Goal: Task Accomplishment & Management: Use online tool/utility

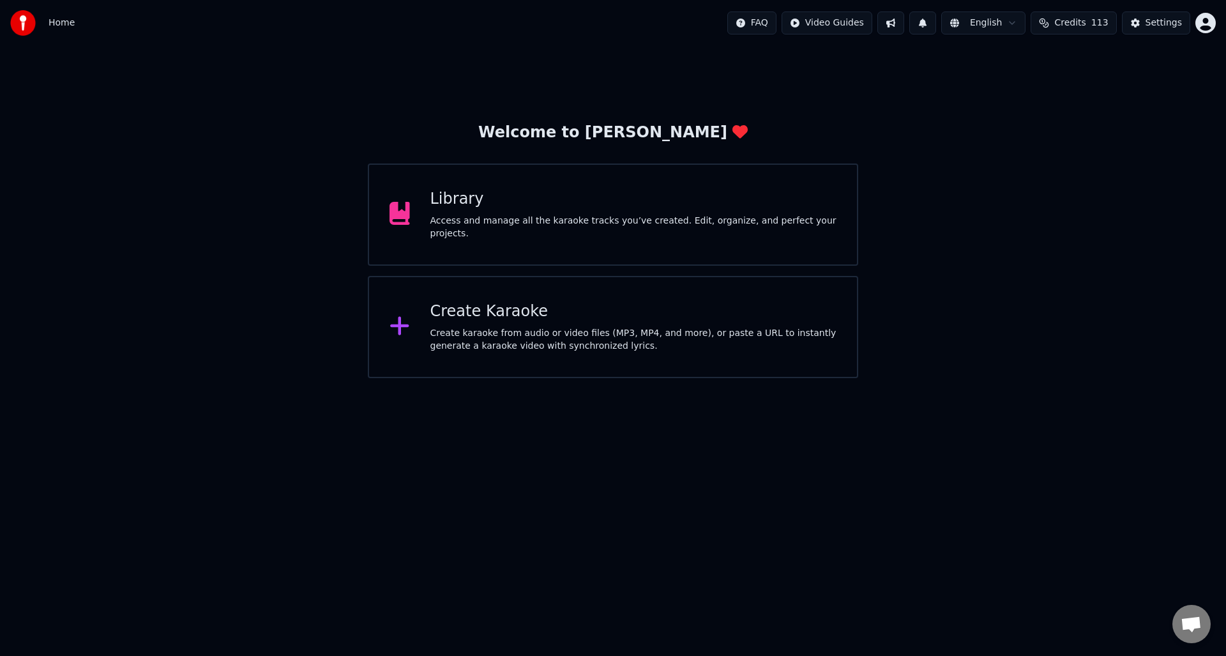
click at [517, 327] on div "Create karaoke from audio or video files (MP3, MP4, and more), or paste a URL t…" at bounding box center [633, 340] width 407 height 26
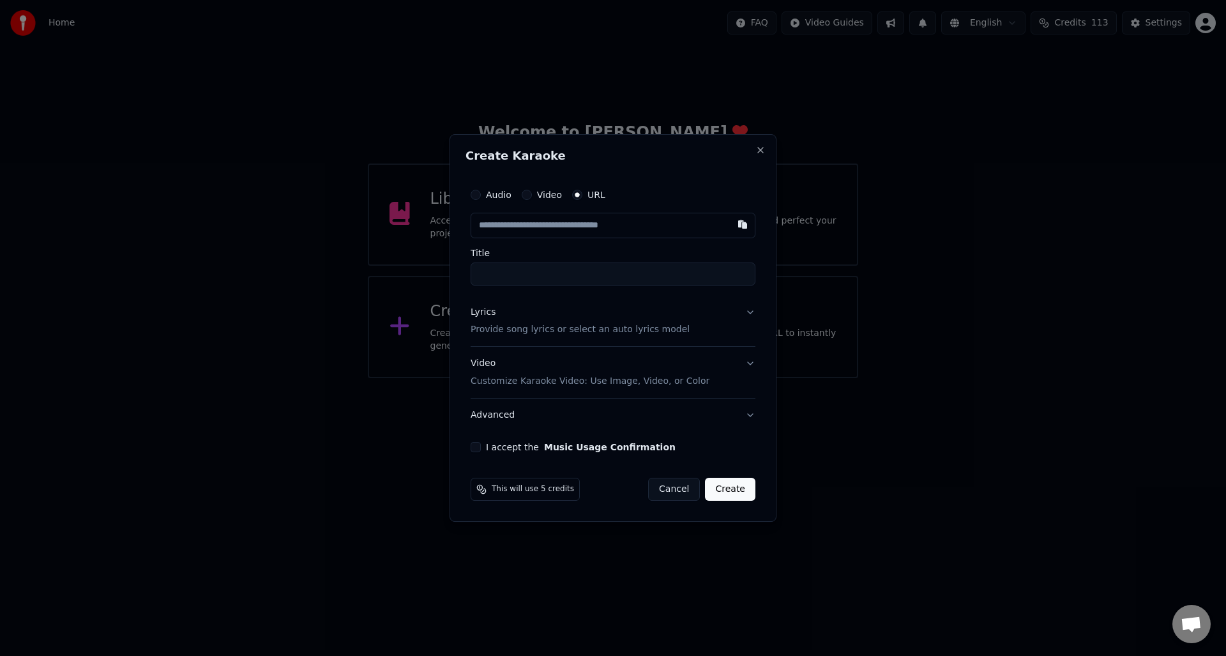
click at [475, 197] on button "Audio" at bounding box center [476, 195] width 10 height 10
click at [499, 225] on div "Choose File" at bounding box center [507, 225] width 72 height 23
drag, startPoint x: 492, startPoint y: 274, endPoint x: 471, endPoint y: 274, distance: 20.4
click at [471, 274] on input "**********" at bounding box center [613, 273] width 290 height 23
type input "**********"
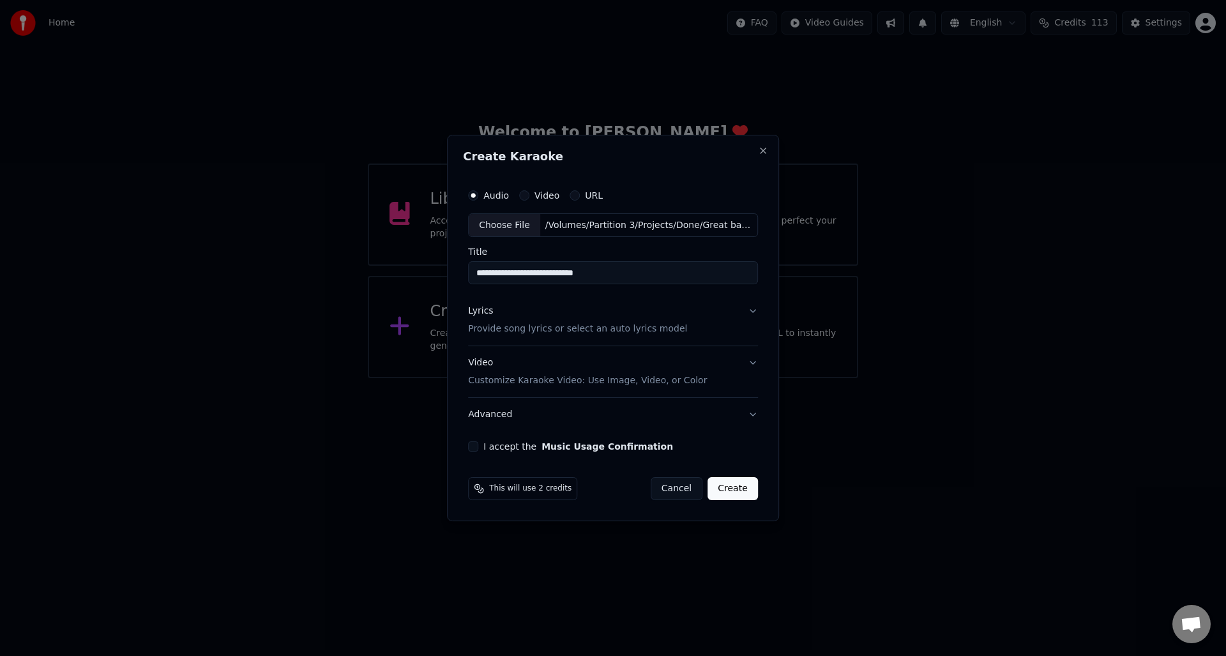
click at [486, 330] on p "Provide song lyrics or select an auto lyrics model" at bounding box center [577, 329] width 219 height 13
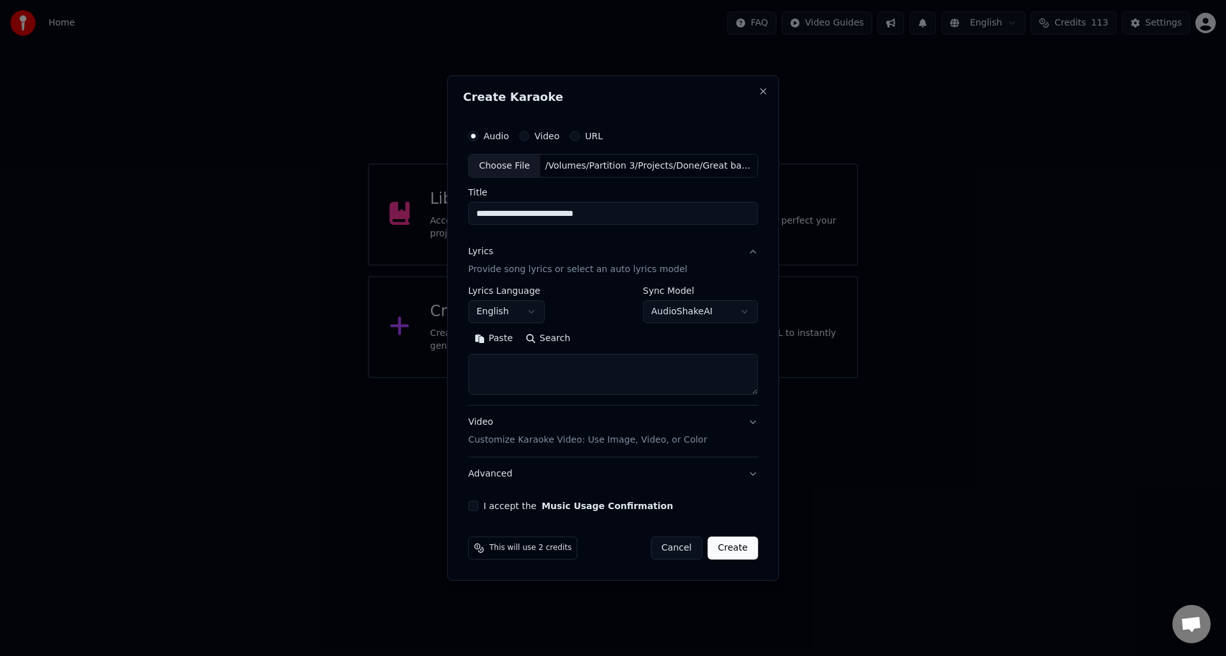
click at [482, 365] on textarea at bounding box center [613, 374] width 290 height 41
paste textarea "**********"
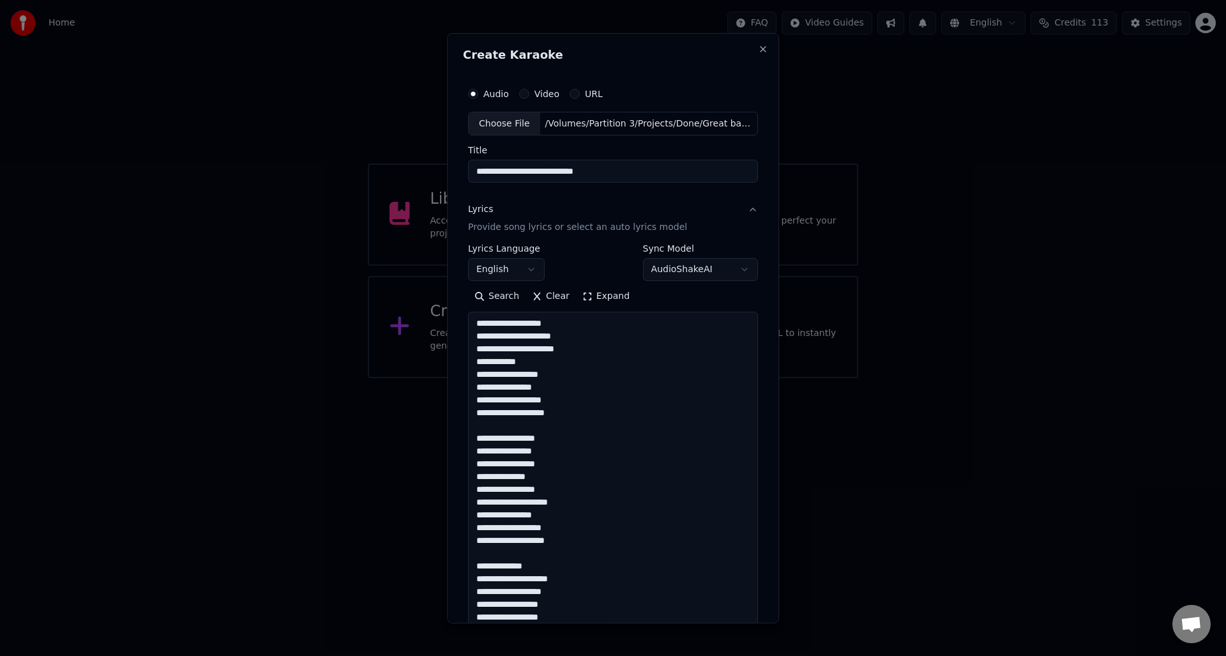
scroll to position [692, 0]
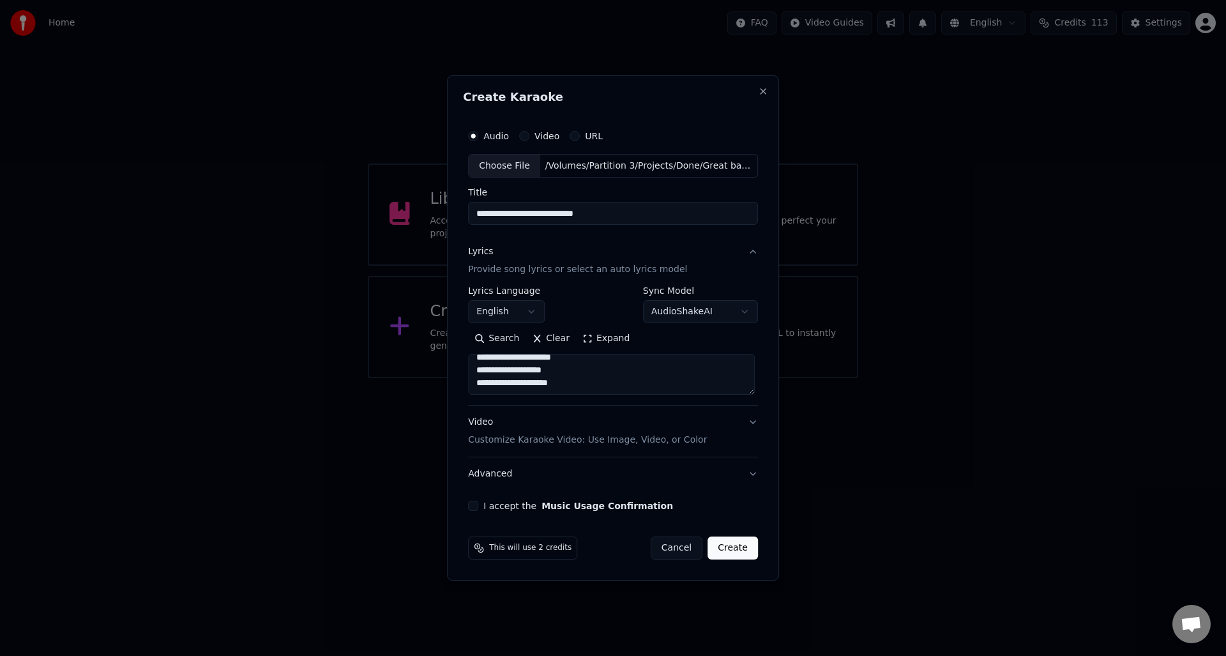
type textarea "**********"
click at [480, 504] on div "I accept the Music Usage Confirmation" at bounding box center [613, 506] width 290 height 10
click at [475, 506] on button "I accept the Music Usage Confirmation" at bounding box center [473, 506] width 10 height 10
click at [727, 545] on button "Create" at bounding box center [733, 548] width 50 height 23
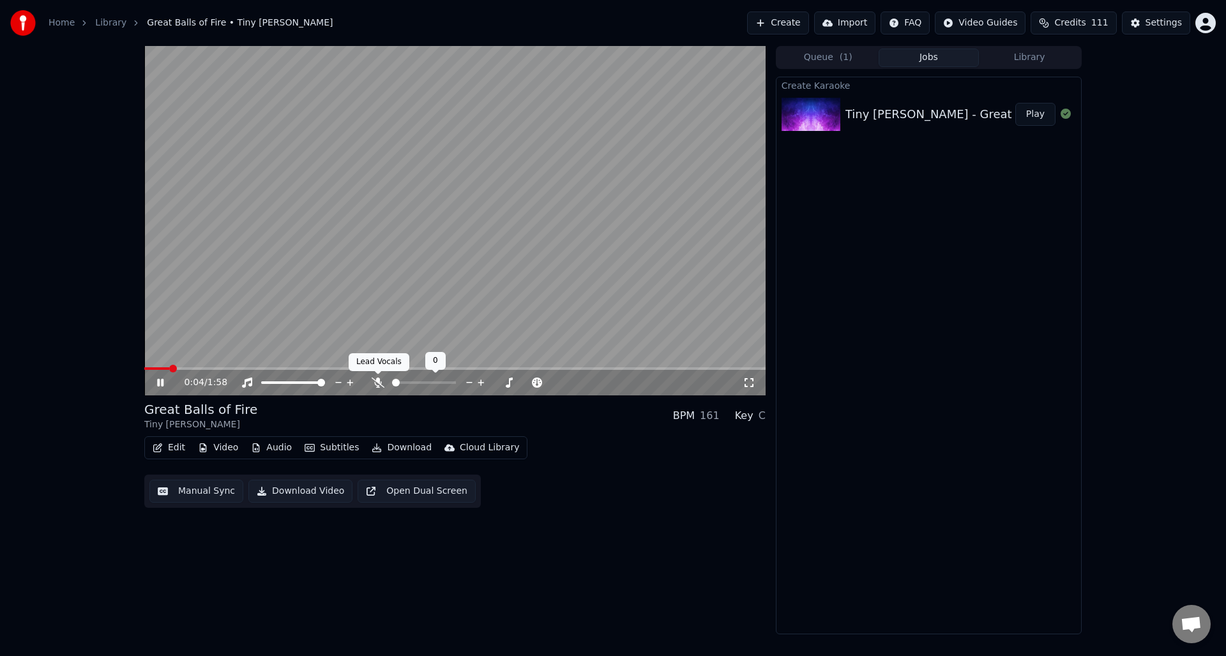
click at [376, 377] on icon at bounding box center [378, 382] width 13 height 10
click at [160, 379] on icon at bounding box center [170, 382] width 30 height 10
click at [202, 489] on button "Manual Sync" at bounding box center [196, 491] width 94 height 23
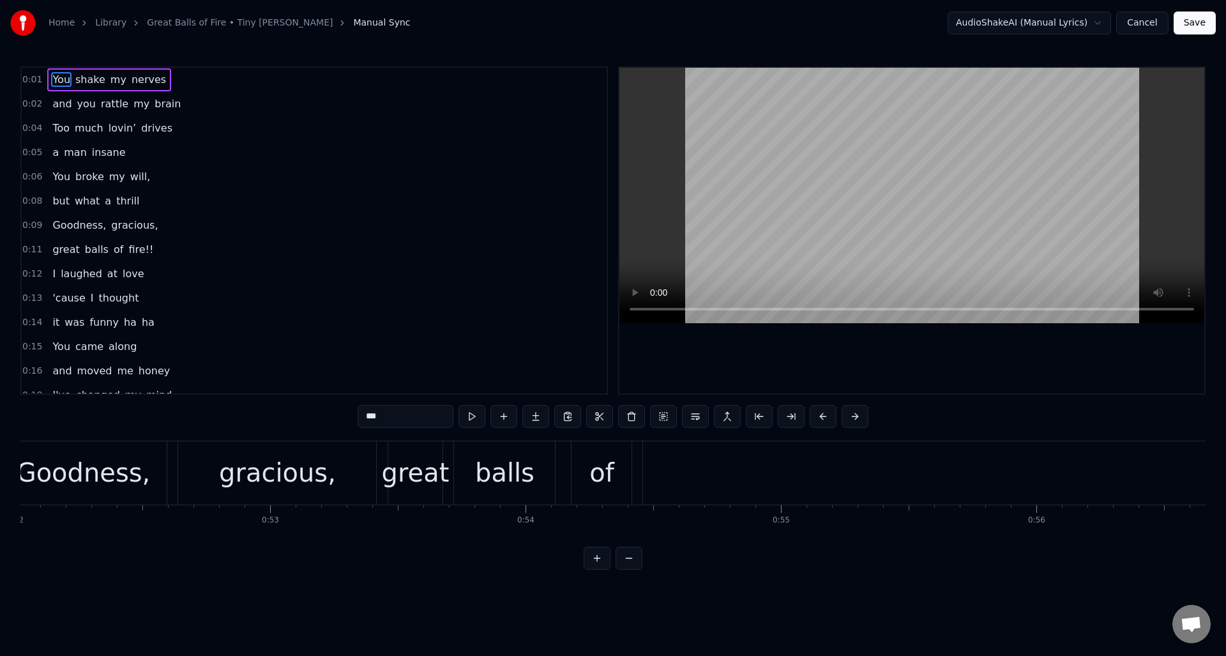
scroll to position [0, 13421]
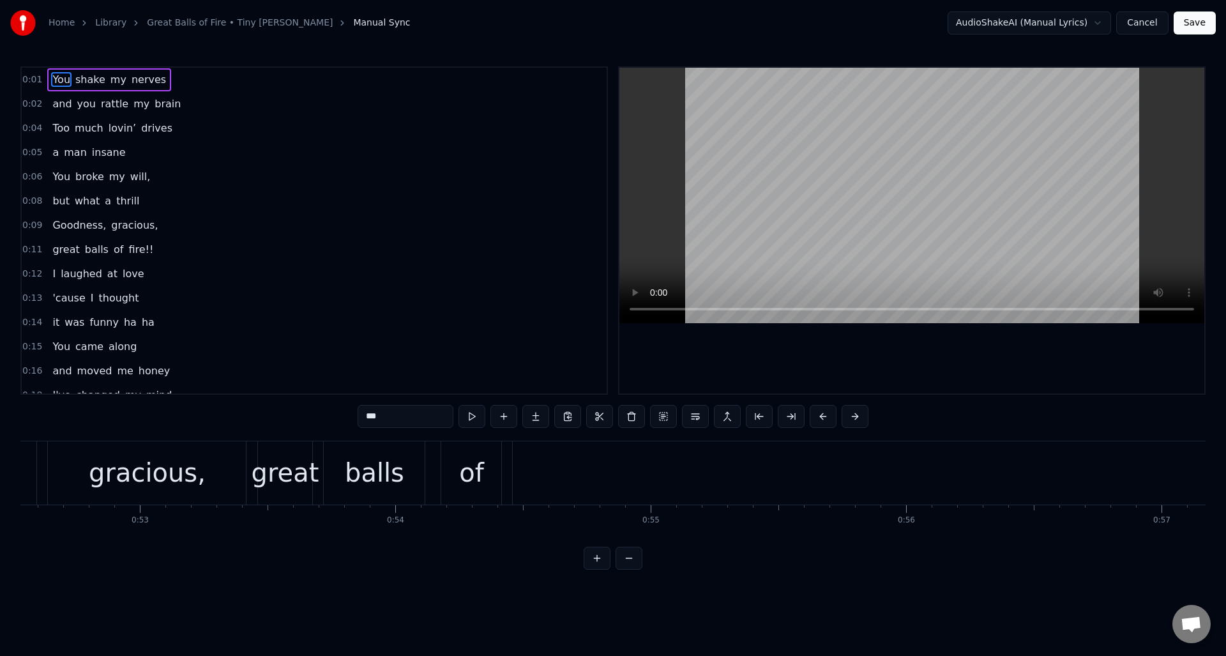
type input "******"
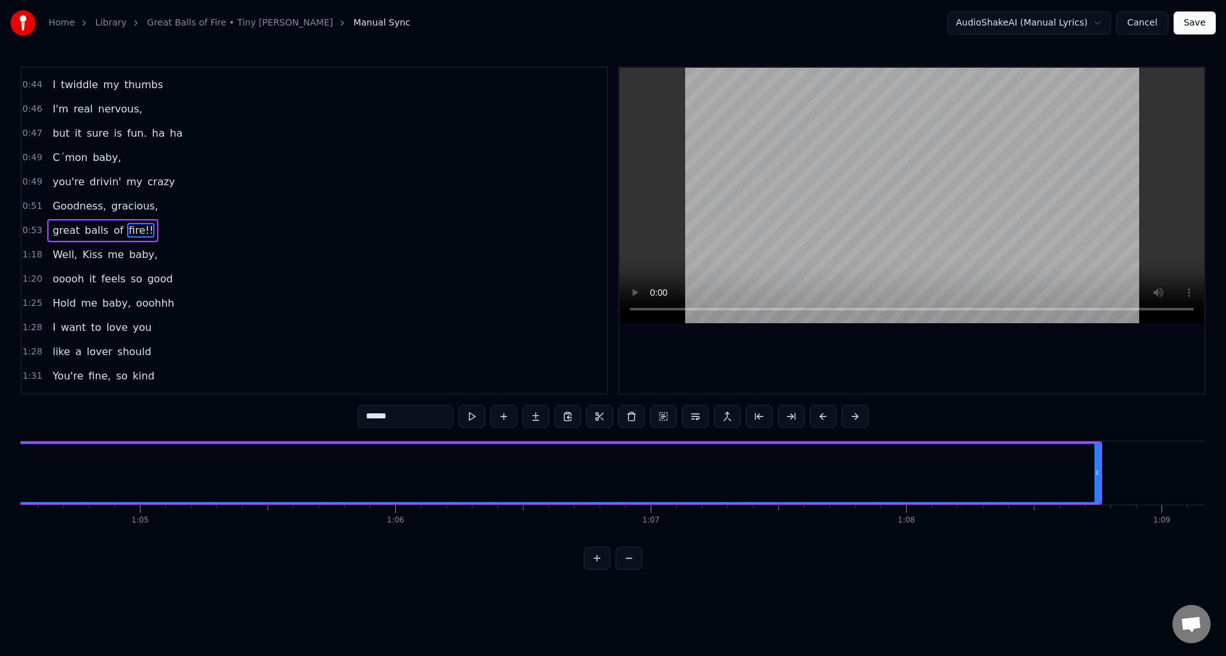
scroll to position [0, 16552]
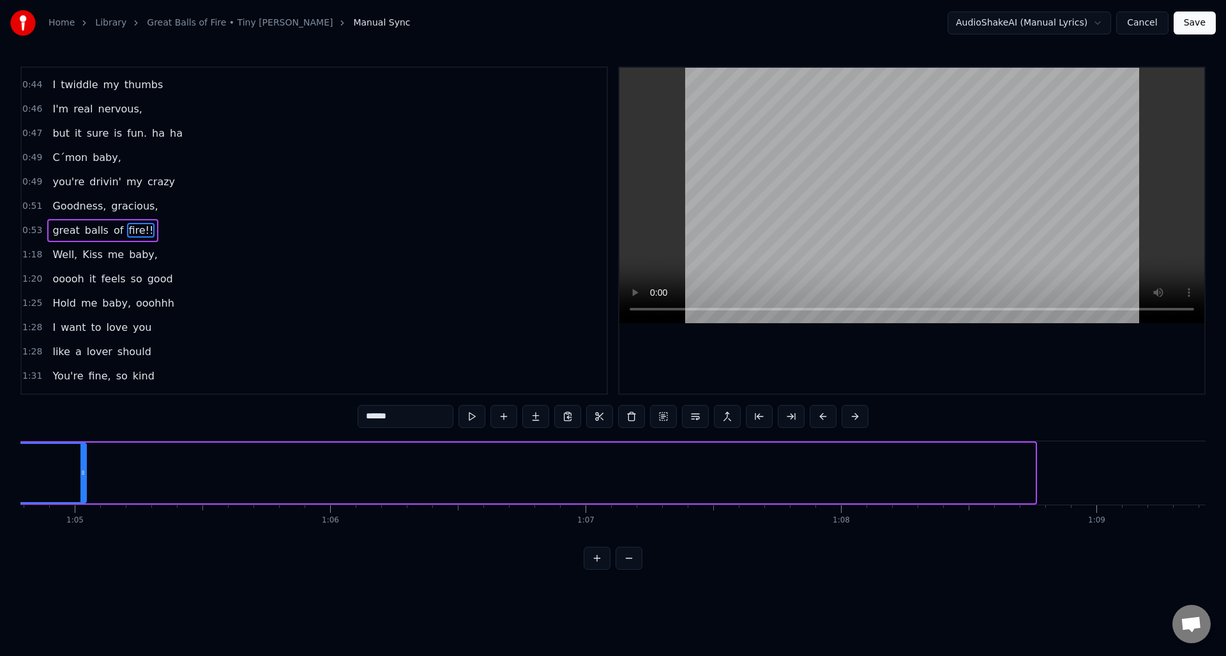
drag, startPoint x: 1033, startPoint y: 483, endPoint x: 82, endPoint y: 485, distance: 951.0
click at [82, 485] on div at bounding box center [82, 473] width 5 height 58
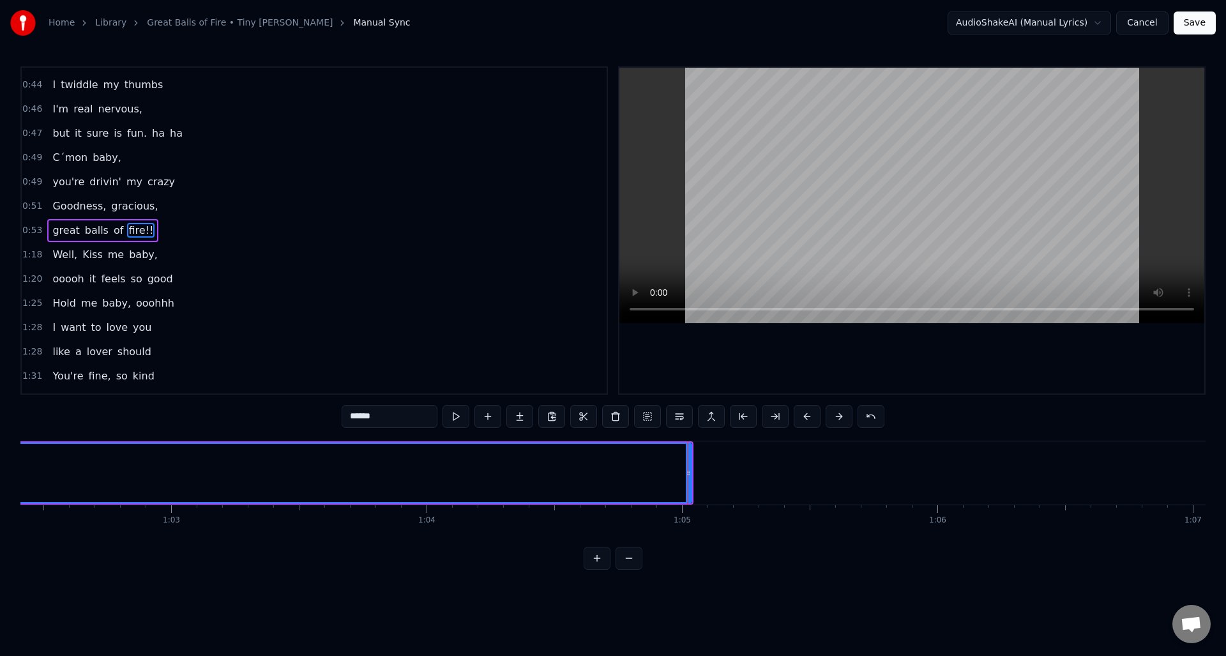
scroll to position [0, 15570]
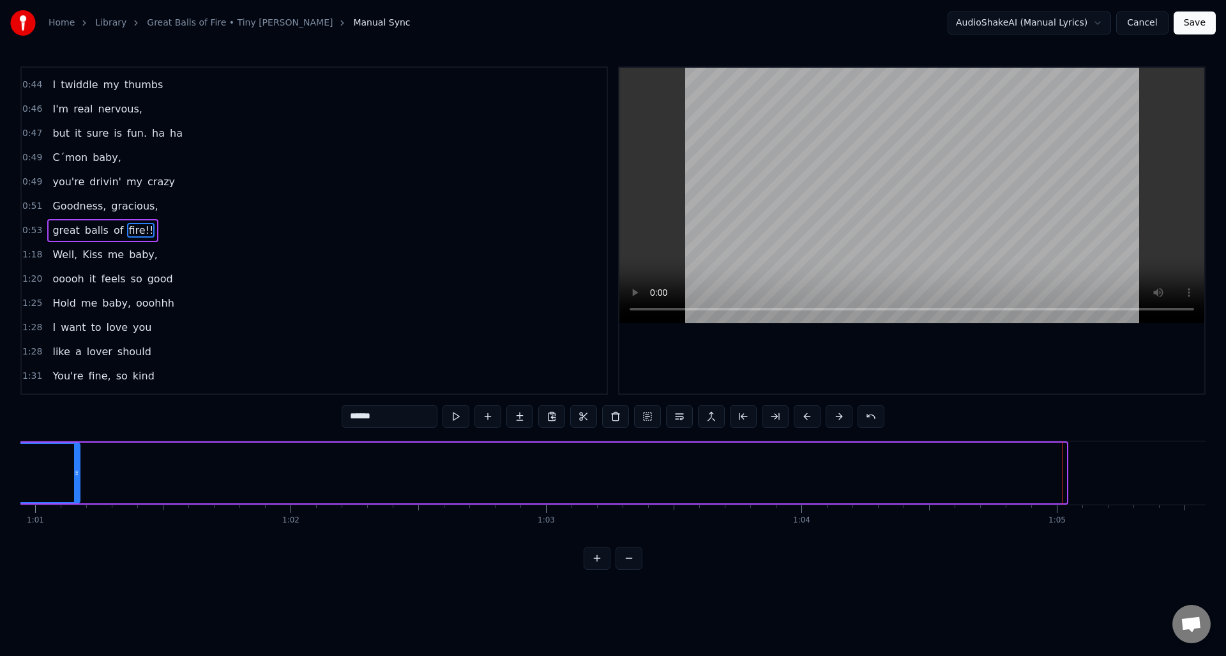
drag, startPoint x: 1065, startPoint y: 489, endPoint x: 78, endPoint y: 468, distance: 987.0
click at [78, 468] on div at bounding box center [76, 473] width 5 height 58
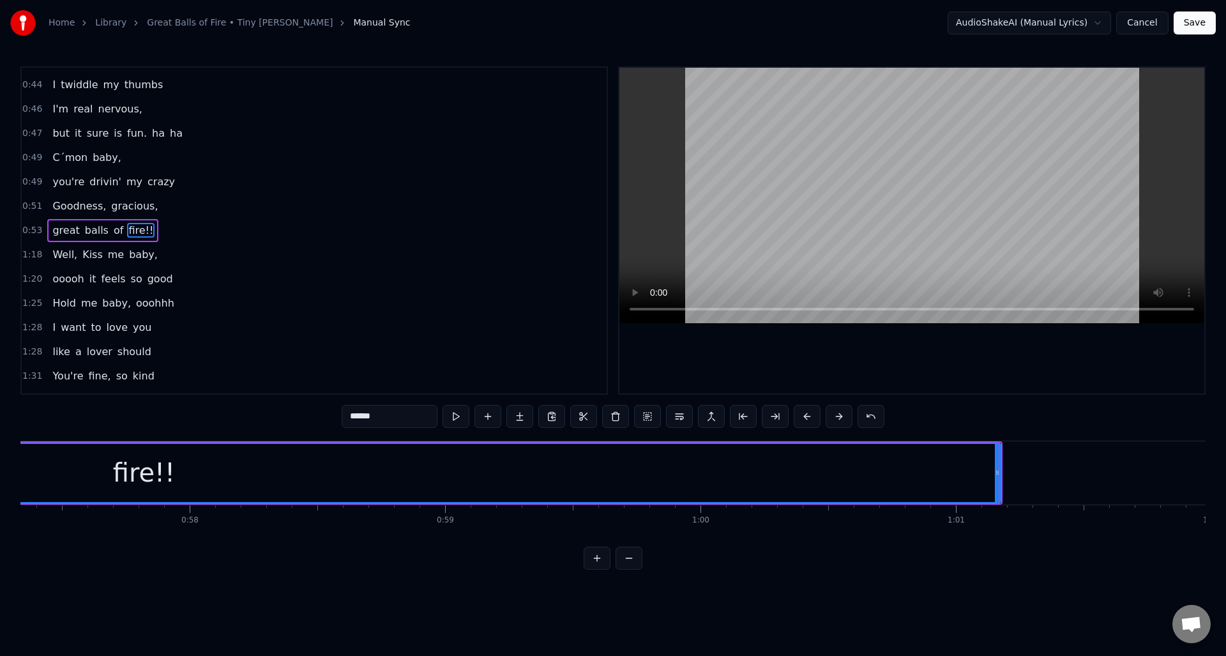
scroll to position [0, 14518]
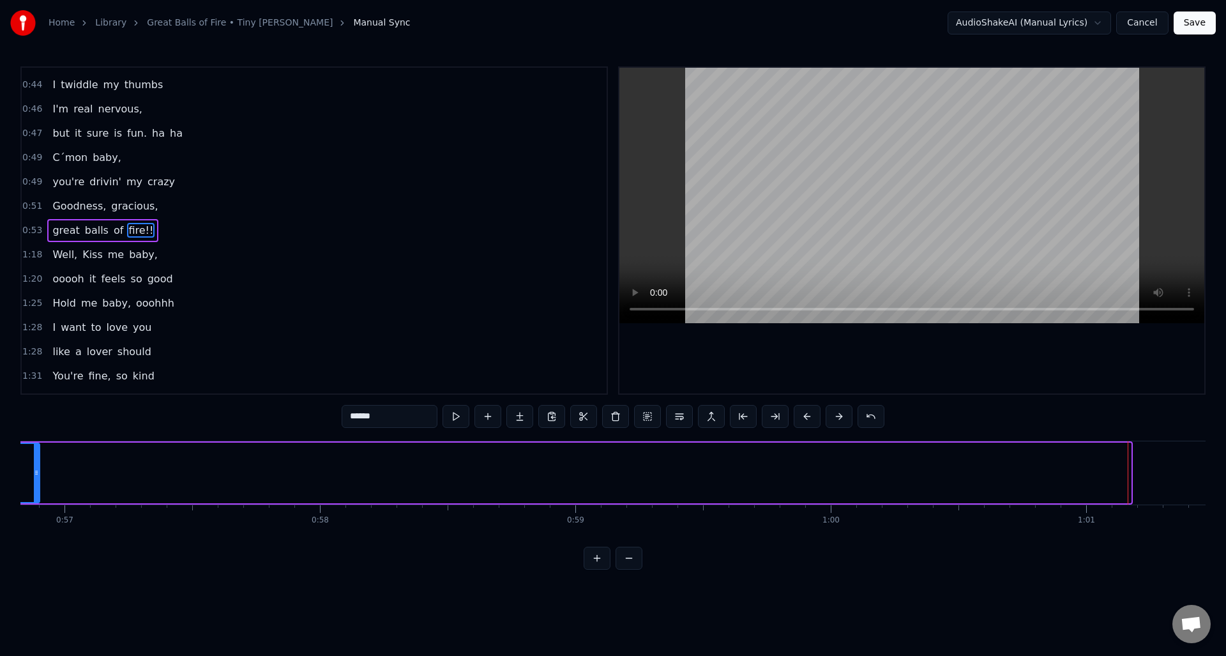
drag, startPoint x: 1129, startPoint y: 488, endPoint x: 39, endPoint y: 468, distance: 1090.4
click at [38, 468] on div at bounding box center [36, 473] width 5 height 58
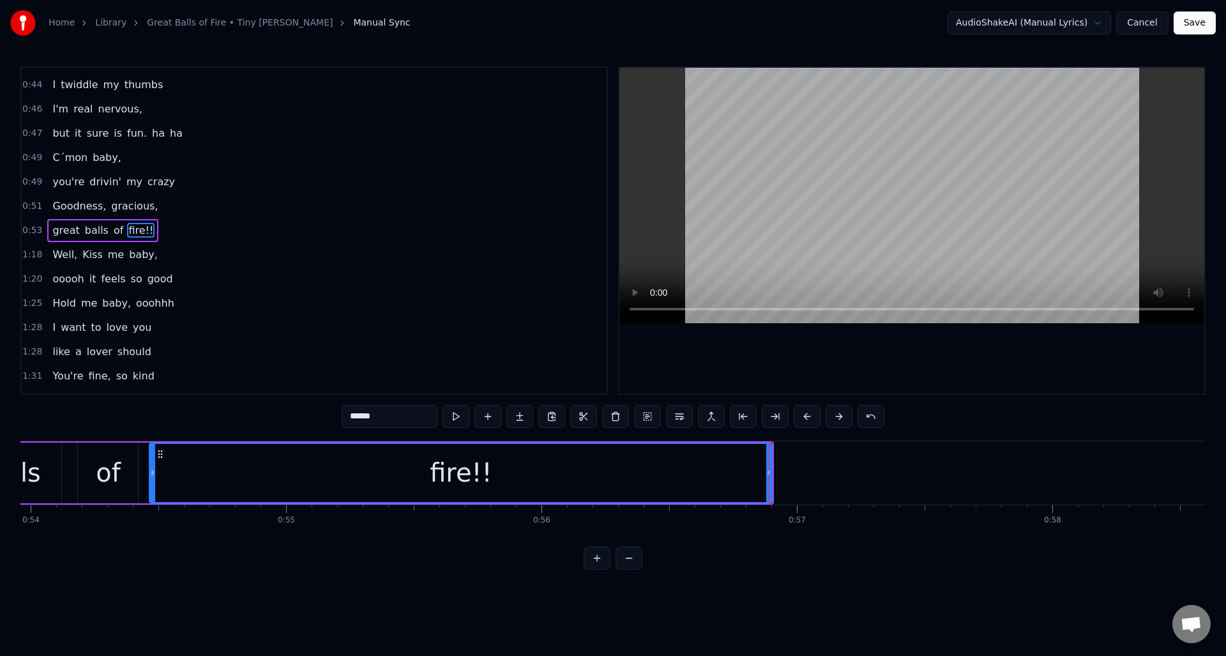
scroll to position [0, 13687]
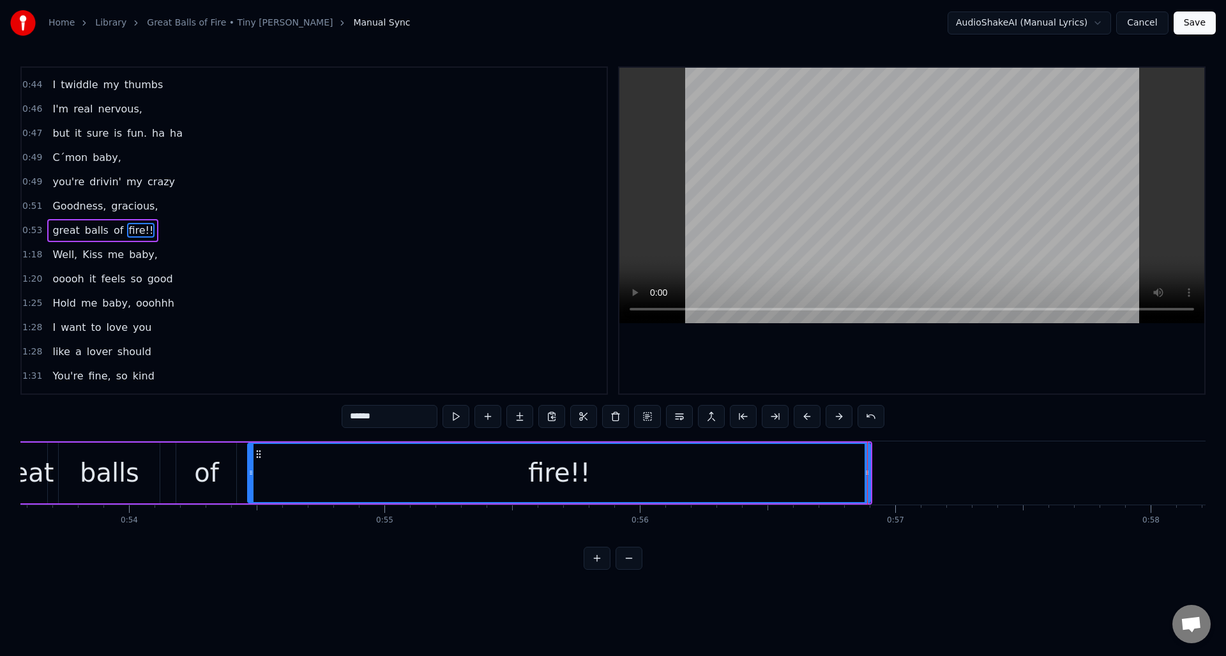
click at [867, 487] on div at bounding box center [867, 472] width 1 height 63
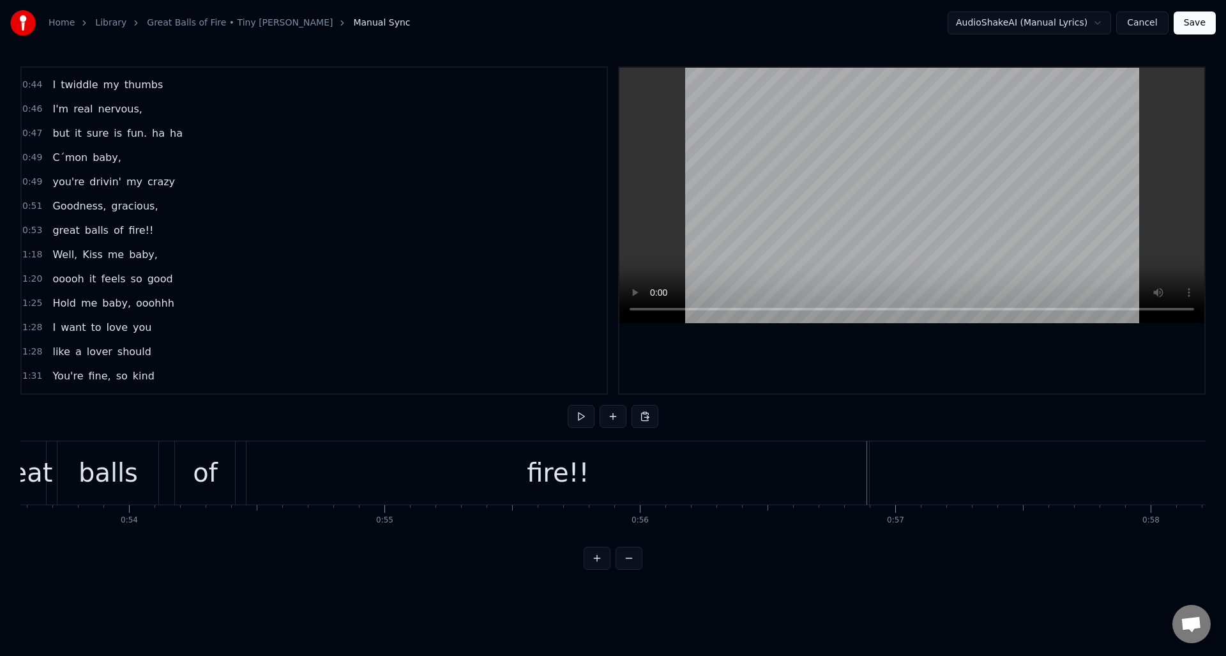
click at [859, 483] on div "fire!!" at bounding box center [558, 472] width 623 height 63
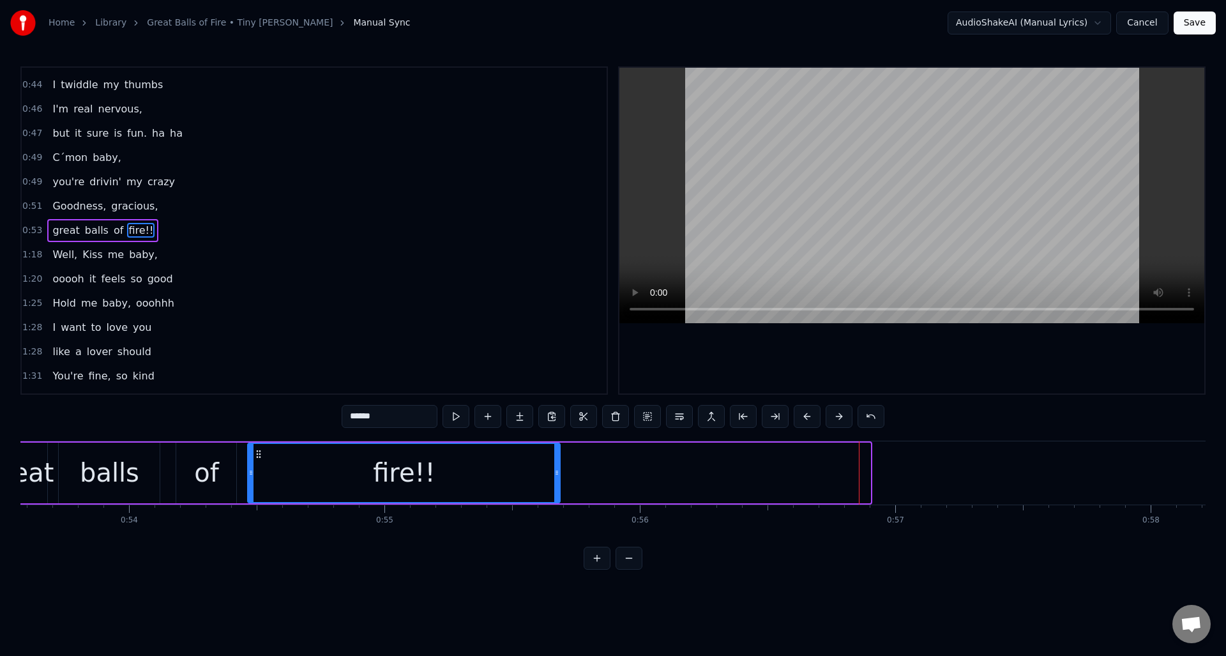
drag, startPoint x: 869, startPoint y: 480, endPoint x: 558, endPoint y: 482, distance: 310.4
click at [558, 482] on div at bounding box center [556, 473] width 5 height 58
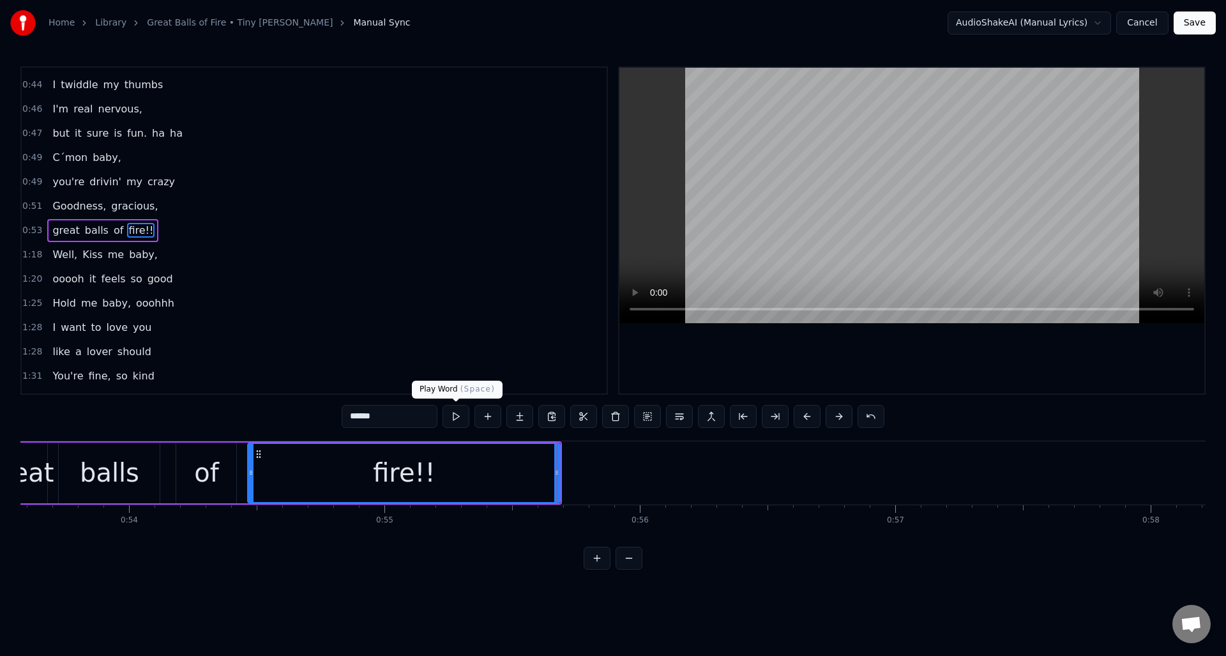
click at [454, 418] on button at bounding box center [456, 416] width 27 height 23
drag, startPoint x: 558, startPoint y: 467, endPoint x: 603, endPoint y: 468, distance: 44.7
click at [603, 468] on icon at bounding box center [602, 473] width 5 height 10
click at [457, 415] on button at bounding box center [456, 416] width 27 height 23
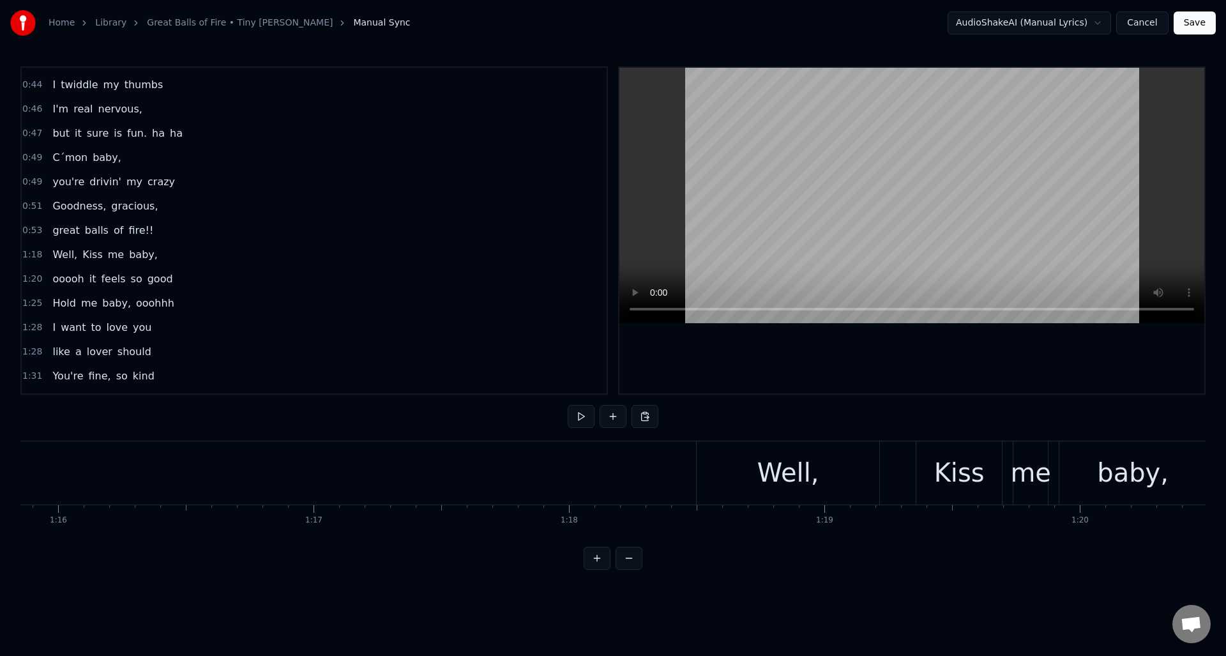
scroll to position [0, 19411]
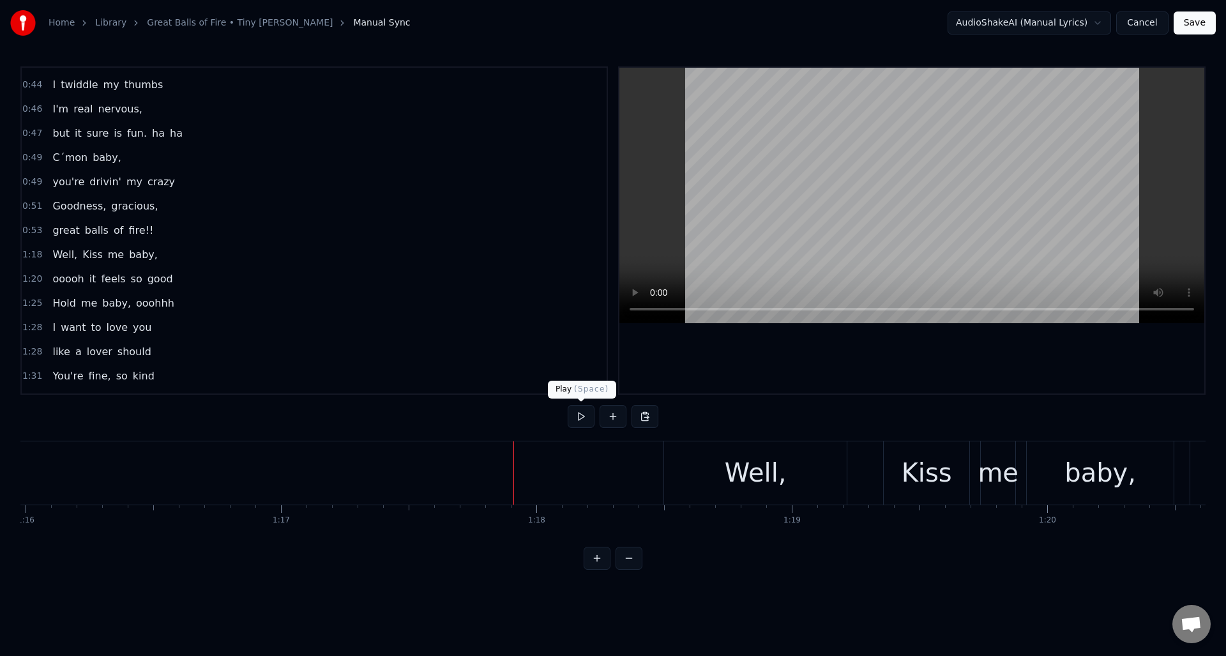
click at [579, 416] on button at bounding box center [581, 416] width 27 height 23
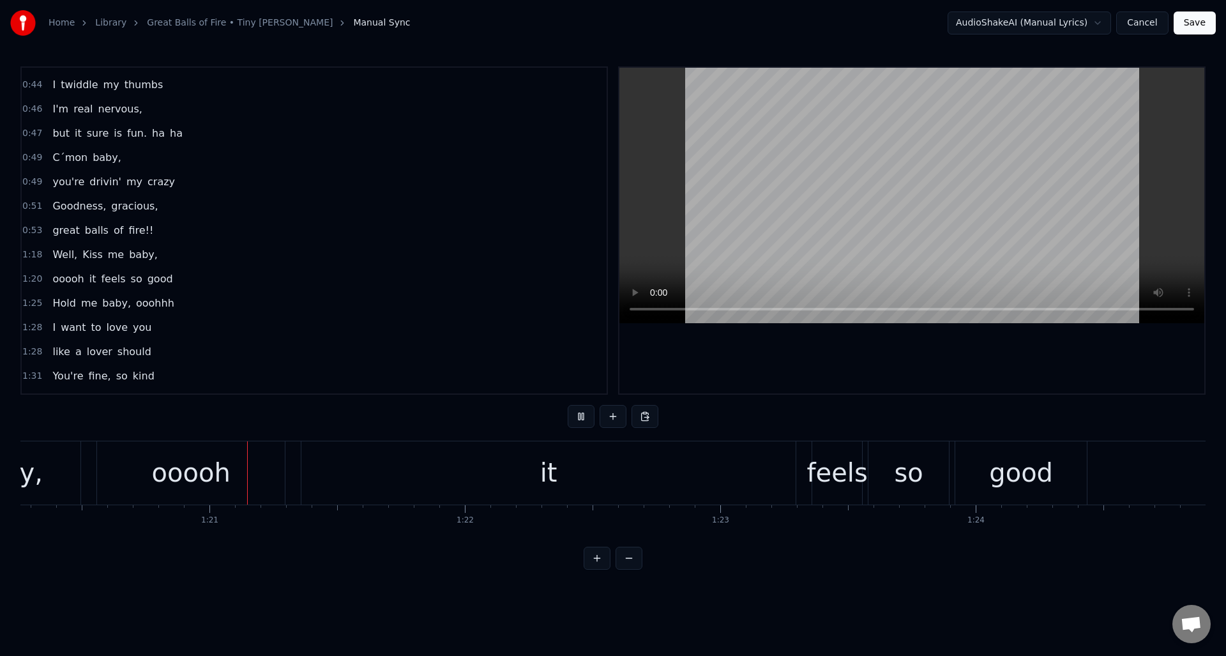
scroll to position [0, 20507]
click at [580, 416] on button at bounding box center [581, 416] width 27 height 23
click at [654, 464] on div "it" at bounding box center [546, 472] width 494 height 63
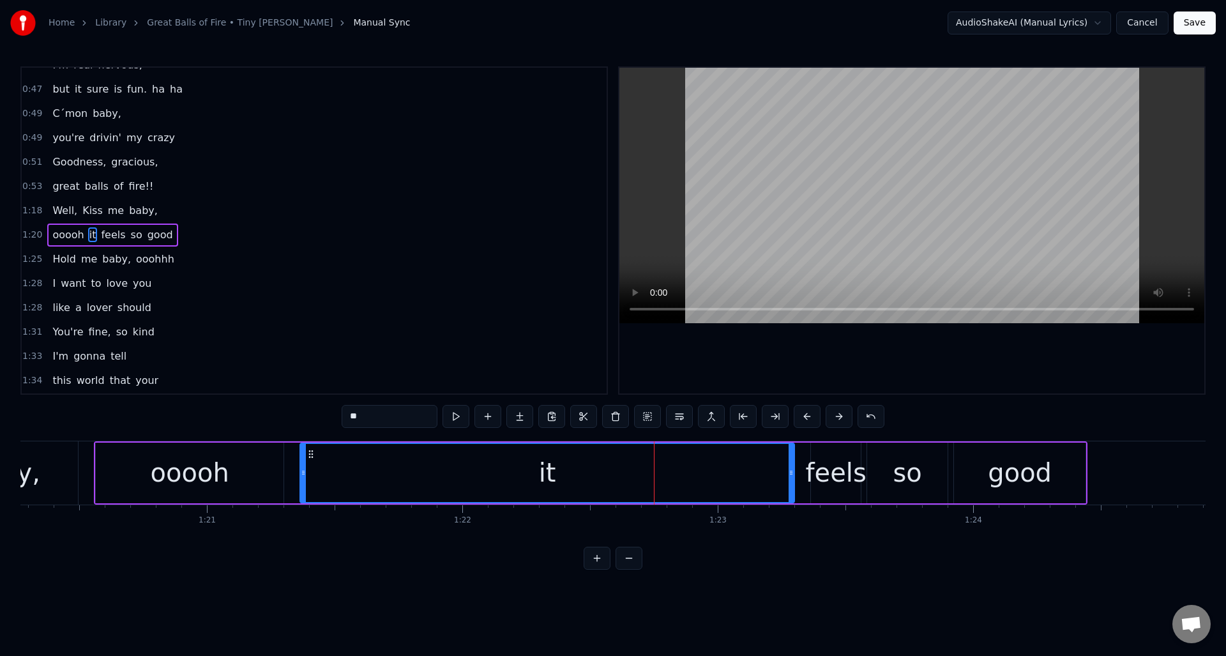
scroll to position [699, 0]
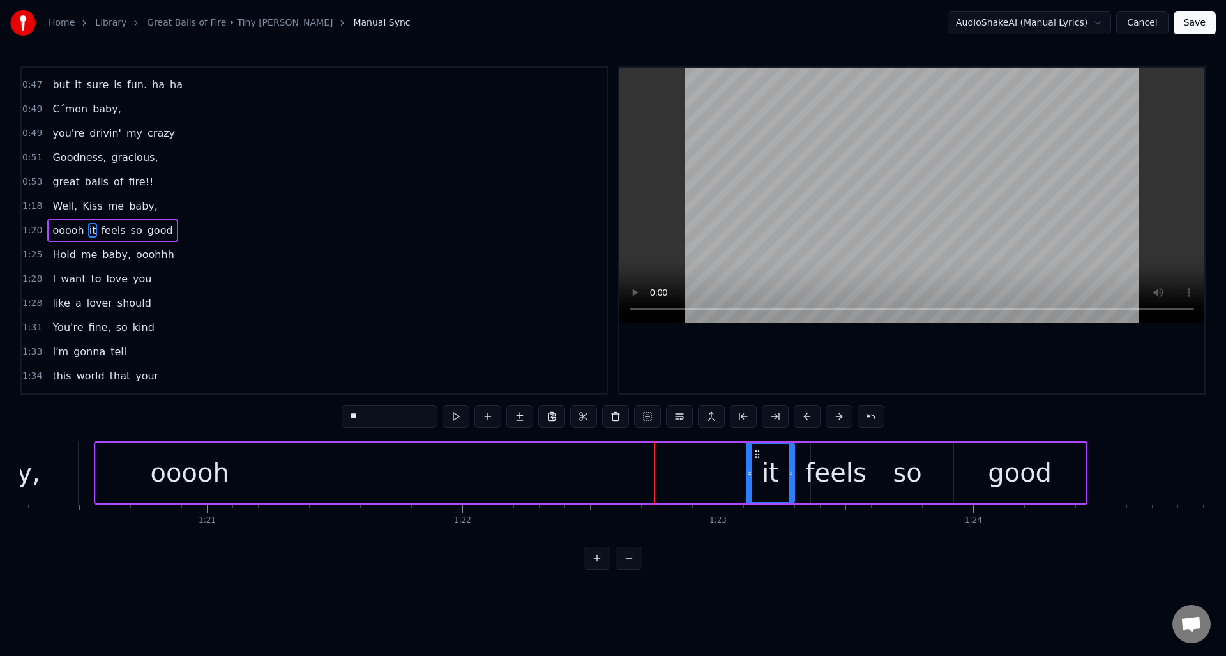
drag, startPoint x: 301, startPoint y: 484, endPoint x: 748, endPoint y: 479, distance: 446.5
click at [748, 479] on div at bounding box center [749, 473] width 5 height 58
click at [213, 454] on div "ooooh" at bounding box center [190, 472] width 79 height 38
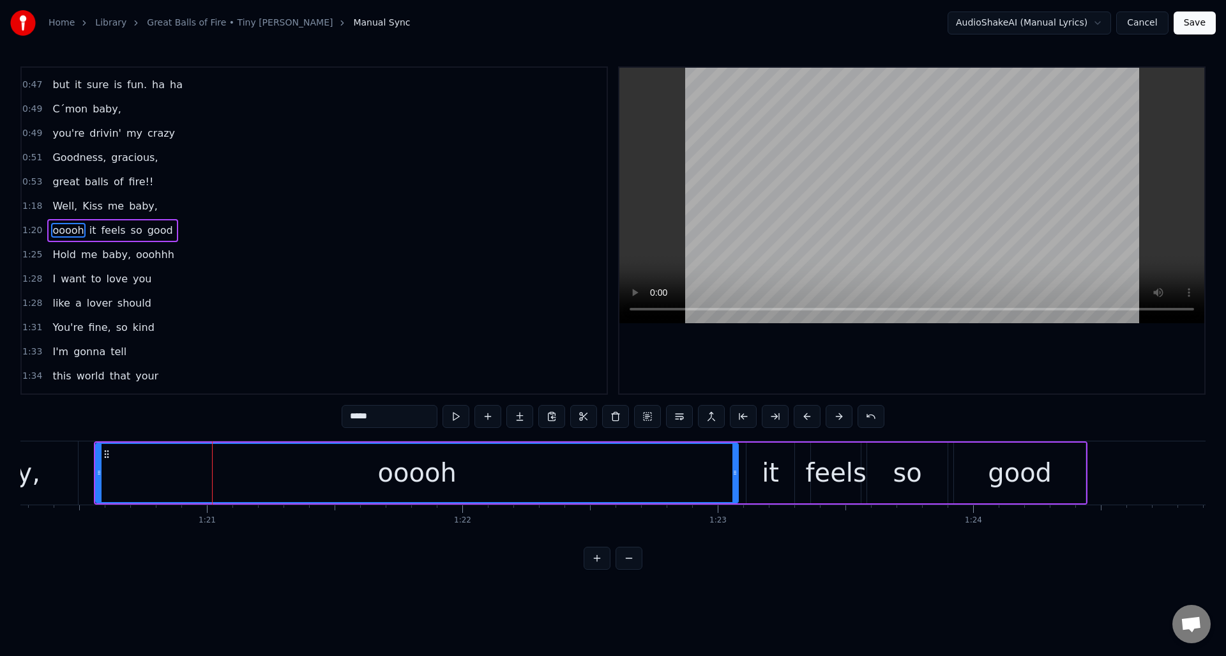
drag, startPoint x: 282, startPoint y: 464, endPoint x: 736, endPoint y: 470, distance: 454.8
click at [736, 470] on div at bounding box center [735, 473] width 5 height 58
click at [455, 419] on button at bounding box center [456, 416] width 27 height 23
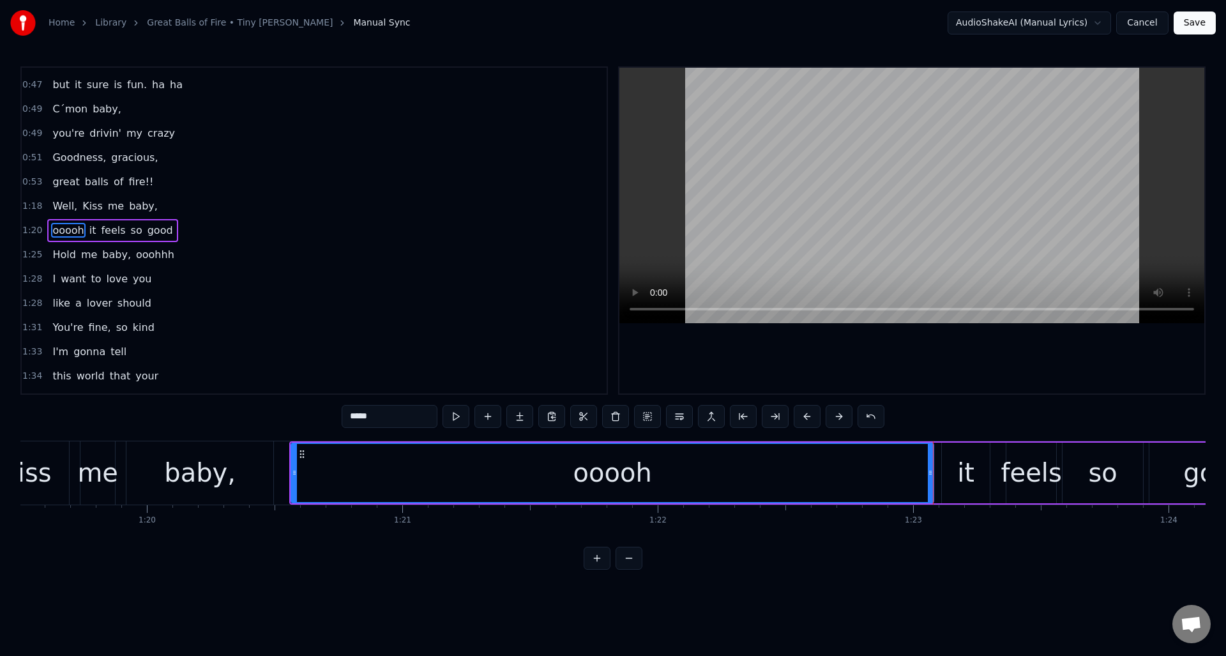
scroll to position [0, 20263]
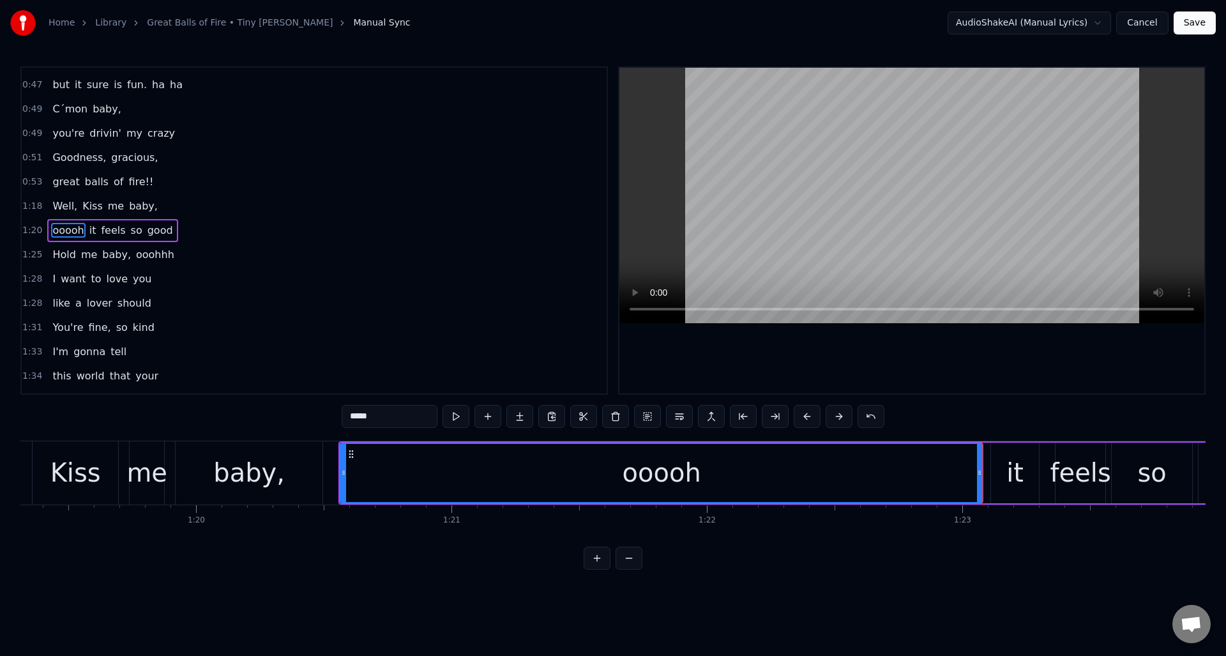
click at [249, 461] on div "baby," at bounding box center [249, 472] width 72 height 38
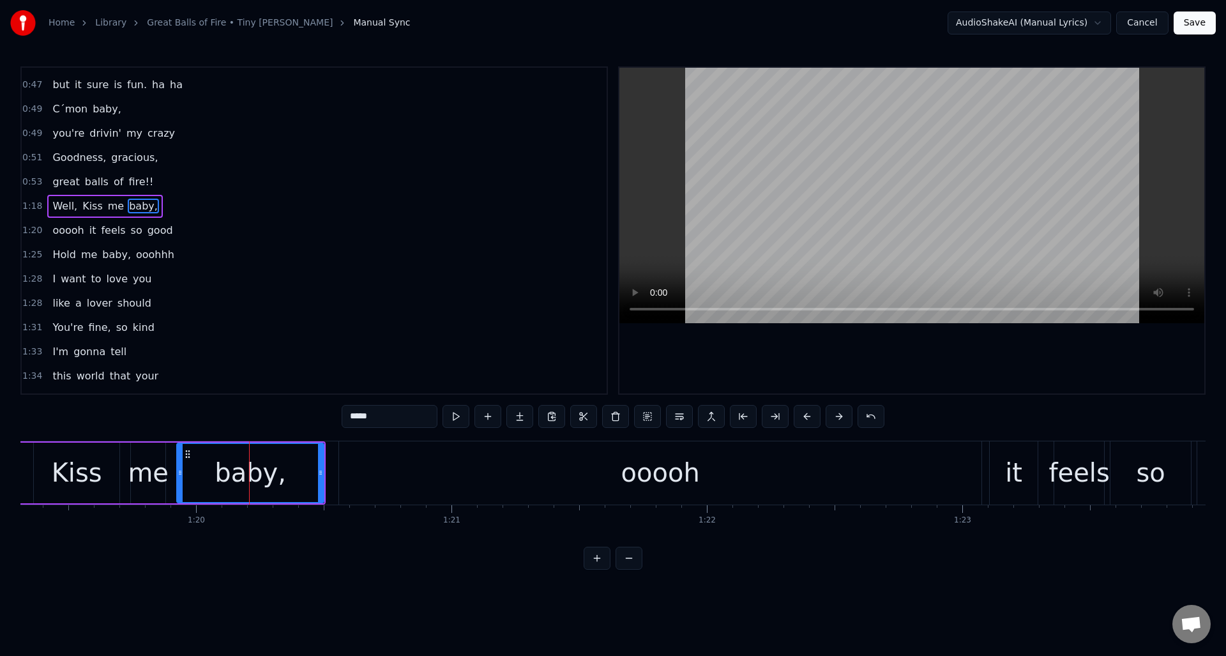
scroll to position [674, 0]
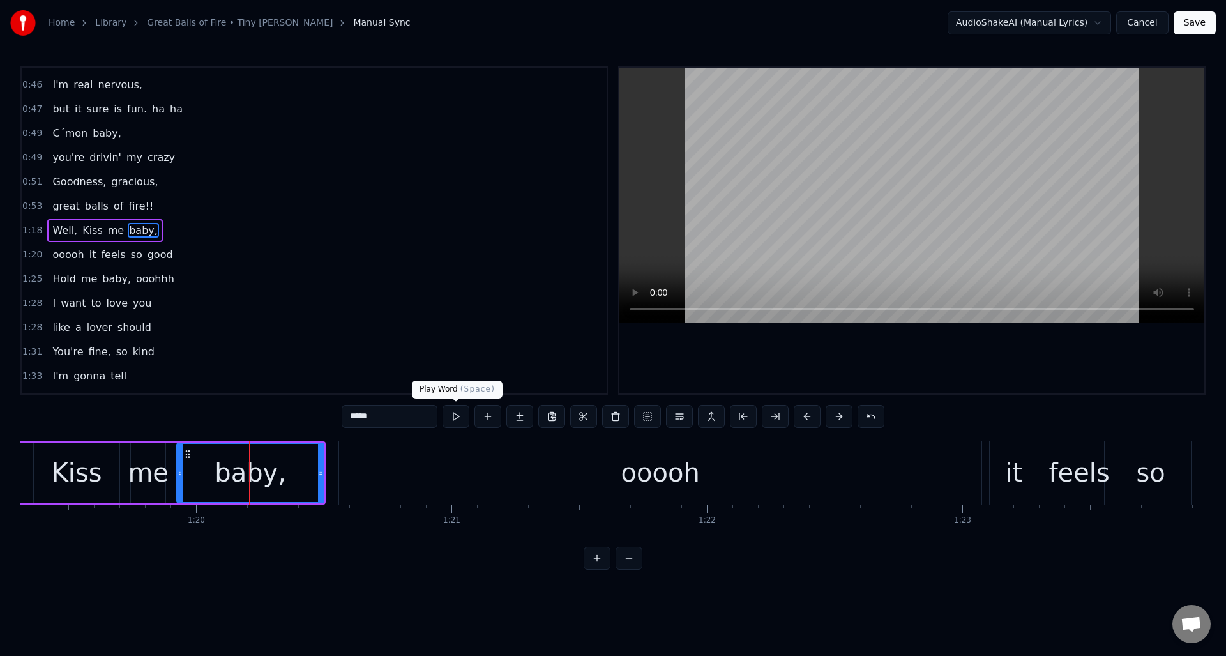
click at [457, 418] on button at bounding box center [456, 416] width 27 height 23
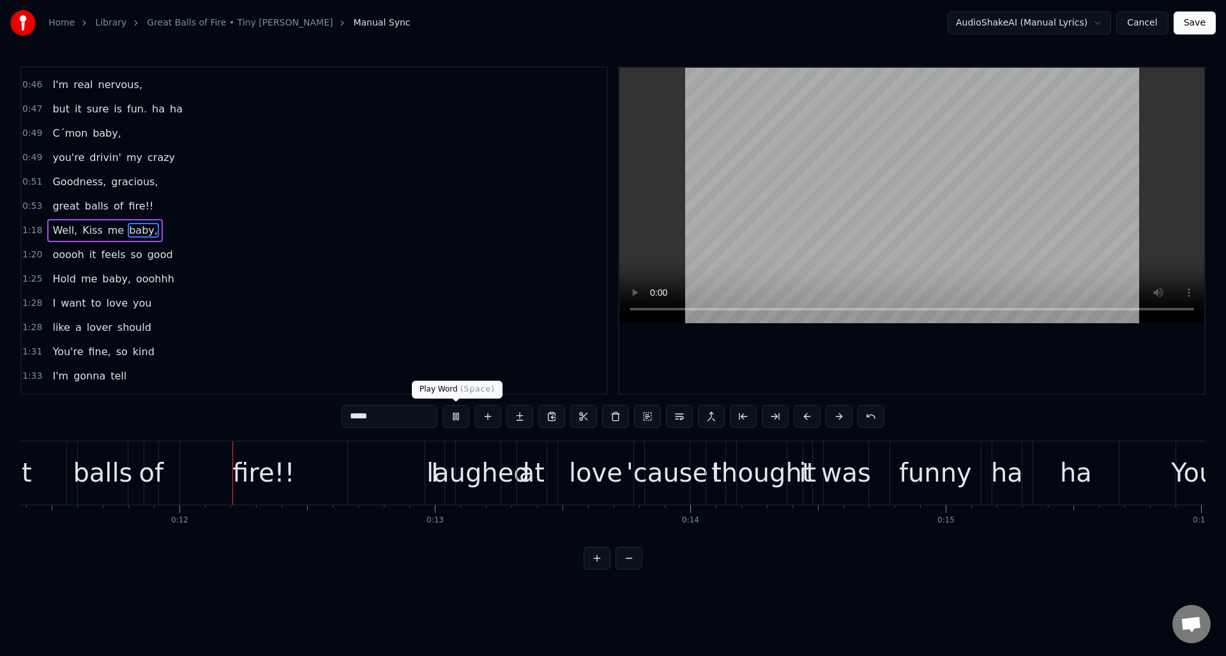
scroll to position [0, 2913]
click at [460, 413] on button at bounding box center [456, 416] width 27 height 23
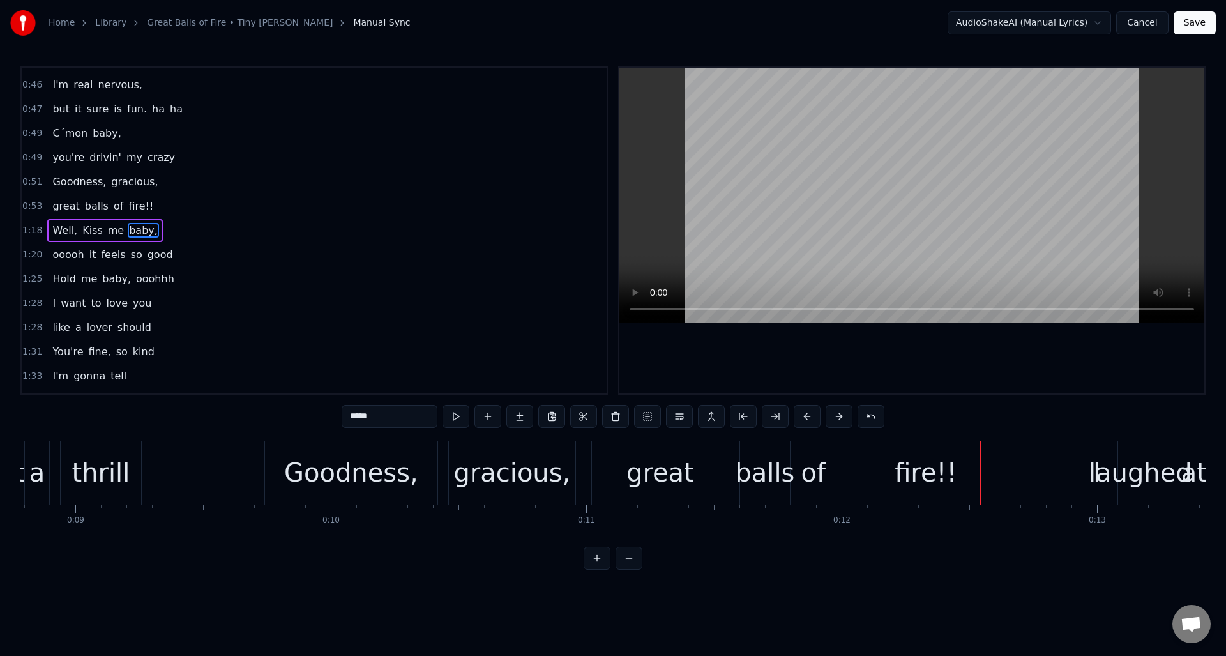
scroll to position [0, 2196]
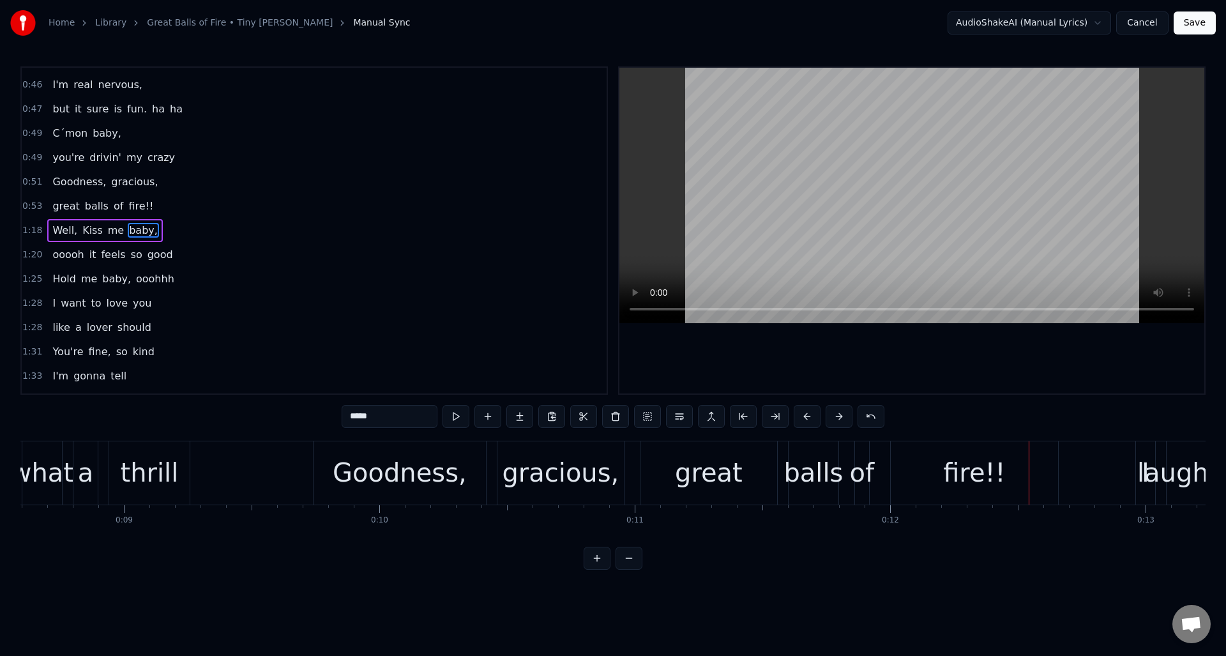
click at [653, 466] on div "great" at bounding box center [709, 472] width 137 height 63
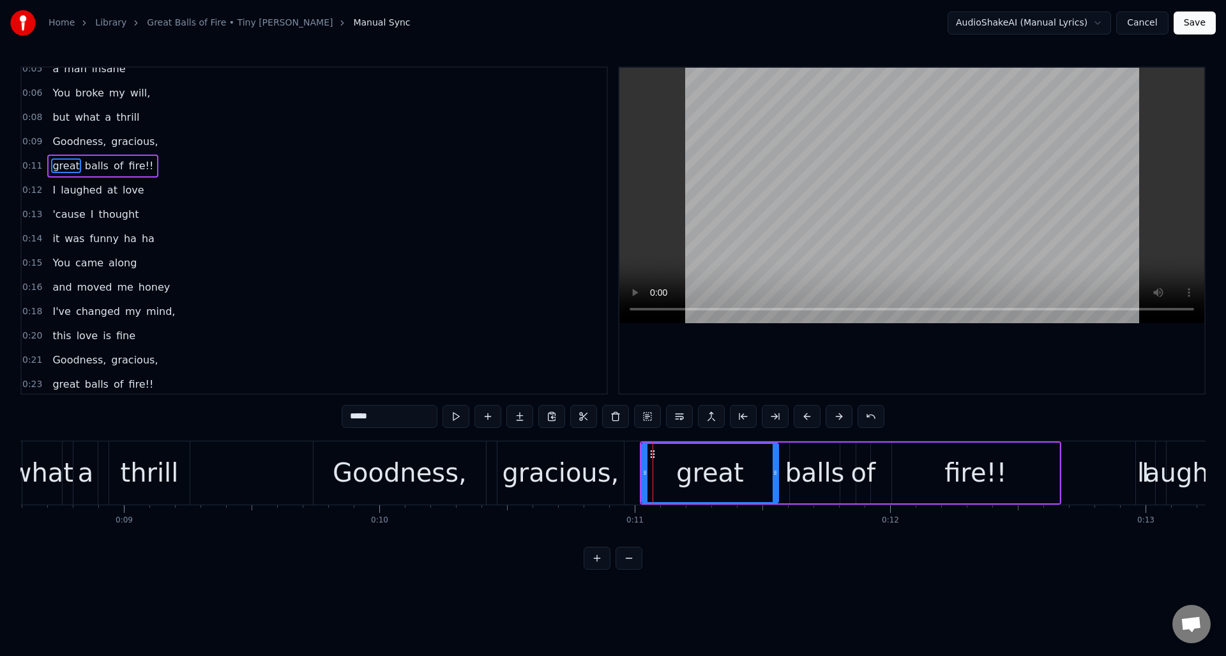
scroll to position [19, 0]
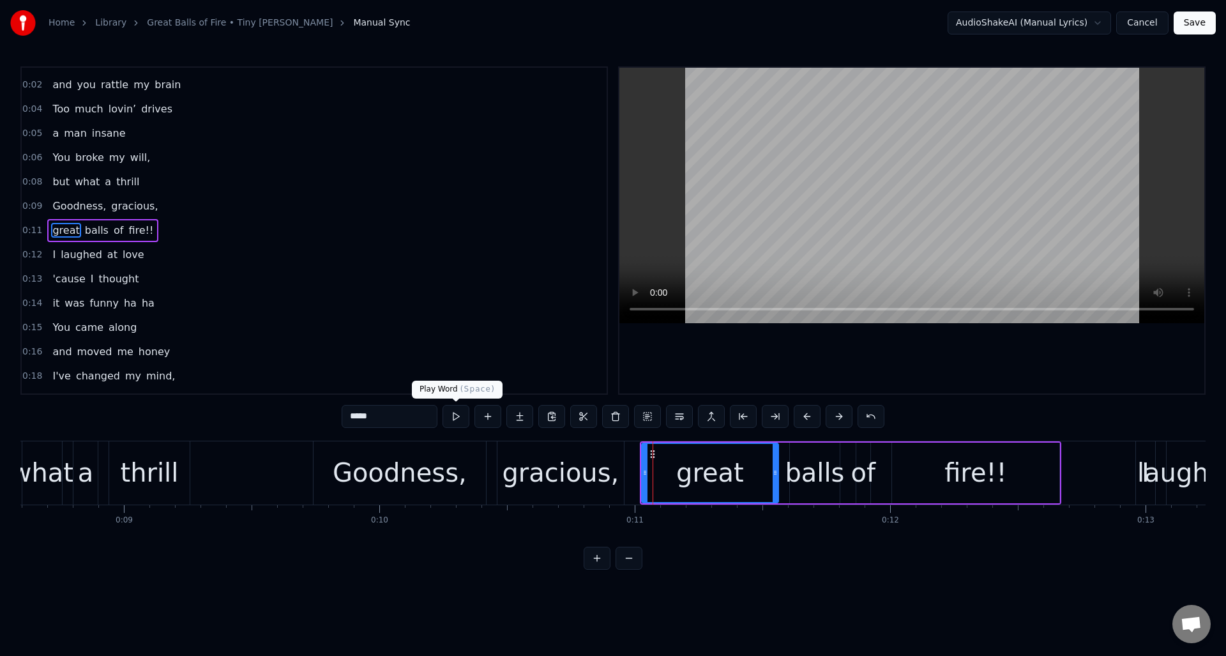
click at [459, 420] on button at bounding box center [456, 416] width 27 height 23
drag, startPoint x: 774, startPoint y: 481, endPoint x: 751, endPoint y: 485, distance: 23.3
click at [747, 485] on div at bounding box center [747, 473] width 5 height 58
click at [797, 479] on div "balls" at bounding box center [814, 472] width 59 height 38
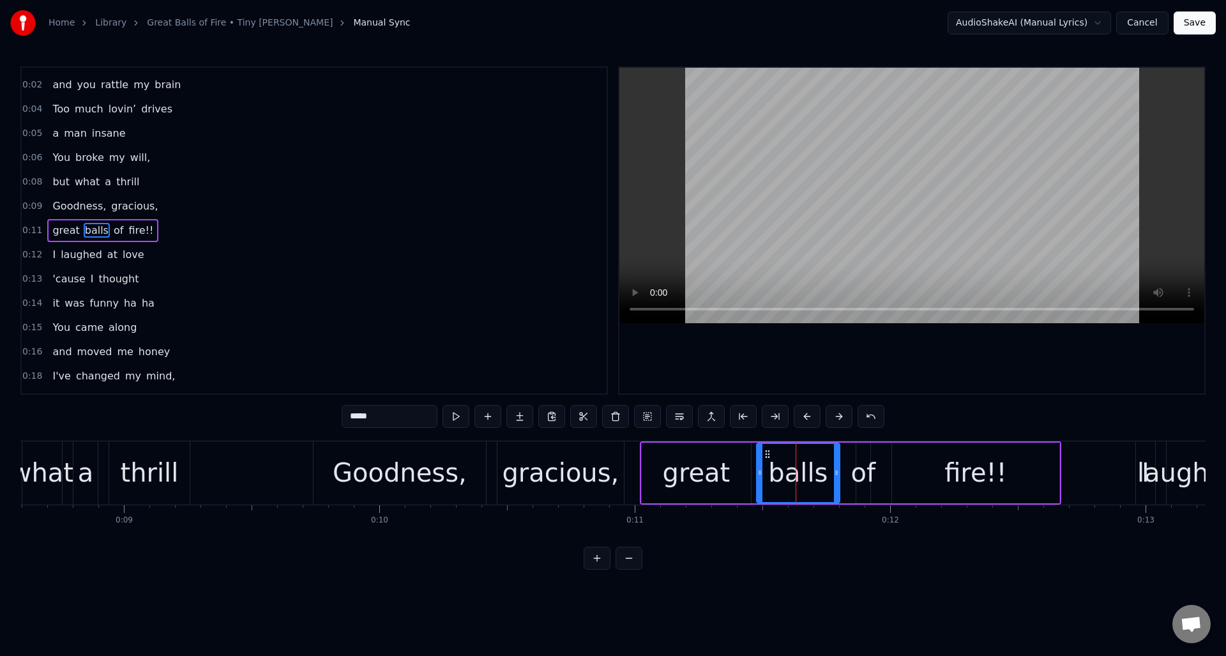
drag, startPoint x: 792, startPoint y: 482, endPoint x: 759, endPoint y: 487, distance: 33.6
click at [759, 487] on div at bounding box center [759, 473] width 5 height 58
click at [458, 416] on button at bounding box center [456, 416] width 27 height 23
click at [864, 465] on div "of" at bounding box center [863, 472] width 25 height 38
type input "**"
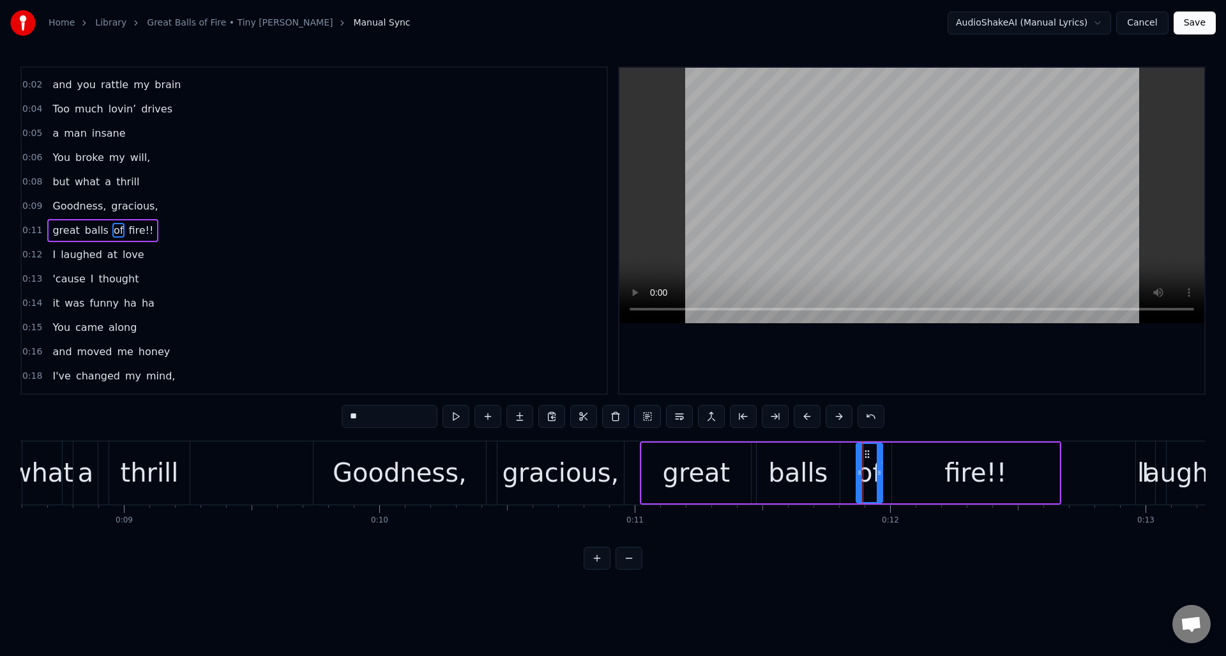
drag, startPoint x: 869, startPoint y: 464, endPoint x: 881, endPoint y: 463, distance: 12.8
click at [881, 463] on div at bounding box center [879, 473] width 5 height 58
drag, startPoint x: 859, startPoint y: 466, endPoint x: 848, endPoint y: 468, distance: 11.7
click at [848, 468] on div at bounding box center [848, 473] width 5 height 58
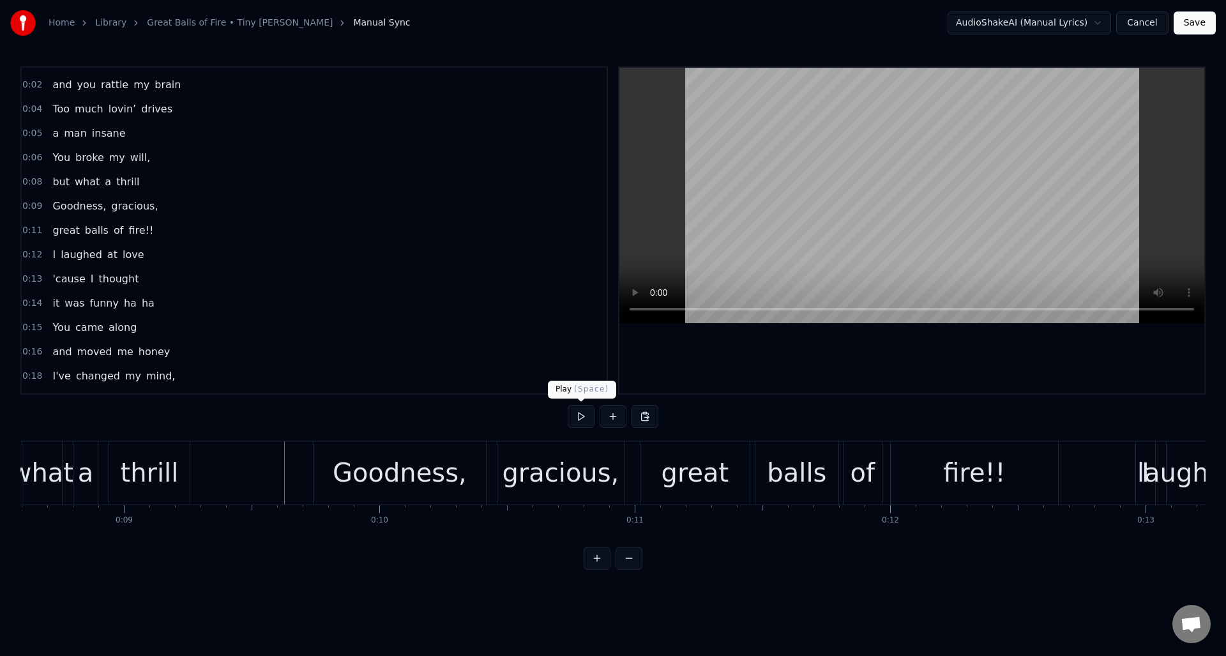
click at [583, 420] on button at bounding box center [581, 416] width 27 height 23
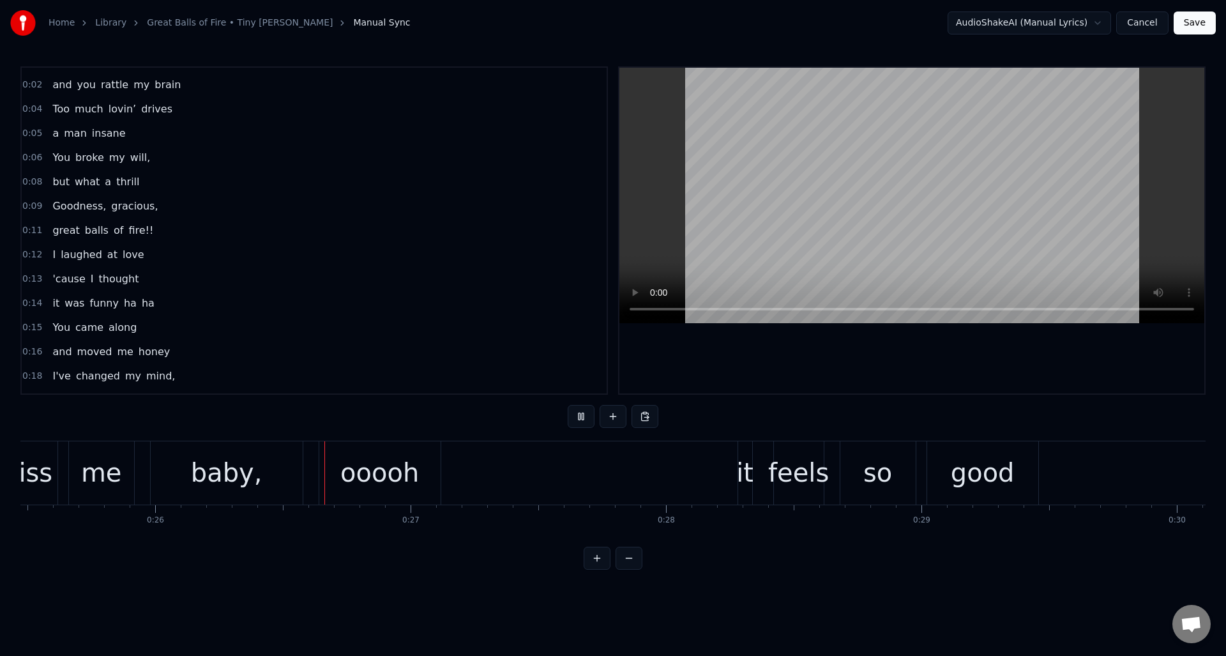
scroll to position [0, 6575]
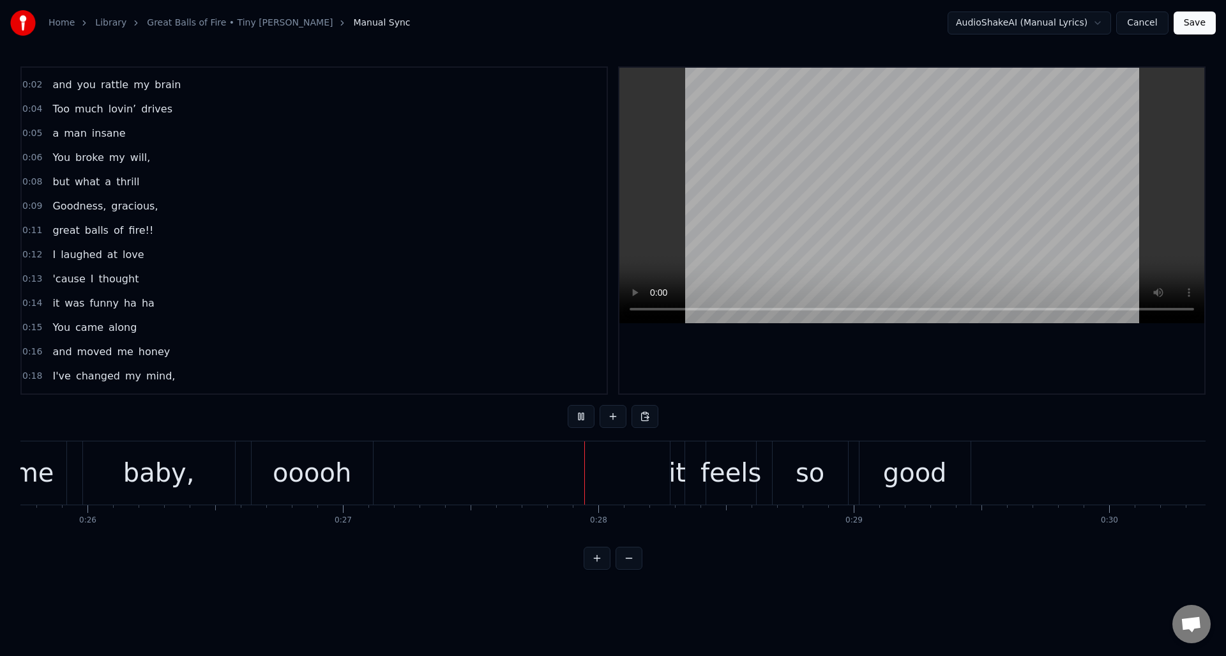
click at [583, 420] on button at bounding box center [581, 416] width 27 height 23
click at [341, 474] on div "ooooh" at bounding box center [312, 472] width 79 height 38
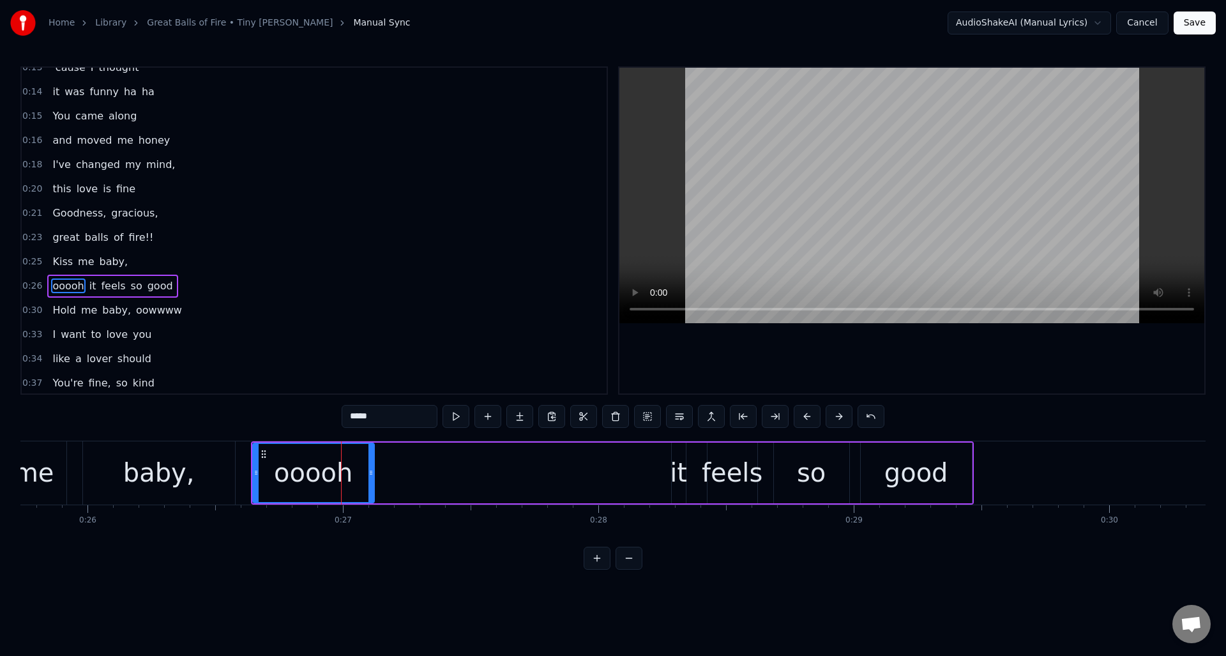
scroll to position [286, 0]
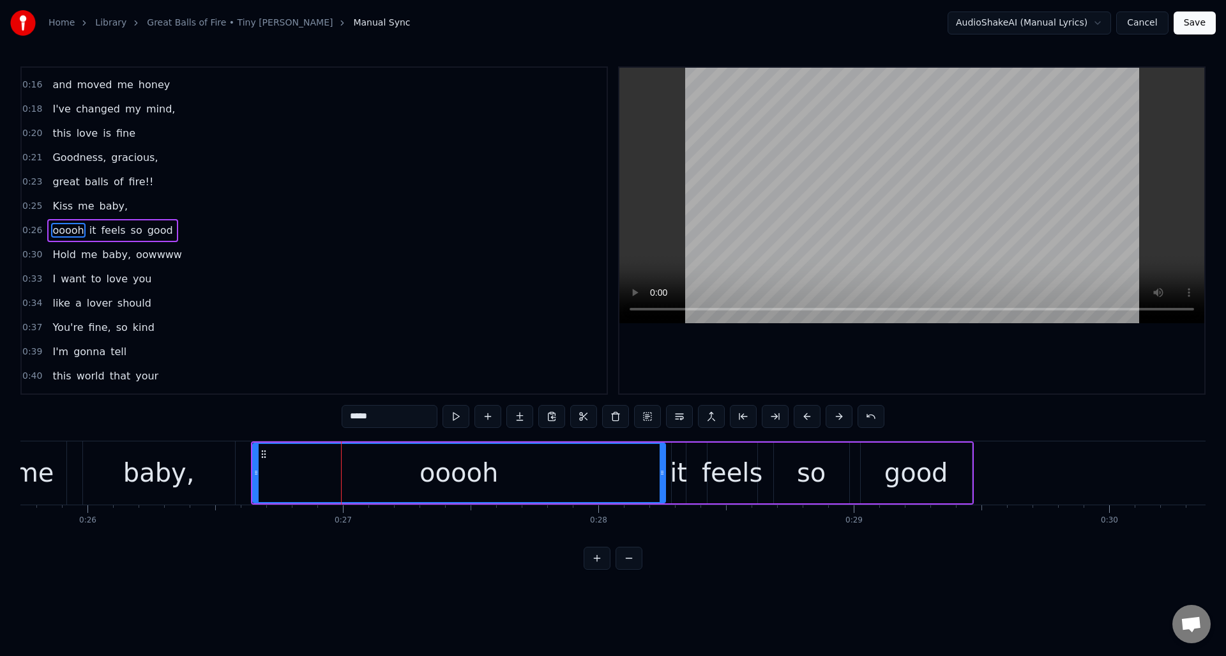
drag, startPoint x: 371, startPoint y: 468, endPoint x: 662, endPoint y: 463, distance: 291.3
click at [662, 463] on div at bounding box center [662, 473] width 5 height 58
click at [681, 491] on div "it" at bounding box center [678, 472] width 17 height 38
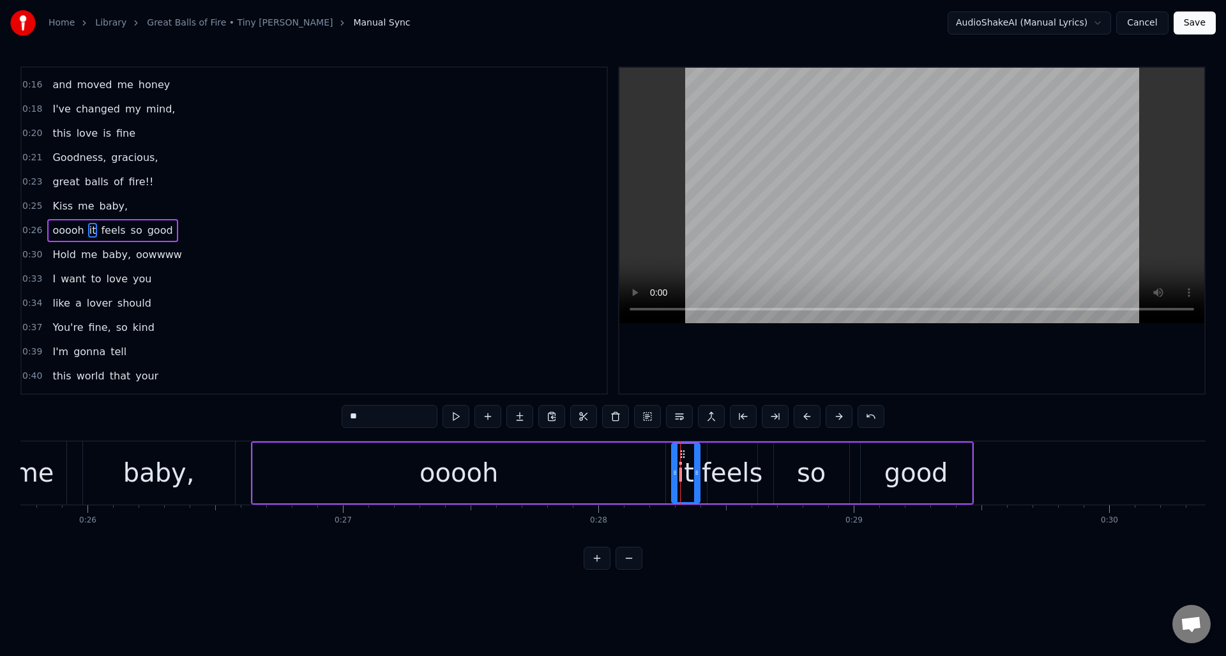
drag, startPoint x: 684, startPoint y: 491, endPoint x: 698, endPoint y: 487, distance: 14.4
click at [698, 487] on div at bounding box center [696, 473] width 5 height 58
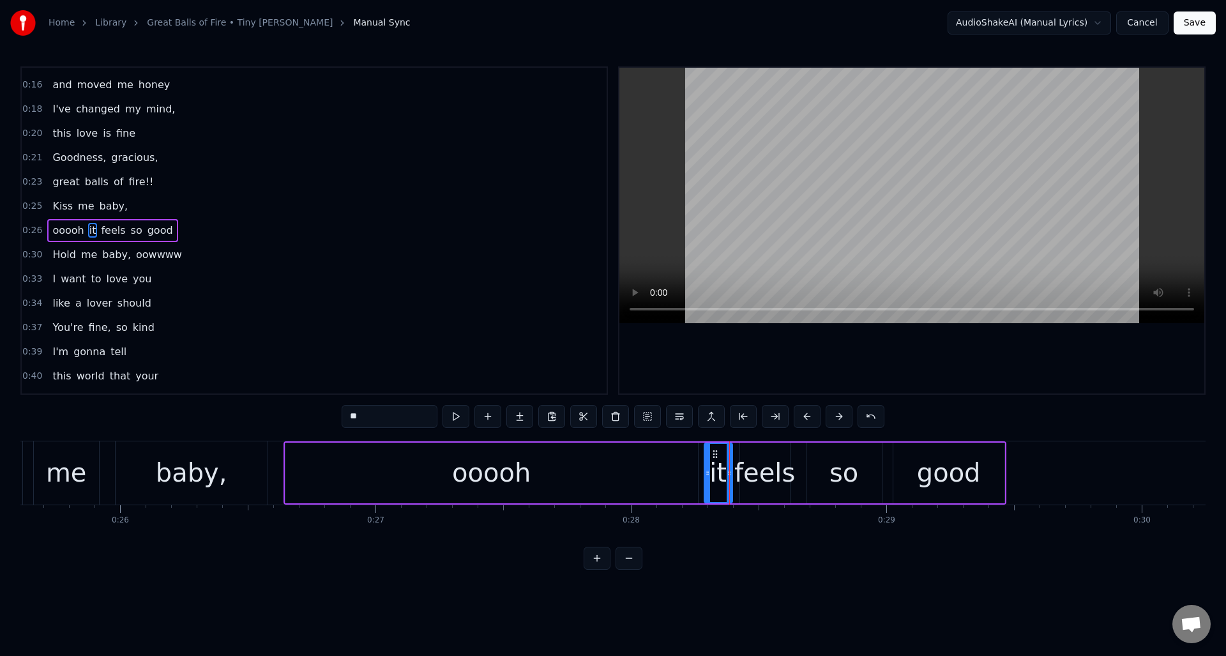
scroll to position [0, 6478]
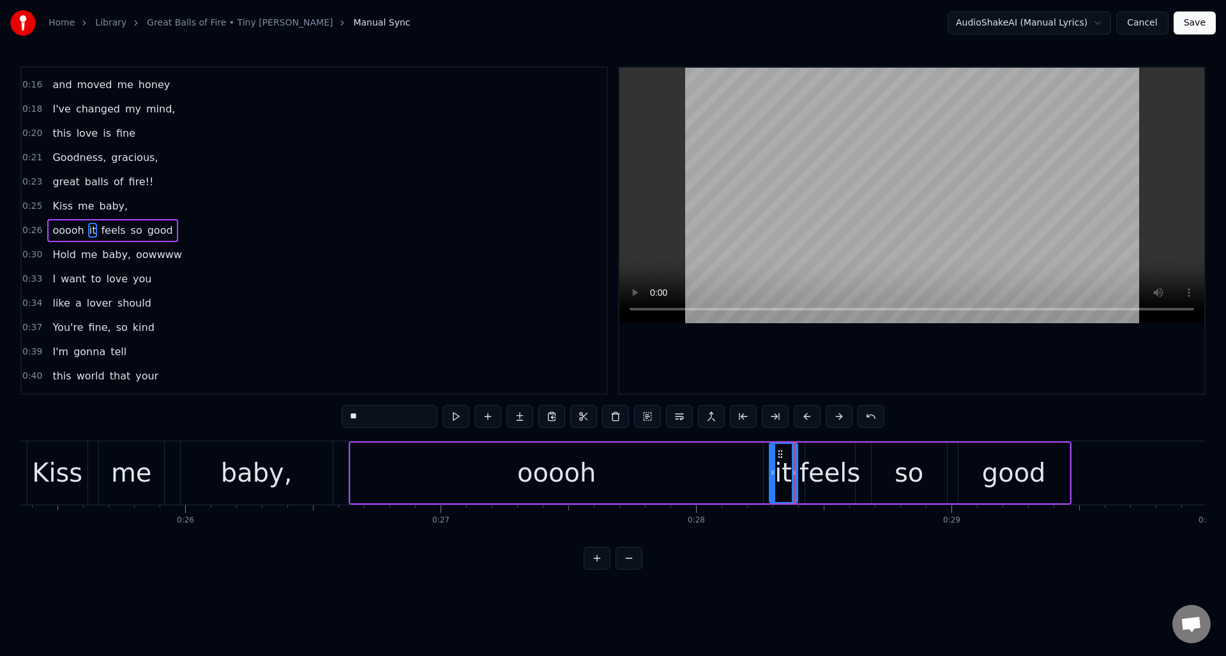
click at [205, 450] on div "baby," at bounding box center [257, 472] width 152 height 63
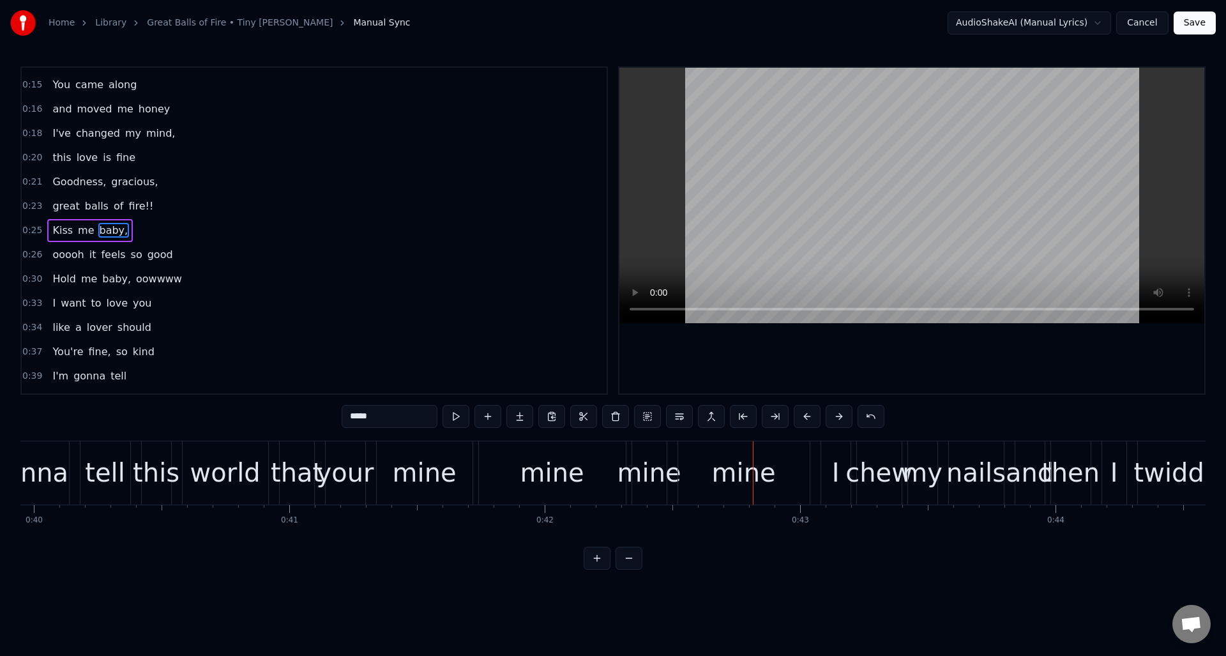
scroll to position [0, 10141]
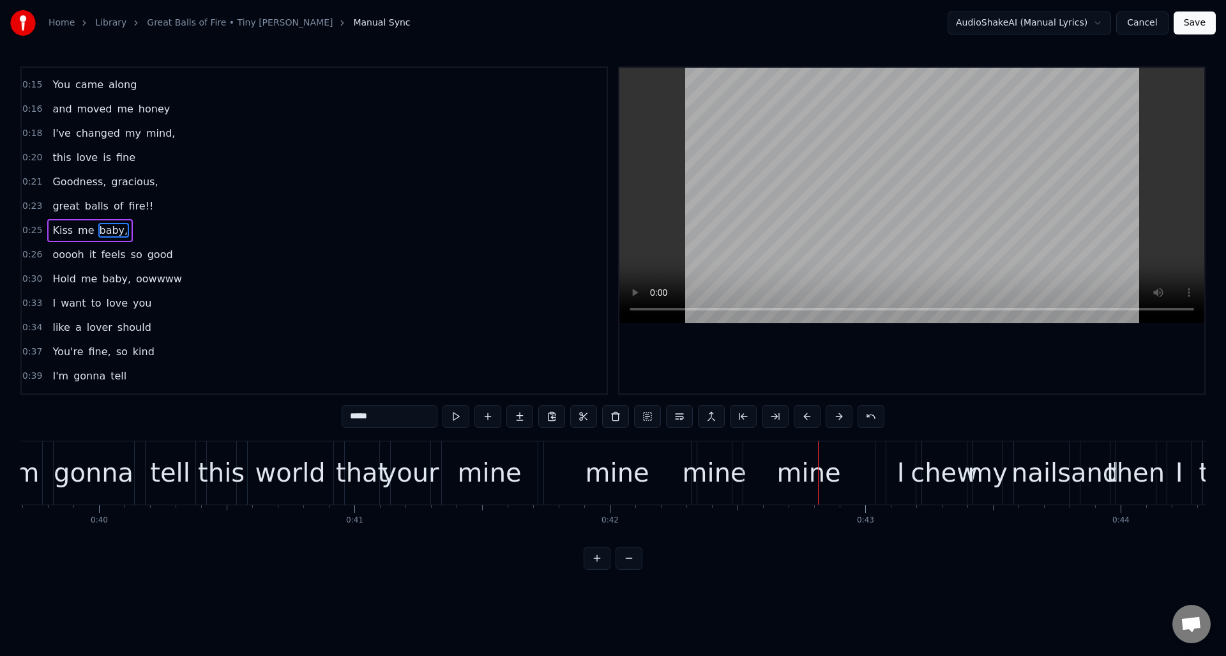
click at [503, 466] on div "mine" at bounding box center [490, 472] width 64 height 38
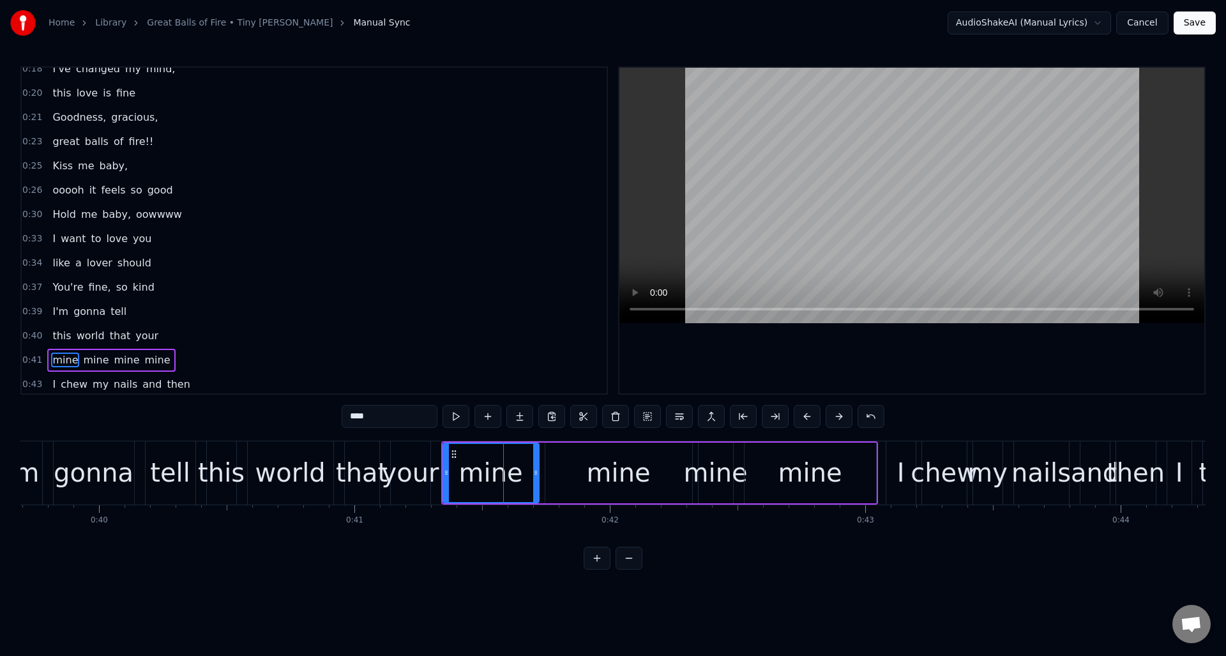
scroll to position [456, 0]
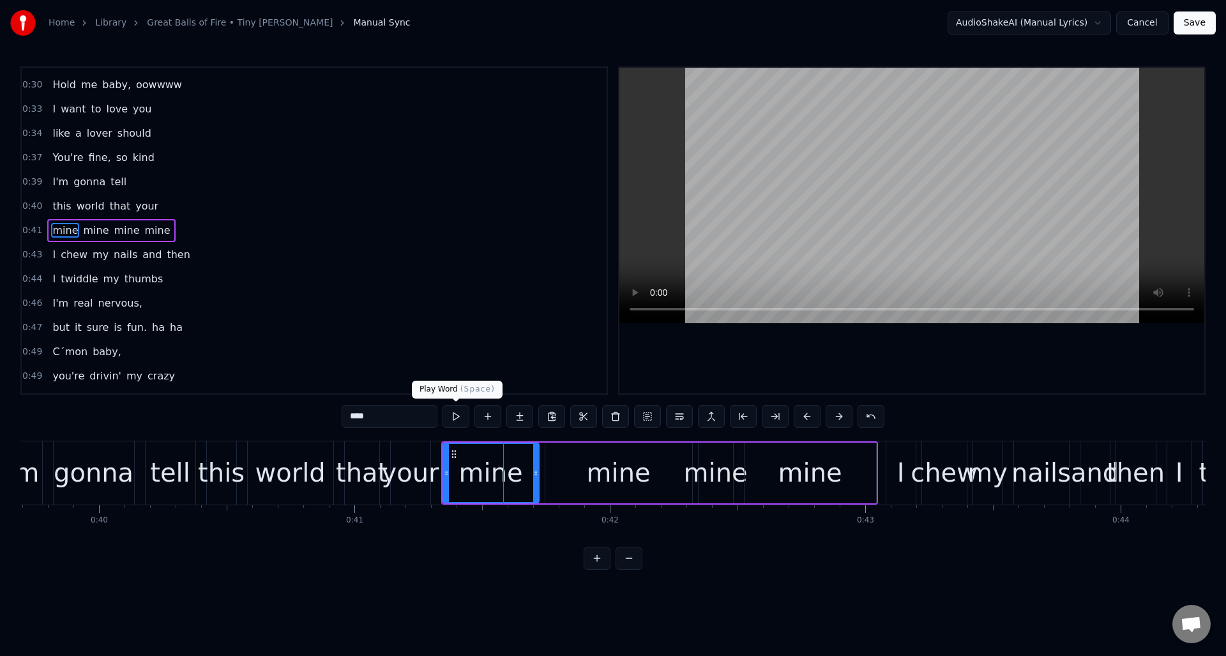
click at [458, 420] on button at bounding box center [456, 416] width 27 height 23
drag, startPoint x: 555, startPoint y: 457, endPoint x: 548, endPoint y: 453, distance: 8.0
click at [555, 457] on div "mine" at bounding box center [618, 473] width 147 height 61
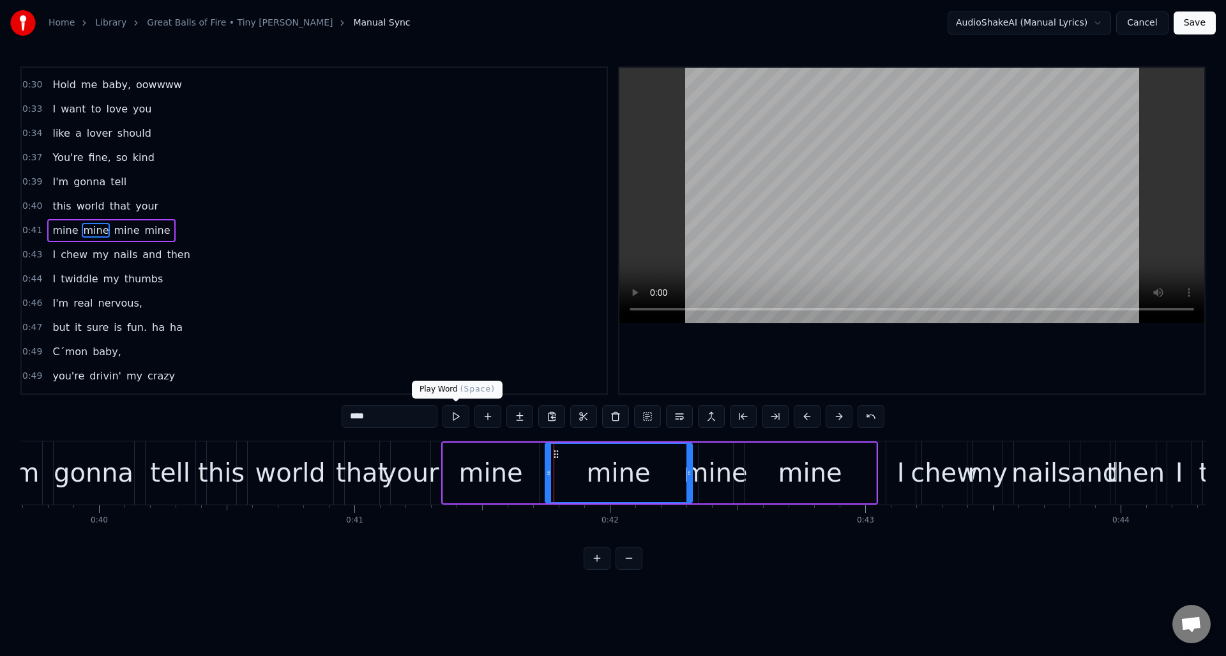
click at [459, 417] on button at bounding box center [456, 416] width 27 height 23
drag, startPoint x: 689, startPoint y: 460, endPoint x: 641, endPoint y: 463, distance: 47.4
click at [641, 463] on div at bounding box center [641, 473] width 5 height 58
click at [716, 459] on div "mine" at bounding box center [716, 472] width 64 height 38
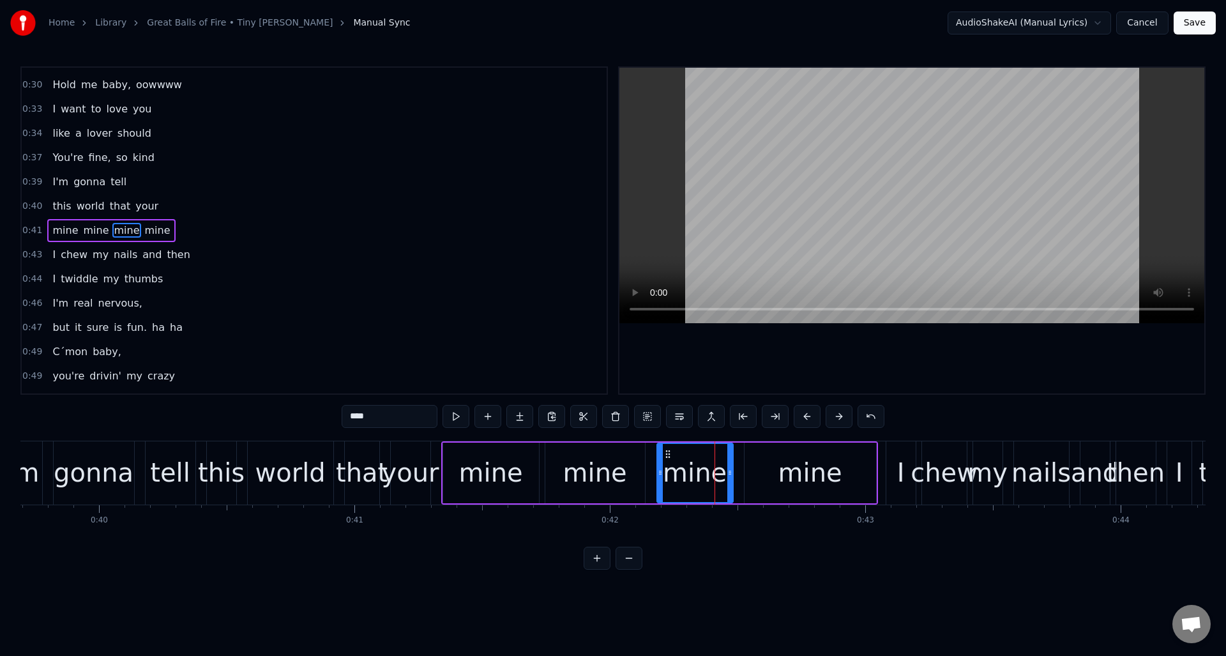
drag, startPoint x: 700, startPoint y: 463, endPoint x: 658, endPoint y: 466, distance: 41.6
click at [658, 466] on div at bounding box center [660, 473] width 5 height 58
click at [345, 448] on div "that" at bounding box center [362, 472] width 34 height 63
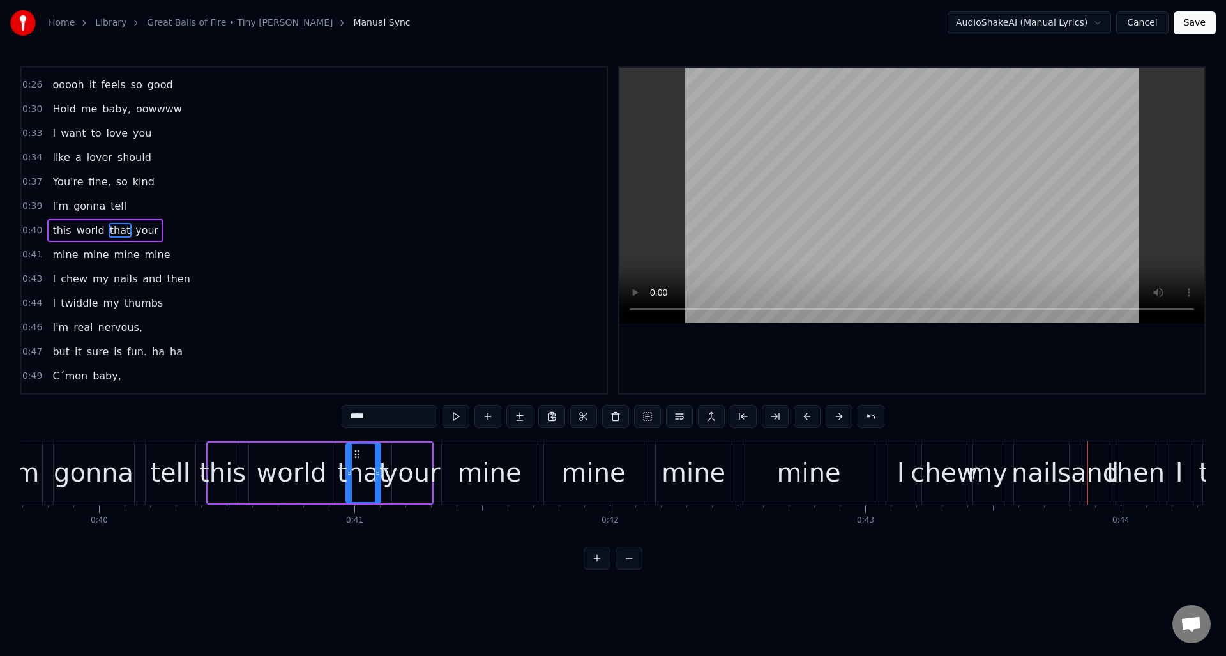
click at [577, 453] on div "mine" at bounding box center [594, 472] width 64 height 38
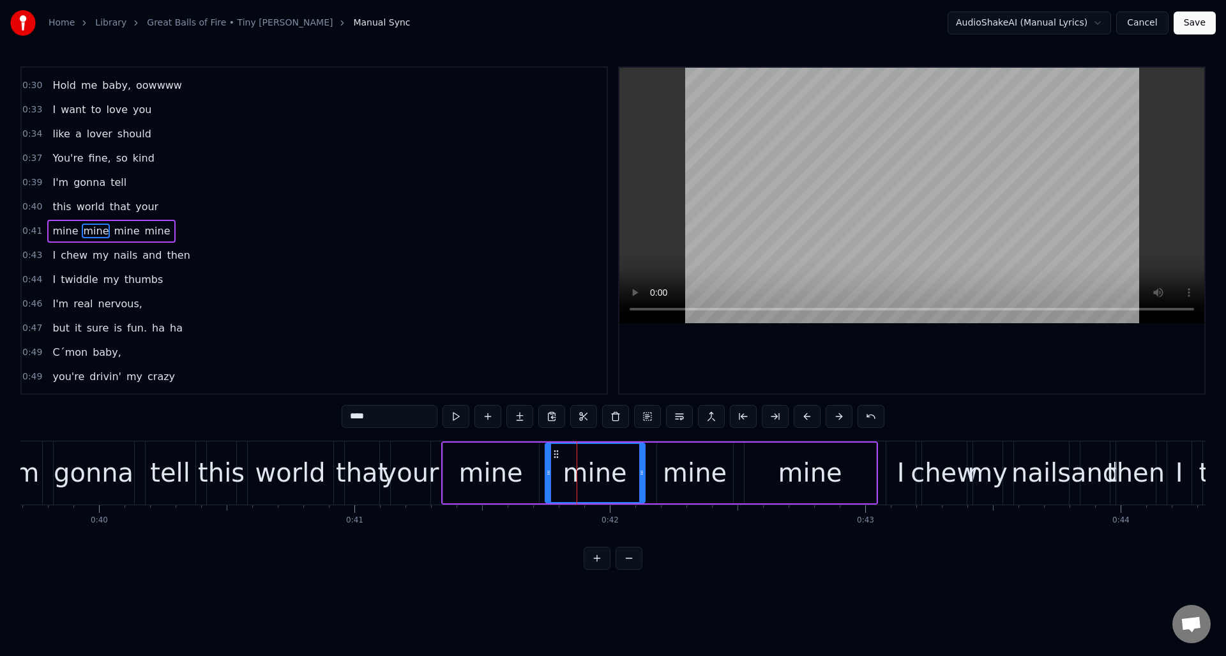
scroll to position [456, 0]
click at [533, 466] on div "mine" at bounding box center [491, 473] width 96 height 61
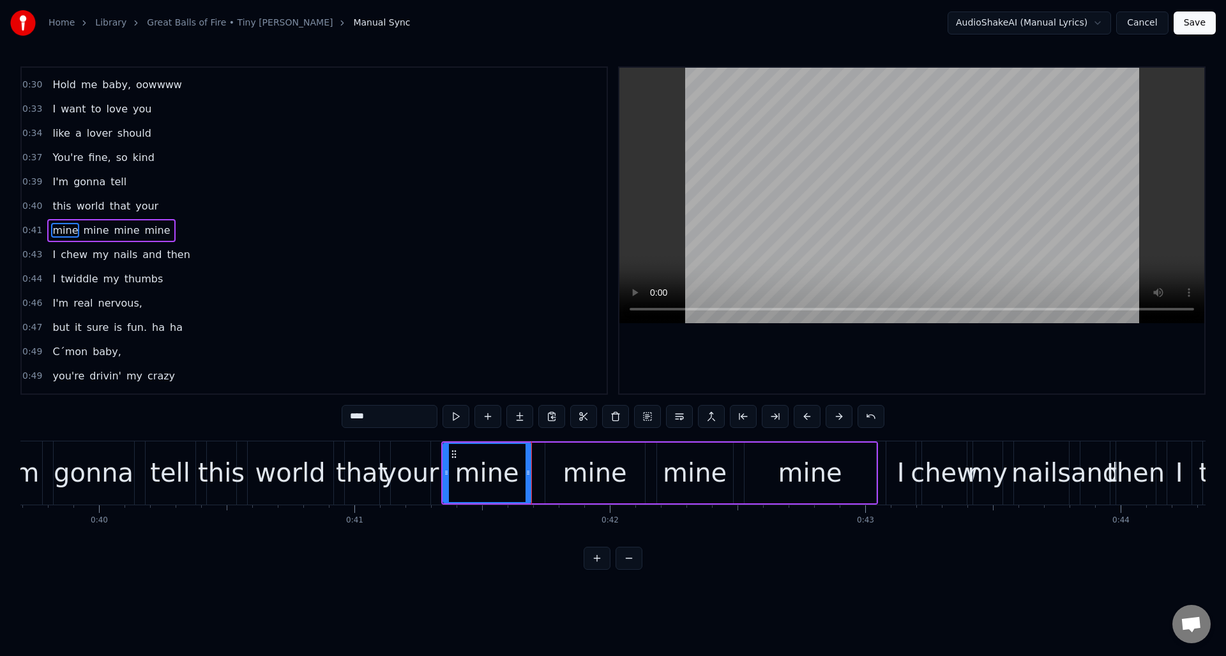
click at [529, 468] on div at bounding box center [528, 473] width 5 height 58
click at [580, 456] on div "mine" at bounding box center [595, 472] width 64 height 38
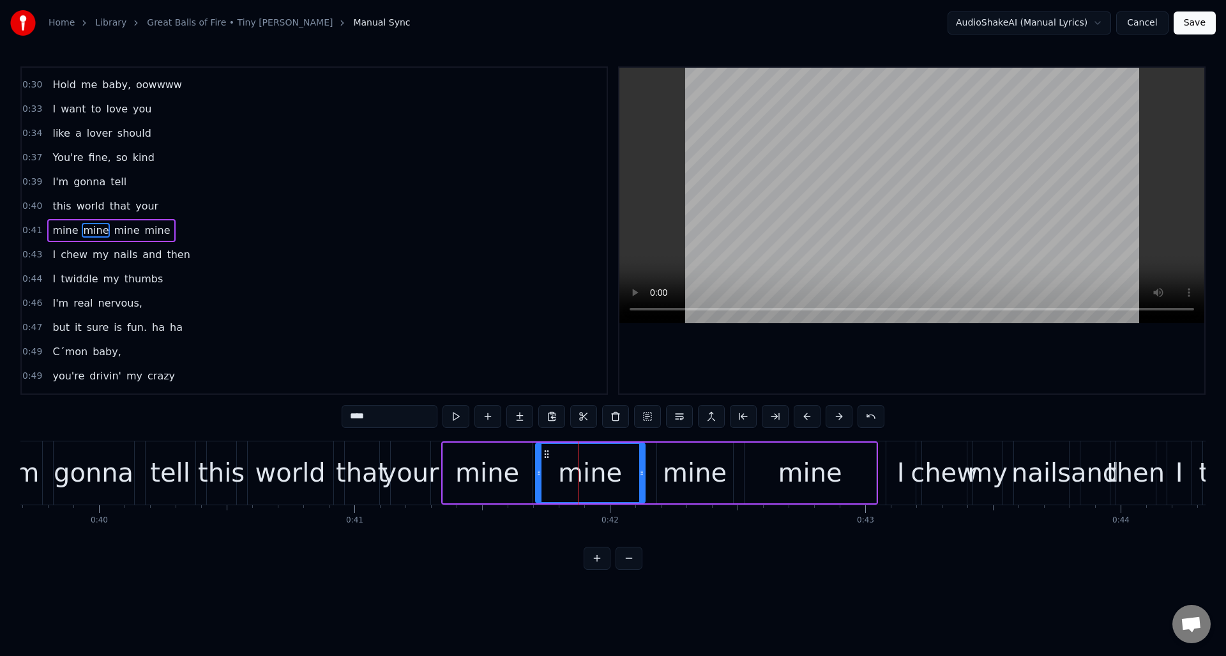
drag, startPoint x: 547, startPoint y: 459, endPoint x: 581, endPoint y: 462, distance: 33.9
click at [538, 461] on div at bounding box center [539, 473] width 5 height 58
drag, startPoint x: 642, startPoint y: 462, endPoint x: 630, endPoint y: 464, distance: 12.3
click at [630, 464] on div at bounding box center [629, 473] width 5 height 58
click at [669, 459] on div "mine" at bounding box center [695, 472] width 64 height 38
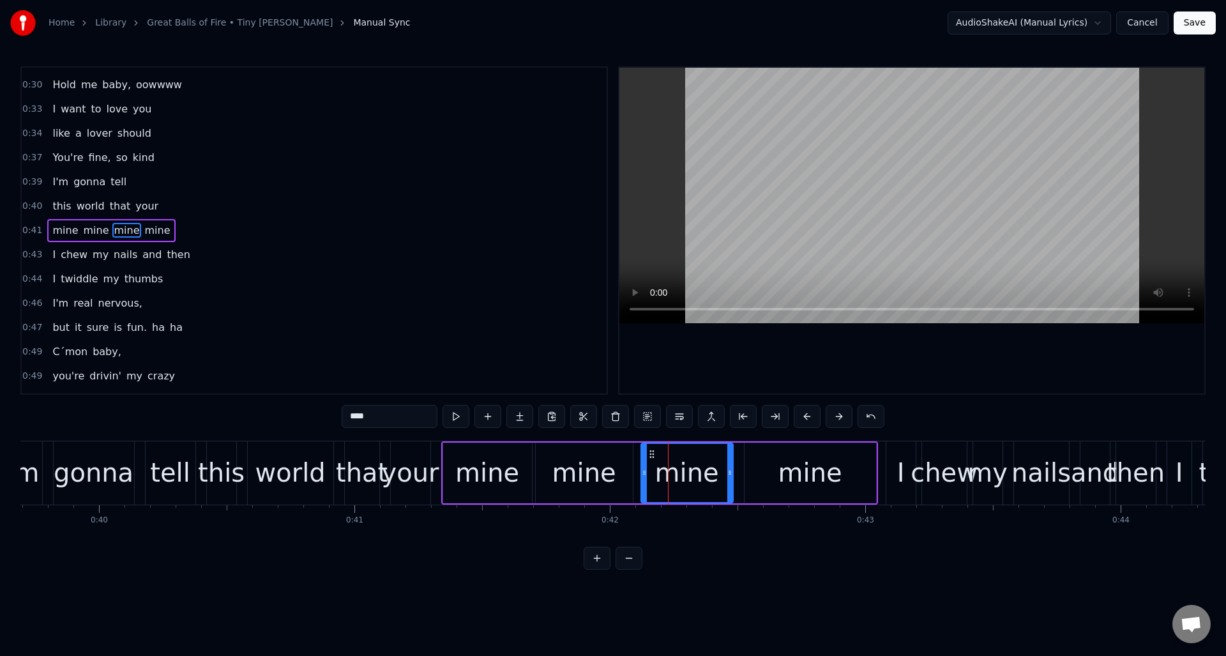
drag, startPoint x: 657, startPoint y: 461, endPoint x: 641, endPoint y: 463, distance: 16.2
click at [642, 463] on div at bounding box center [644, 473] width 5 height 58
click at [726, 461] on div at bounding box center [724, 473] width 5 height 58
click at [750, 458] on div "mine" at bounding box center [811, 473] width 132 height 61
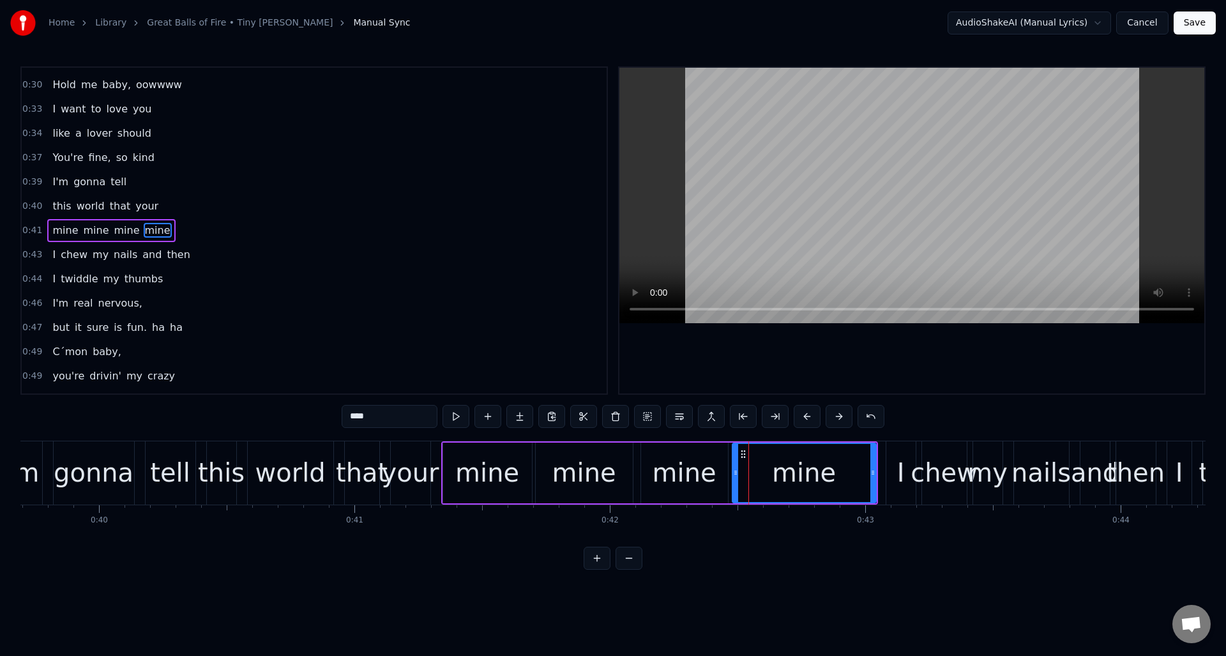
drag, startPoint x: 747, startPoint y: 460, endPoint x: 735, endPoint y: 464, distance: 12.7
click at [735, 464] on div at bounding box center [735, 473] width 5 height 58
click at [356, 451] on div "that" at bounding box center [362, 472] width 34 height 63
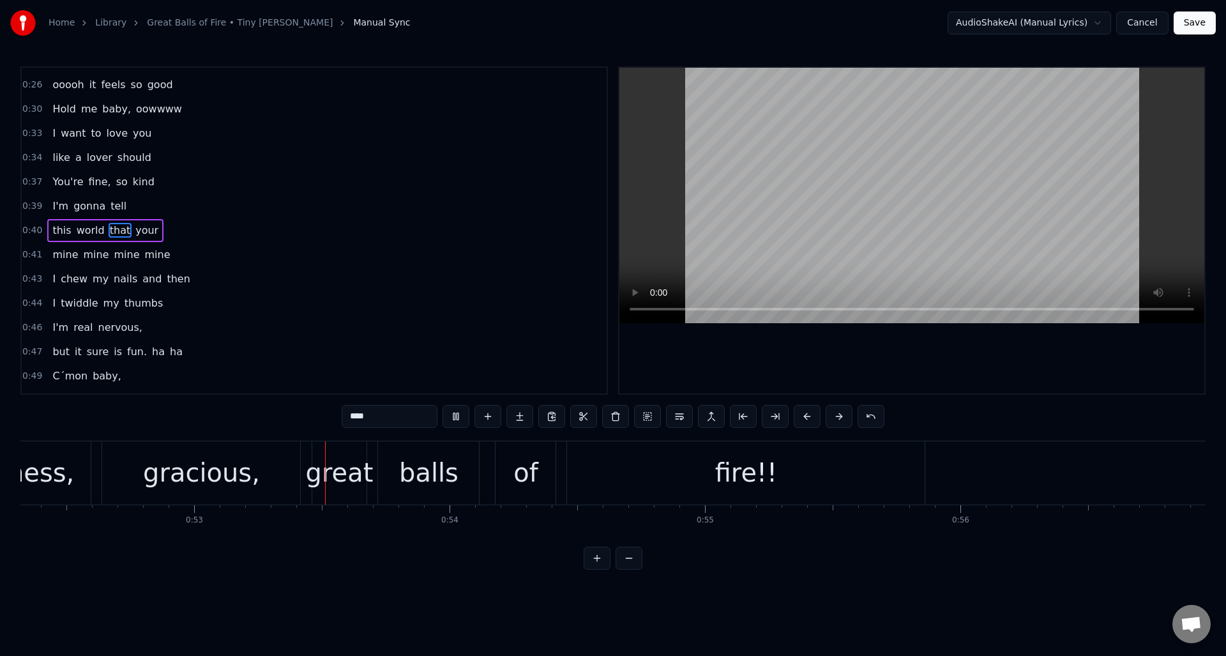
scroll to position [0, 13434]
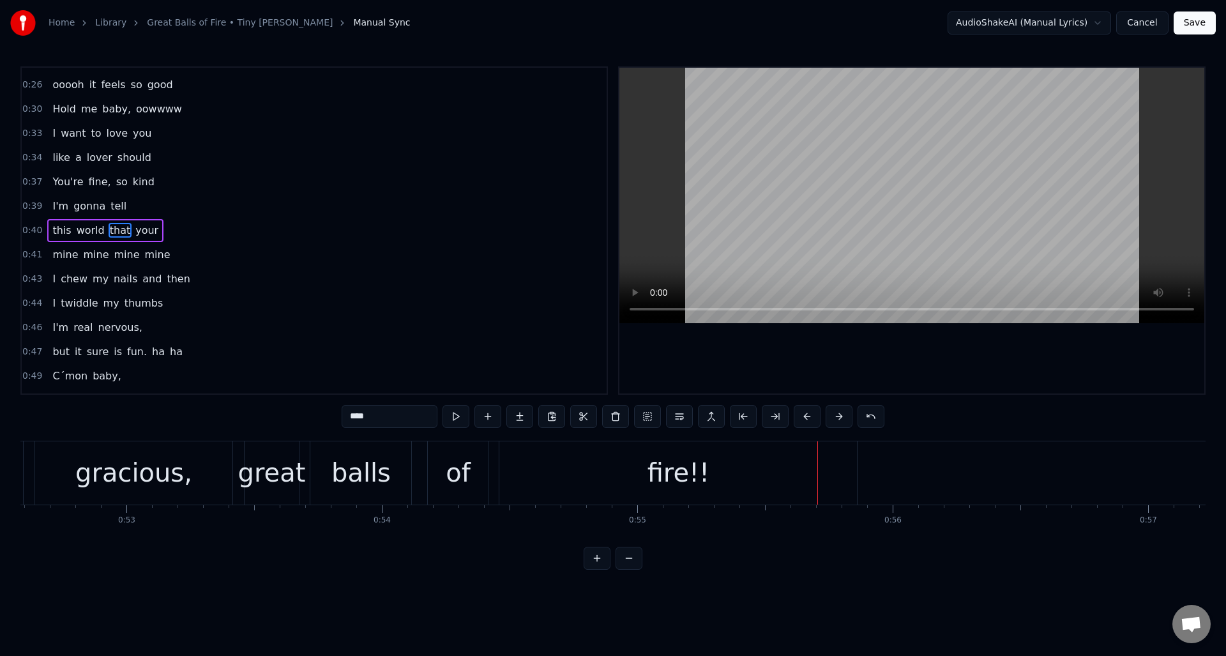
click at [386, 463] on div "balls" at bounding box center [360, 472] width 101 height 63
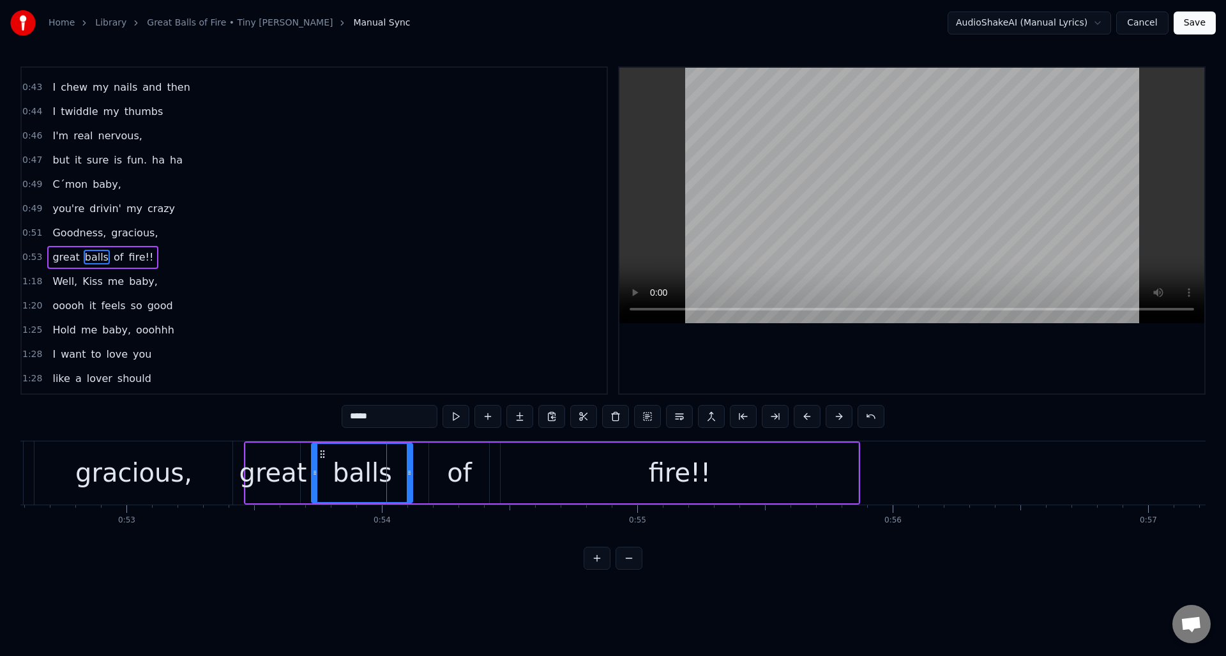
scroll to position [650, 0]
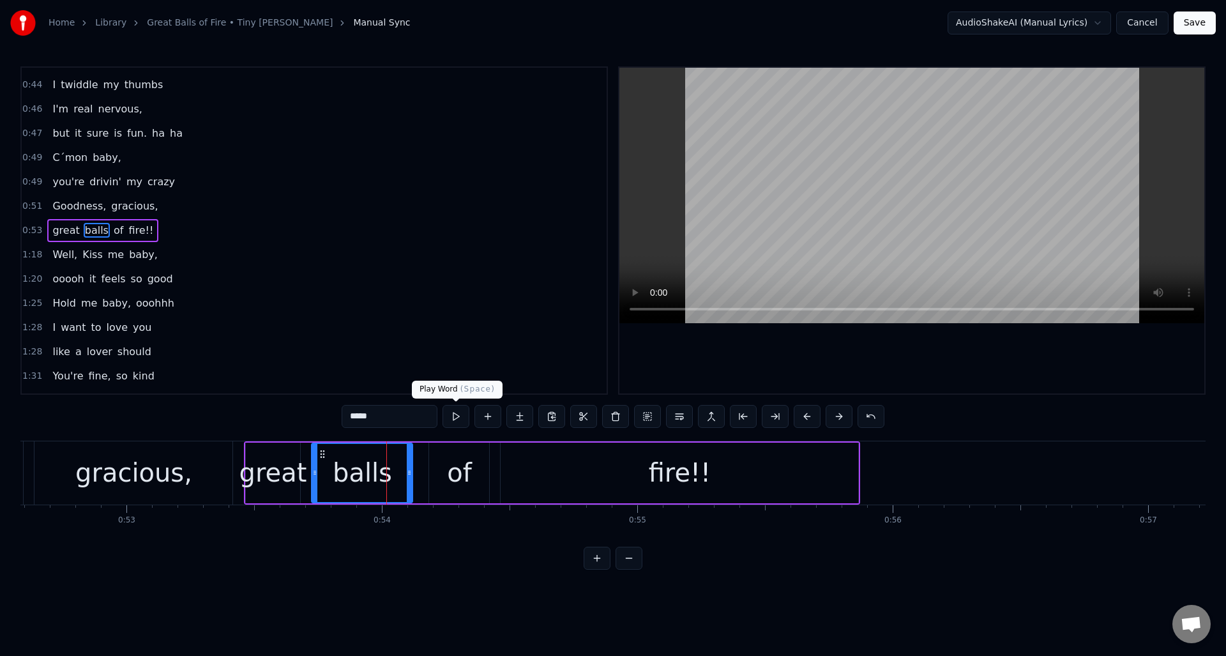
click at [456, 419] on button at bounding box center [456, 416] width 27 height 23
drag, startPoint x: 409, startPoint y: 462, endPoint x: 393, endPoint y: 465, distance: 15.7
click at [393, 465] on div at bounding box center [394, 473] width 5 height 58
click at [443, 455] on div "of" at bounding box center [459, 473] width 60 height 61
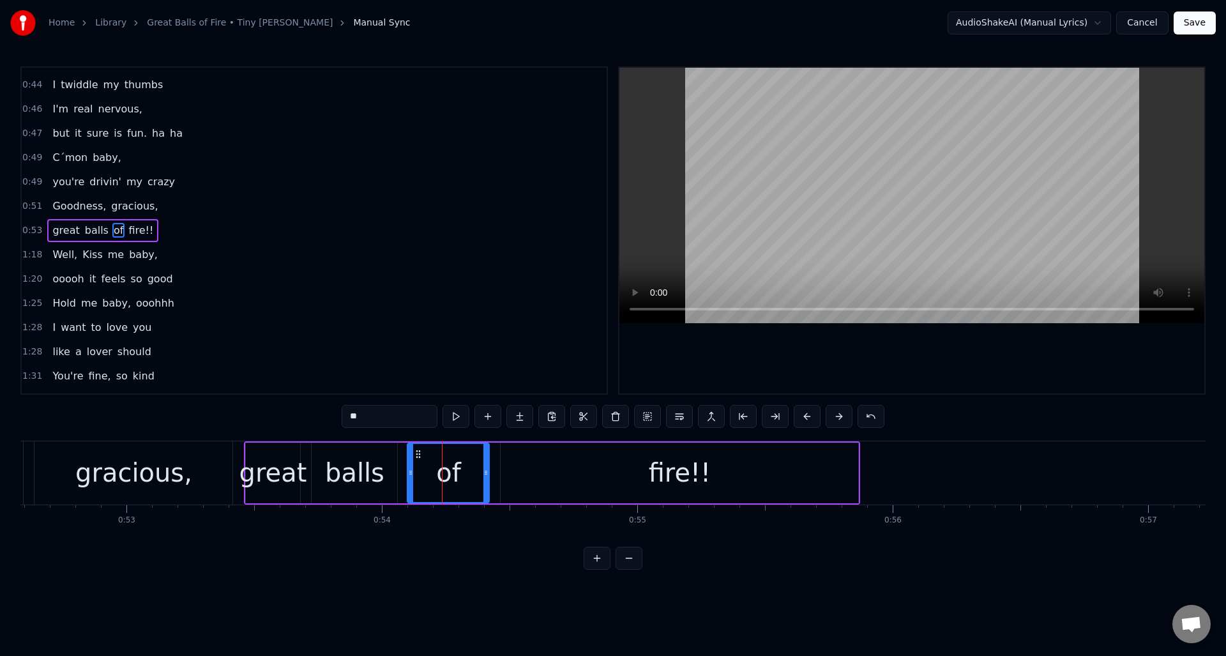
drag, startPoint x: 430, startPoint y: 458, endPoint x: 408, endPoint y: 461, distance: 21.9
click at [408, 461] on div at bounding box center [410, 473] width 5 height 58
click at [459, 418] on button at bounding box center [456, 416] width 27 height 23
click at [215, 448] on div "gracious," at bounding box center [133, 472] width 198 height 63
type input "*********"
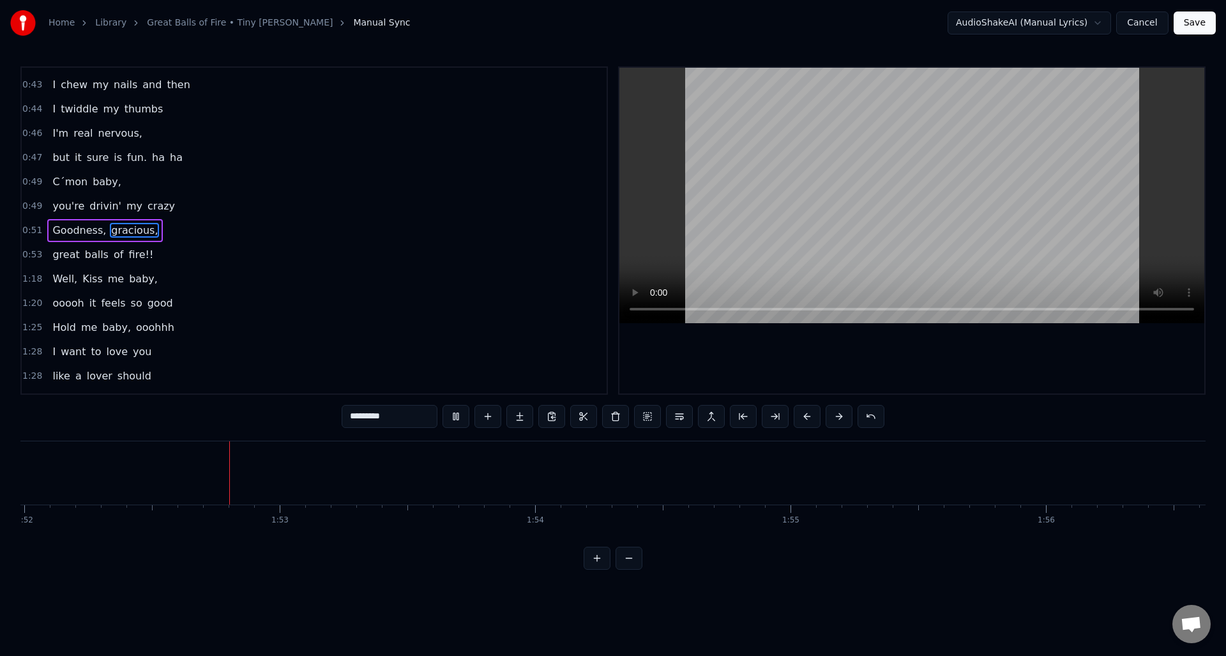
scroll to position [0, 28612]
click at [1196, 23] on button "Save" at bounding box center [1195, 22] width 42 height 23
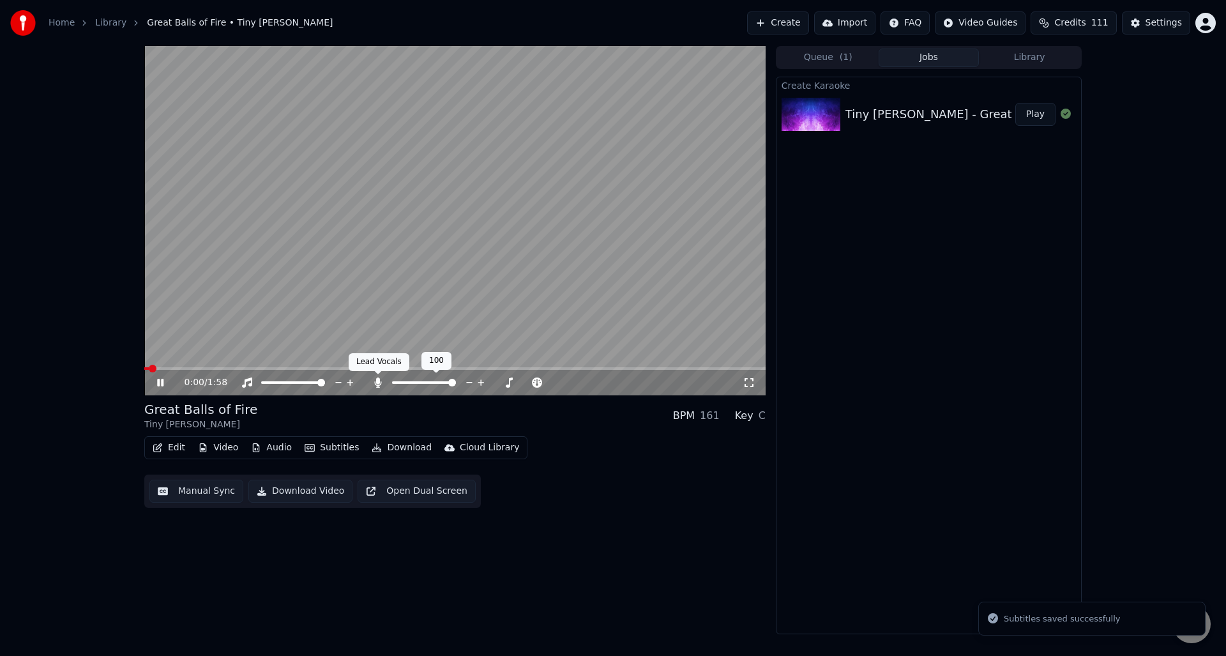
click at [372, 383] on icon at bounding box center [378, 382] width 13 height 10
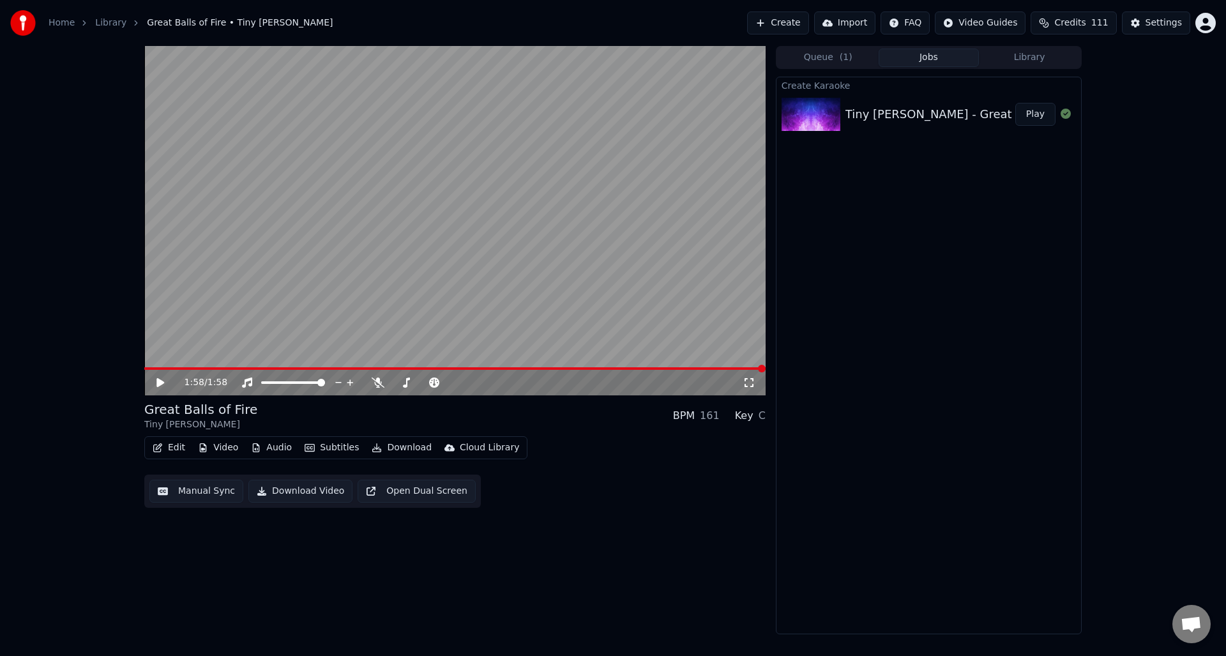
click at [205, 491] on button "Manual Sync" at bounding box center [196, 491] width 94 height 23
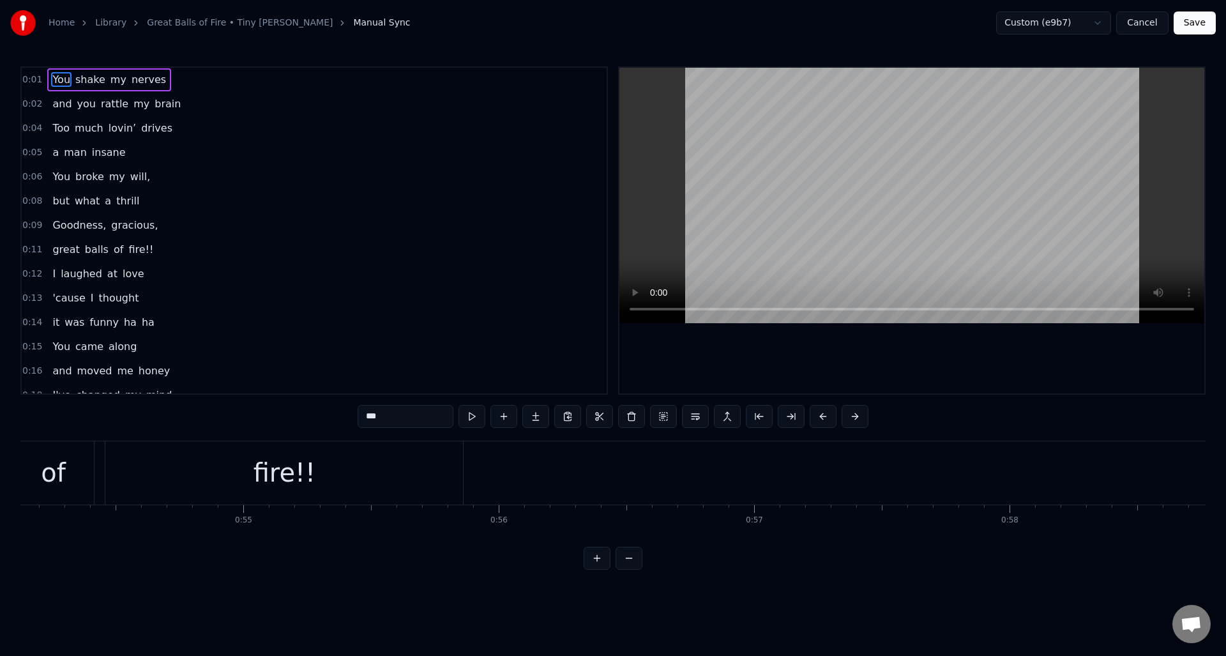
scroll to position [0, 13861]
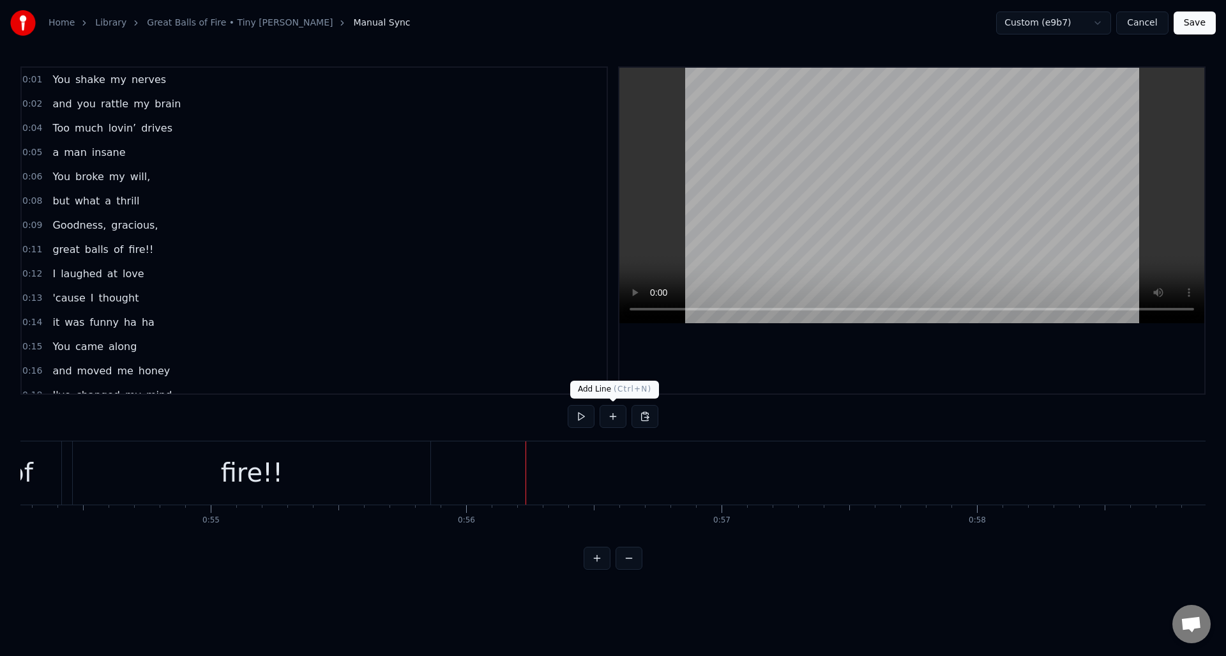
click at [614, 415] on button at bounding box center [613, 416] width 27 height 23
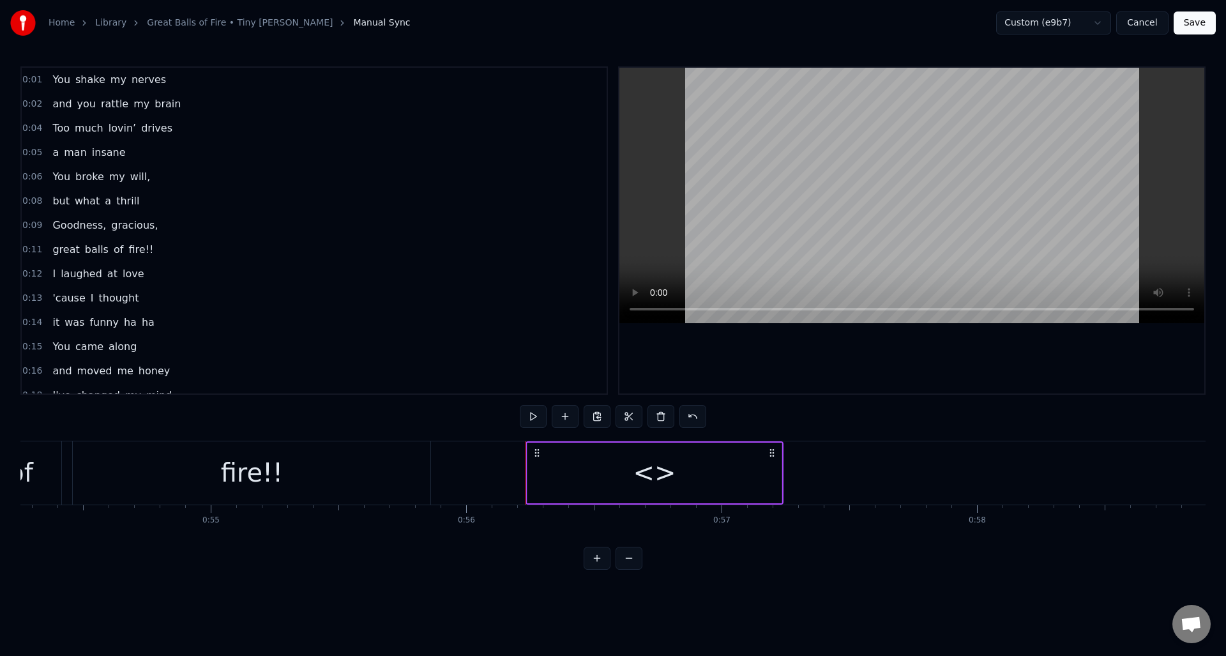
click at [649, 467] on div "<>" at bounding box center [654, 472] width 43 height 38
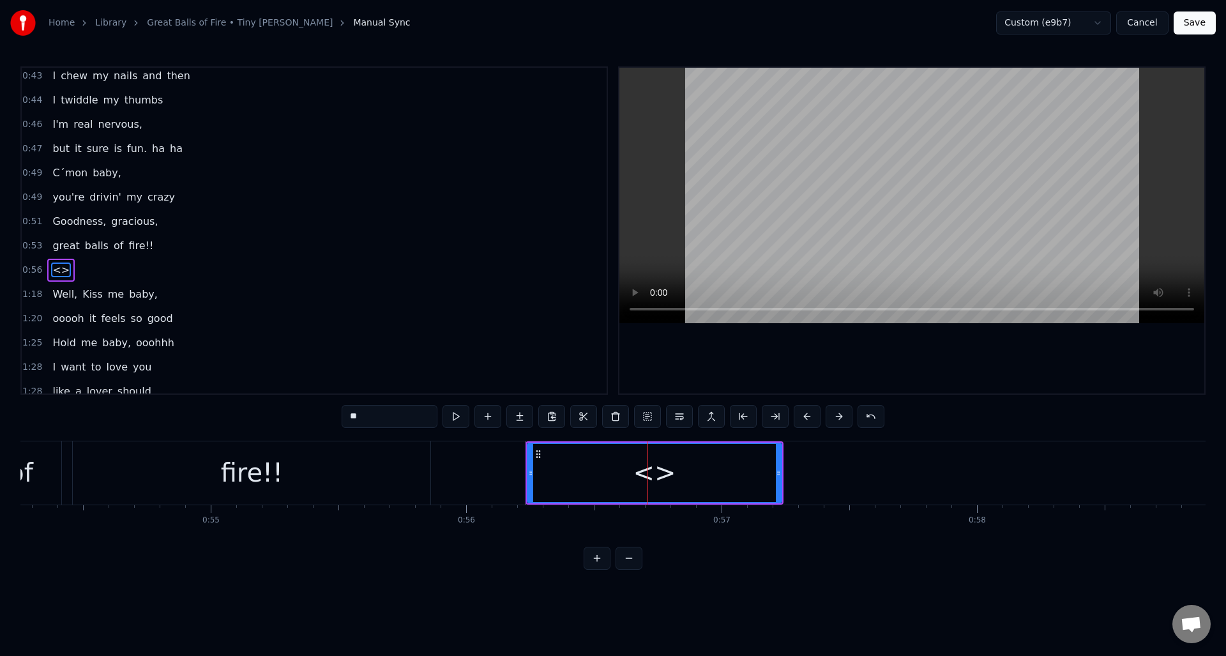
scroll to position [674, 0]
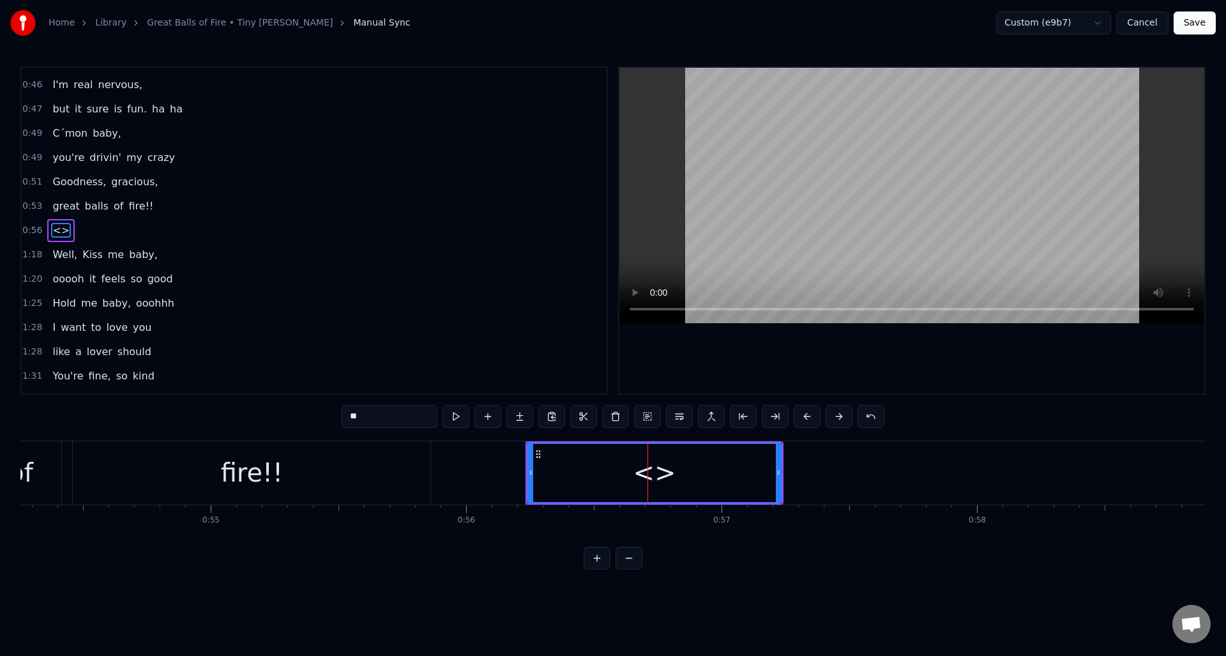
drag, startPoint x: 395, startPoint y: 421, endPoint x: 327, endPoint y: 416, distance: 67.9
click at [327, 416] on div "0:01 You shake my nerves 0:02 and you rattle my brain 0:04 Too much lovin’ driv…" at bounding box center [612, 317] width 1185 height 503
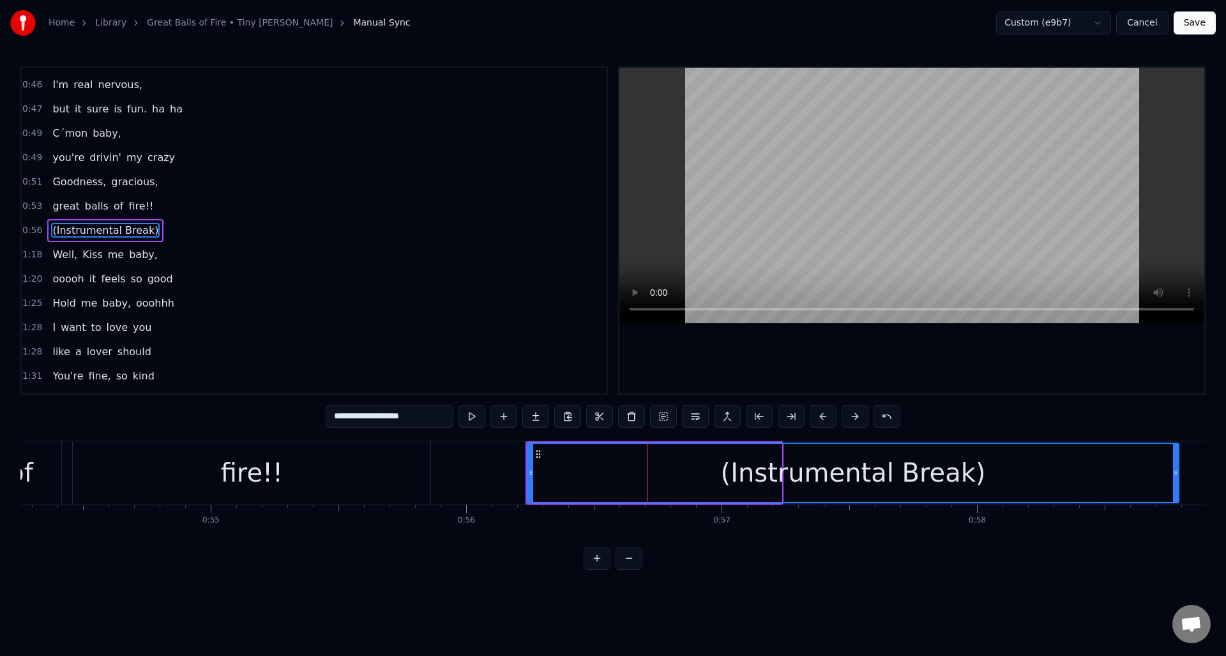
drag, startPoint x: 779, startPoint y: 486, endPoint x: 1135, endPoint y: 459, distance: 357.4
click at [1176, 459] on div at bounding box center [1175, 473] width 5 height 58
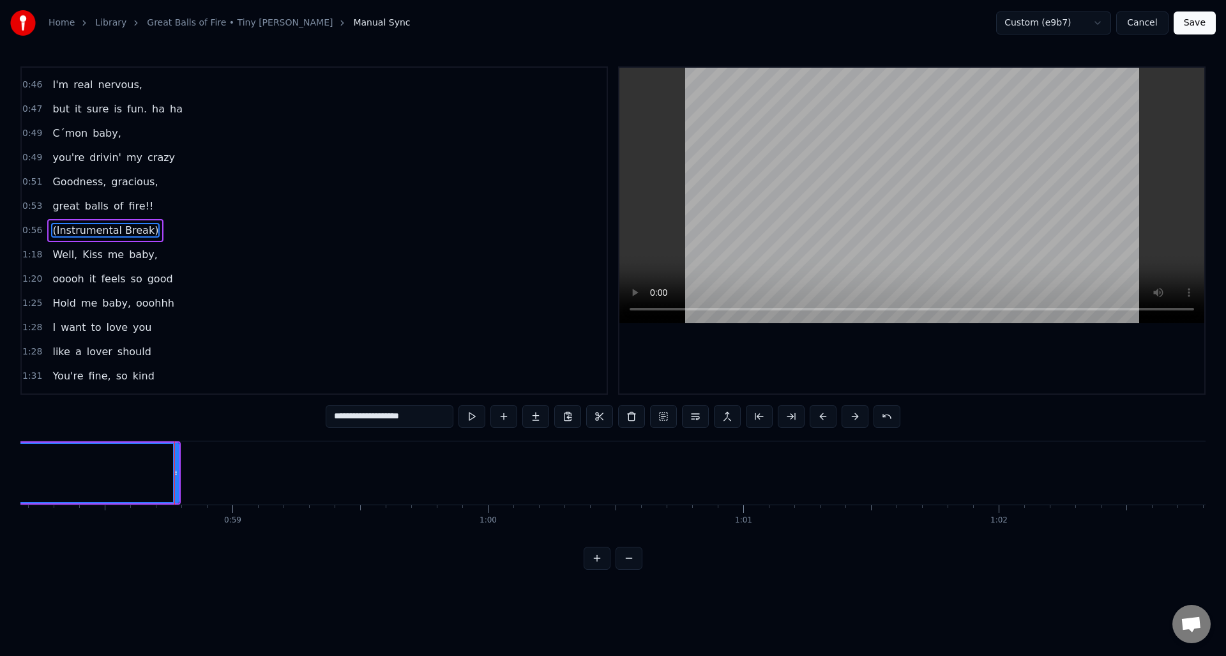
scroll to position [0, 14951]
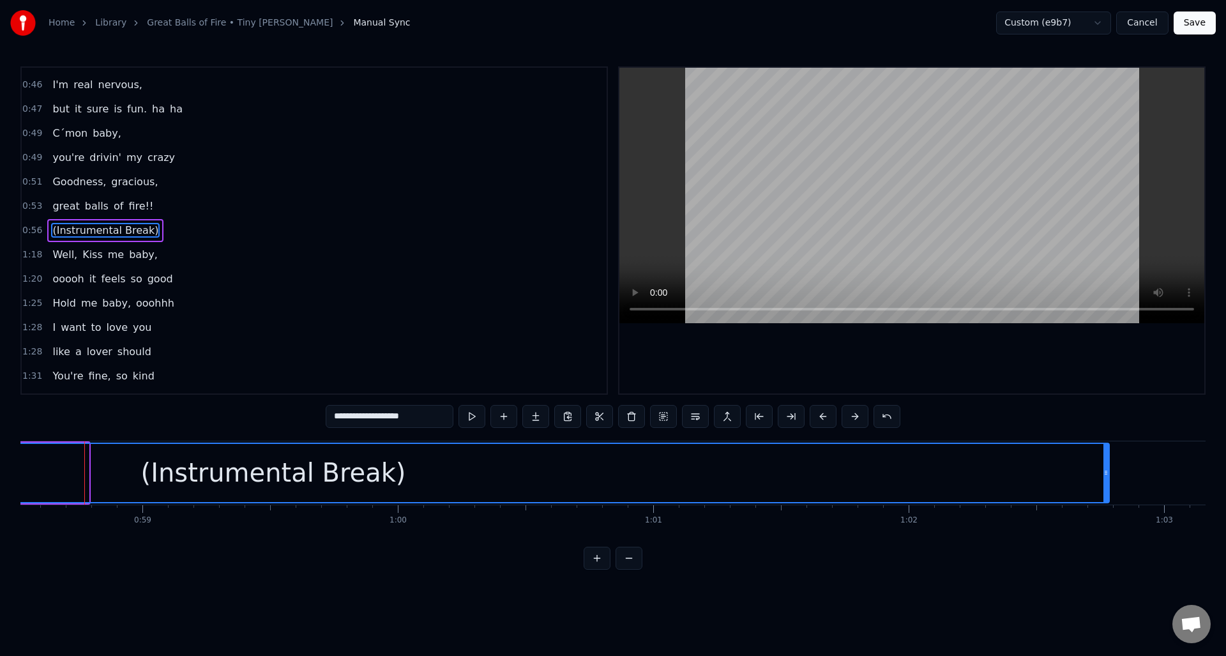
drag, startPoint x: 85, startPoint y: 484, endPoint x: 1063, endPoint y: 444, distance: 979.3
click at [1106, 439] on div "0:01 You shake my nerves 0:02 and you rattle my brain 0:04 Too much lovin’ driv…" at bounding box center [612, 317] width 1185 height 503
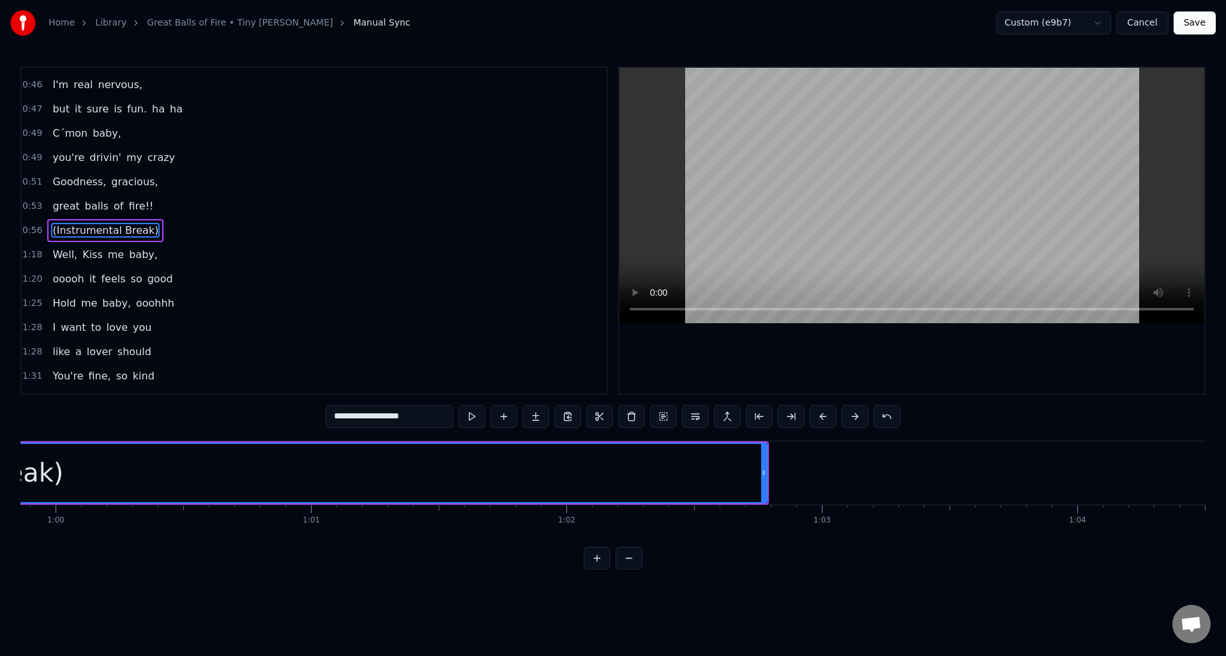
scroll to position [0, 15913]
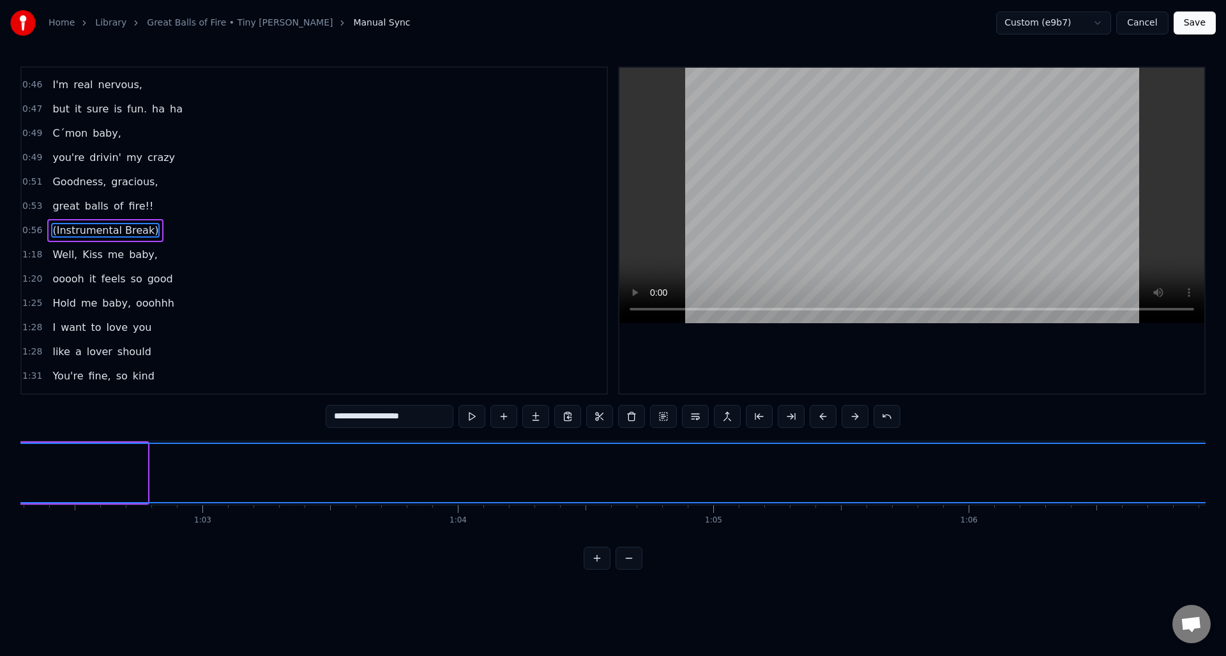
drag, startPoint x: 145, startPoint y: 488, endPoint x: 1222, endPoint y: 442, distance: 1078.5
click at [1222, 442] on div "Home Library Great Balls of Fire • Tiny [PERSON_NAME] Manual Sync Custom (e9b7)…" at bounding box center [613, 285] width 1226 height 570
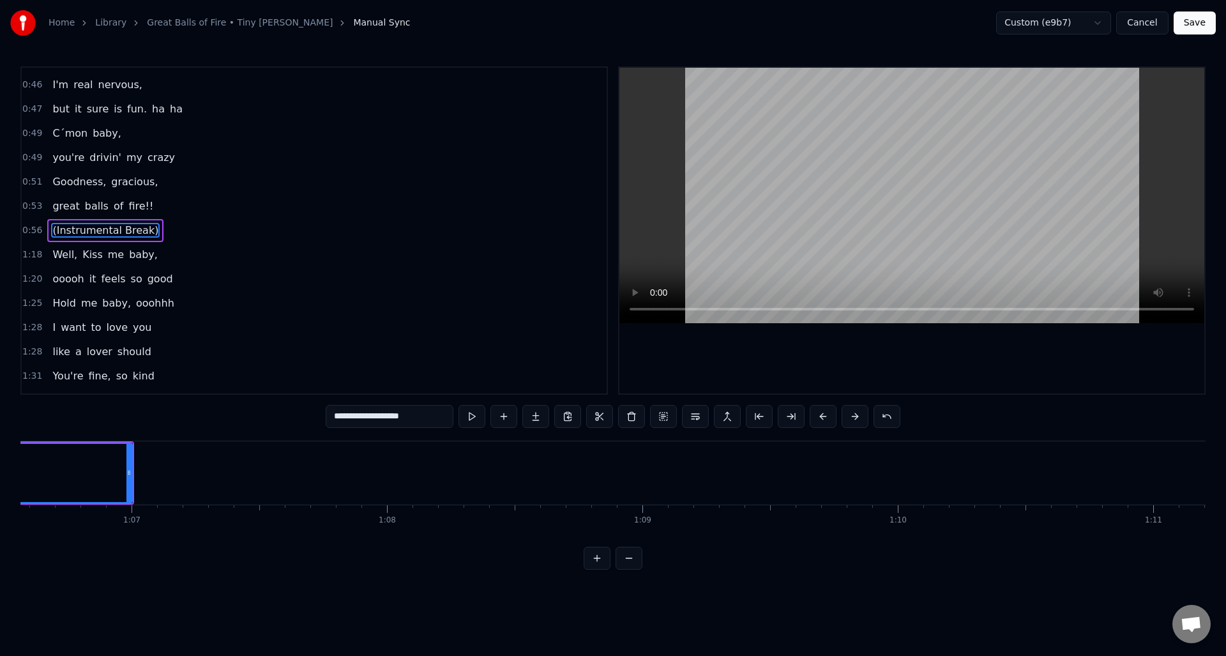
scroll to position [0, 17023]
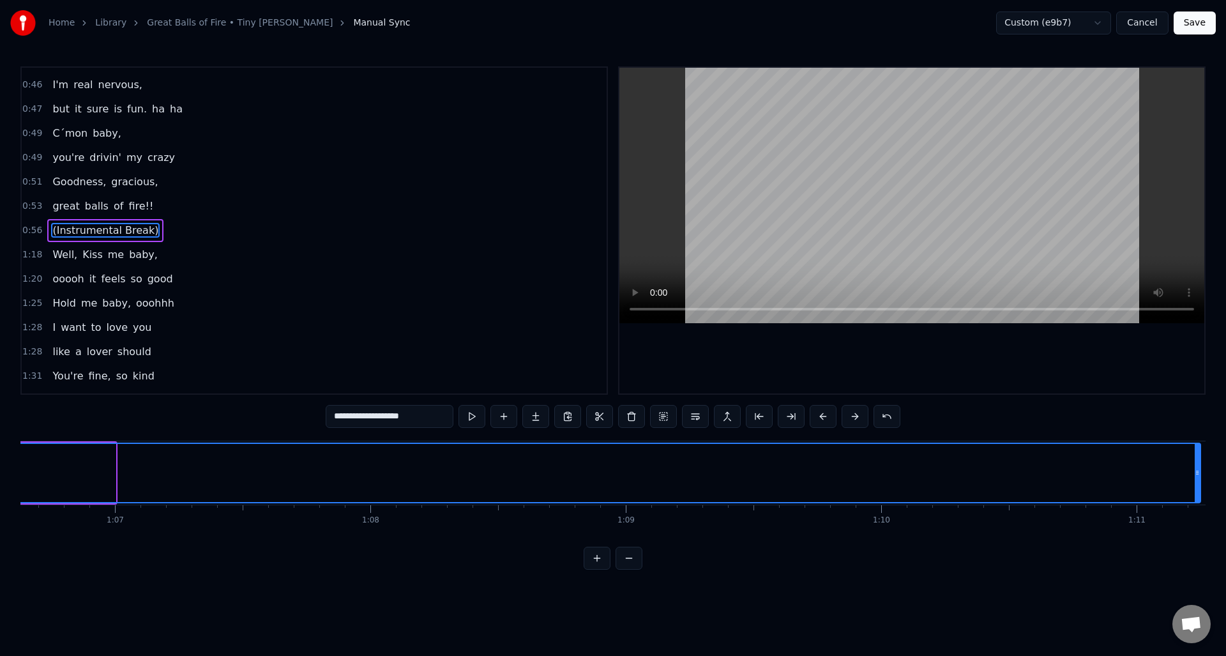
drag, startPoint x: 111, startPoint y: 485, endPoint x: 1196, endPoint y: 487, distance: 1085.2
click at [1196, 487] on div at bounding box center [1197, 473] width 5 height 58
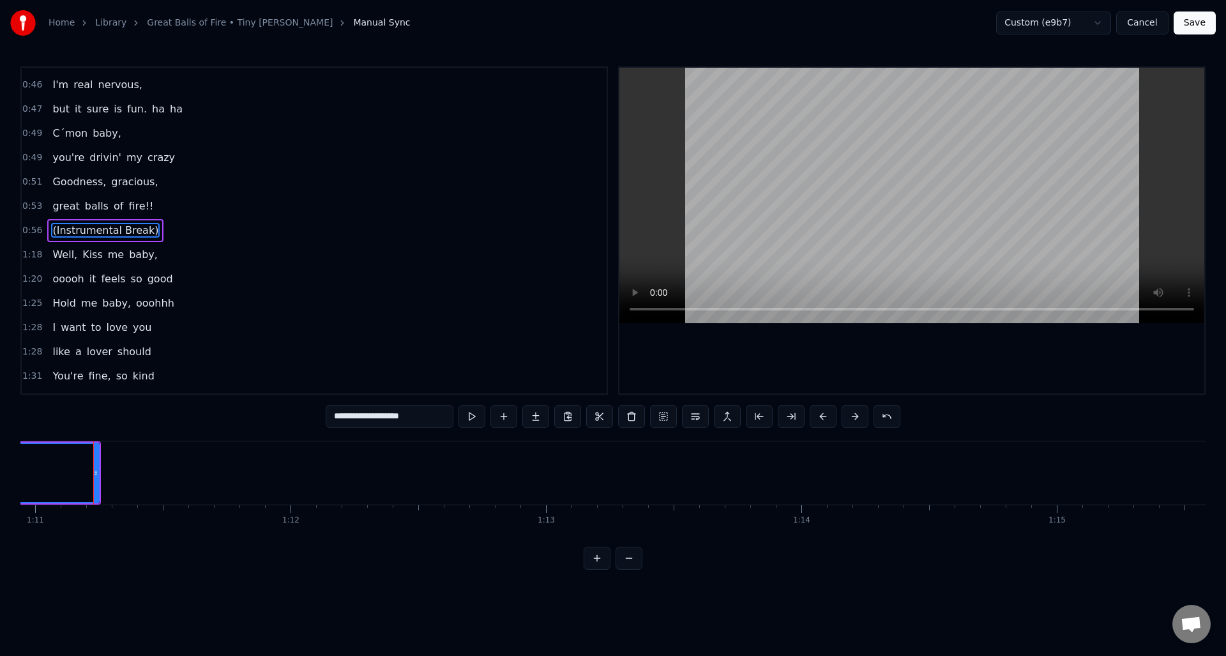
scroll to position [0, 18133]
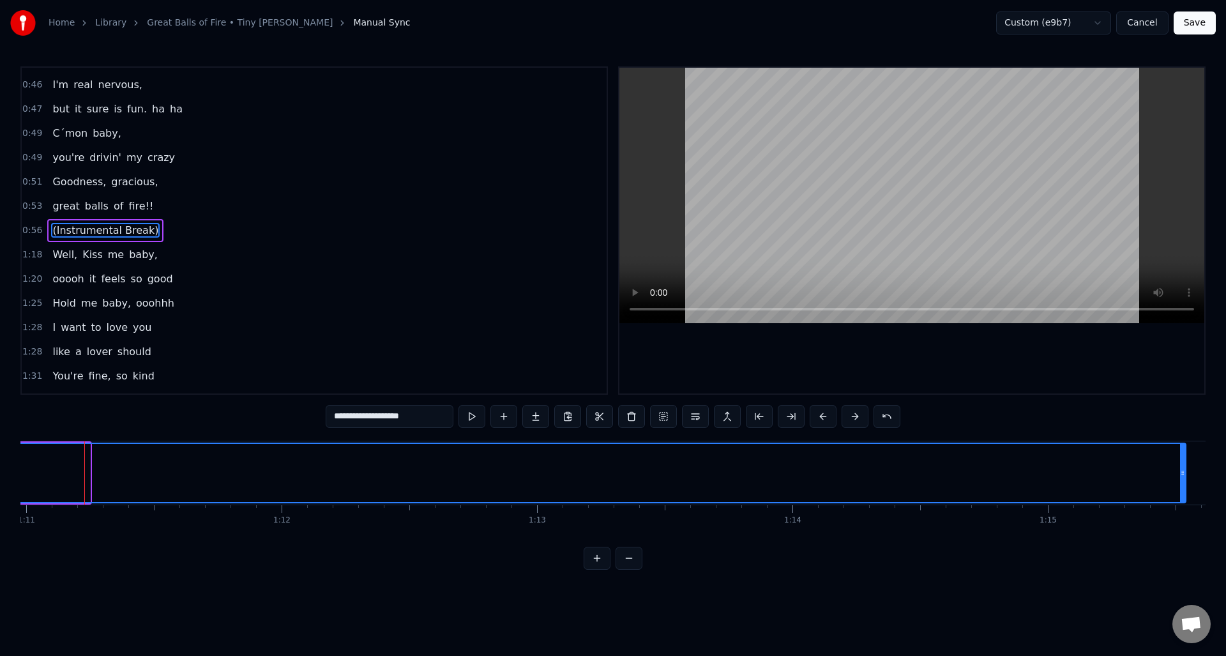
drag, startPoint x: 87, startPoint y: 485, endPoint x: 1183, endPoint y: 490, distance: 1096.0
click at [1183, 490] on div at bounding box center [1182, 473] width 5 height 58
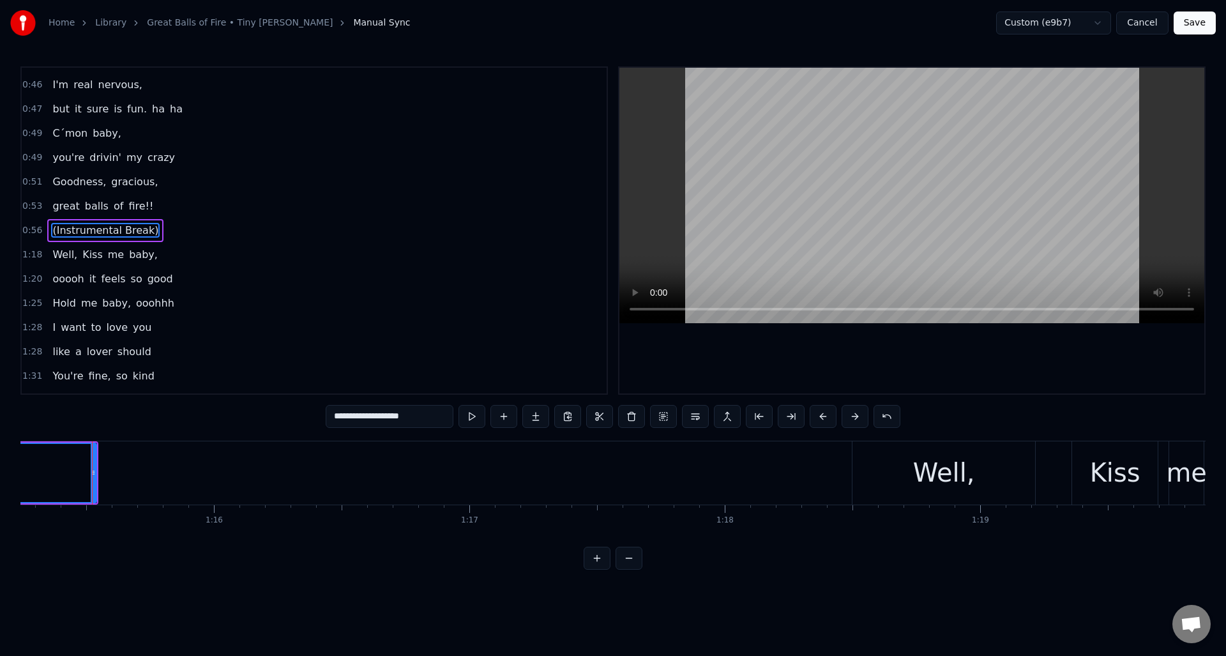
scroll to position [0, 19231]
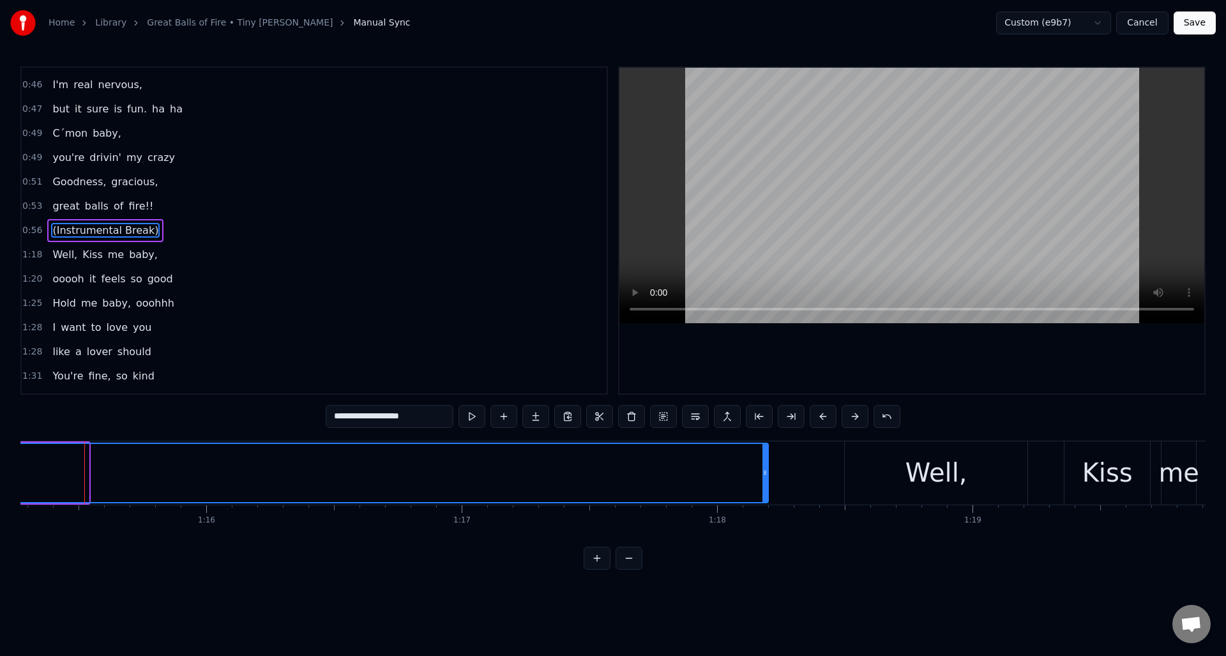
drag, startPoint x: 85, startPoint y: 480, endPoint x: 765, endPoint y: 499, distance: 679.8
click at [765, 499] on div at bounding box center [765, 473] width 5 height 58
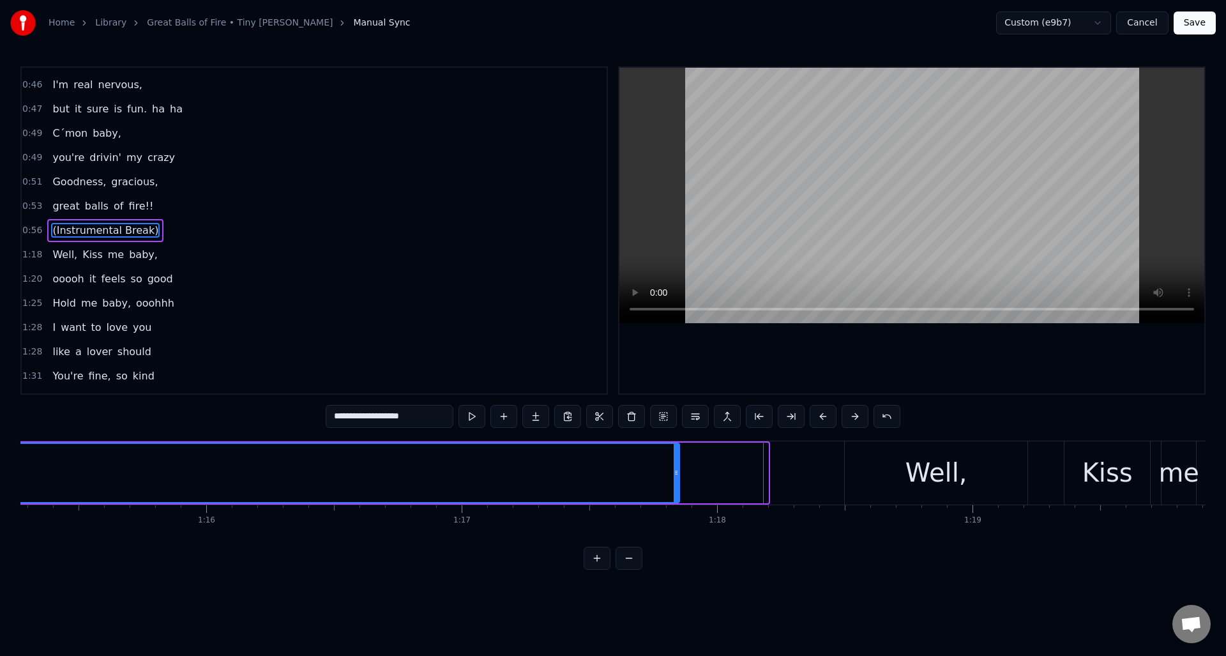
drag, startPoint x: 766, startPoint y: 481, endPoint x: 678, endPoint y: 487, distance: 89.0
click at [678, 487] on div at bounding box center [676, 473] width 5 height 58
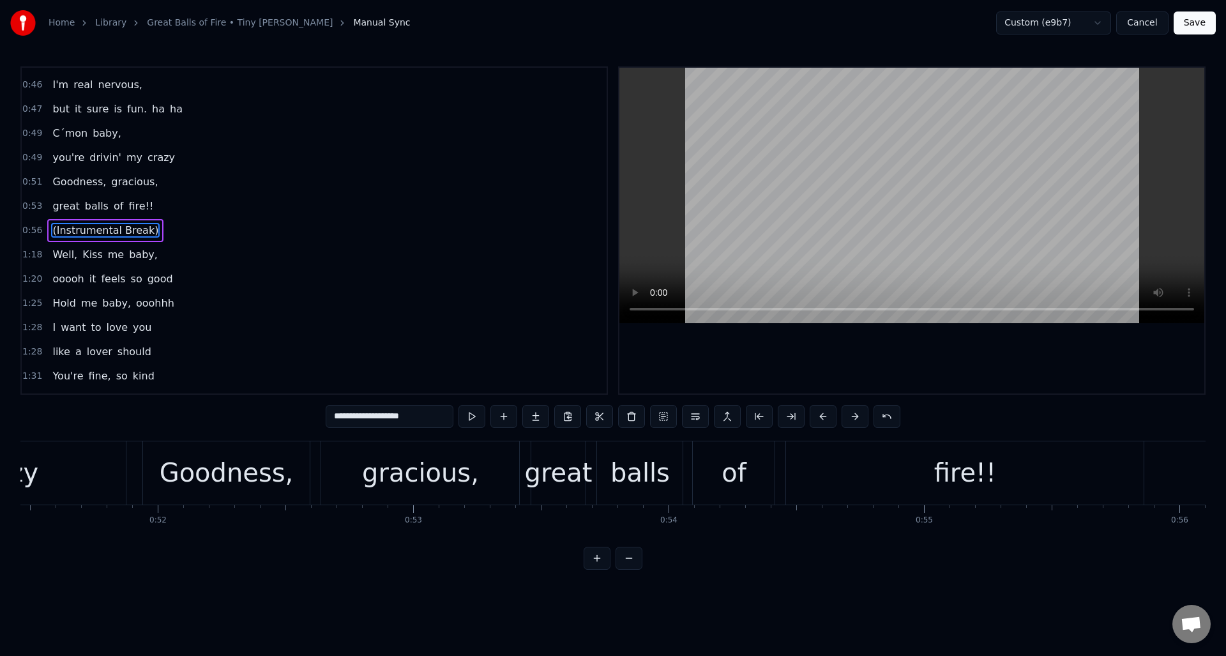
scroll to position [0, 13735]
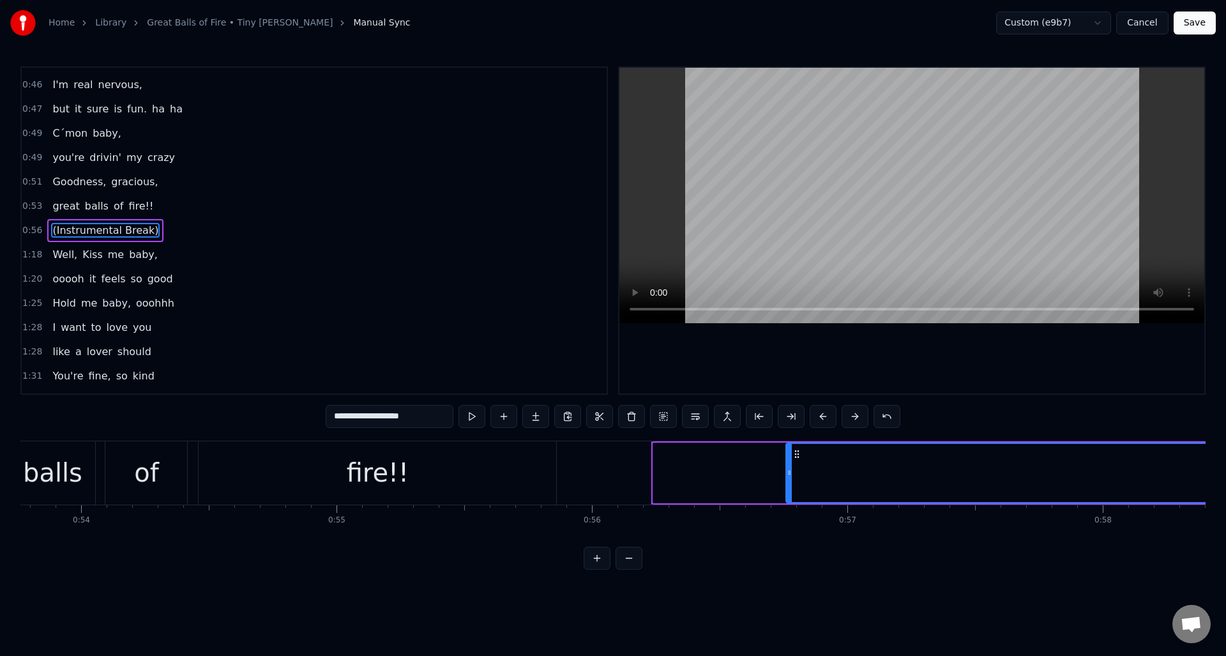
drag, startPoint x: 657, startPoint y: 485, endPoint x: 790, endPoint y: 484, distance: 132.9
click at [790, 484] on div at bounding box center [789, 473] width 5 height 58
drag, startPoint x: 789, startPoint y: 485, endPoint x: 767, endPoint y: 487, distance: 22.4
click at [765, 487] on div at bounding box center [763, 473] width 5 height 58
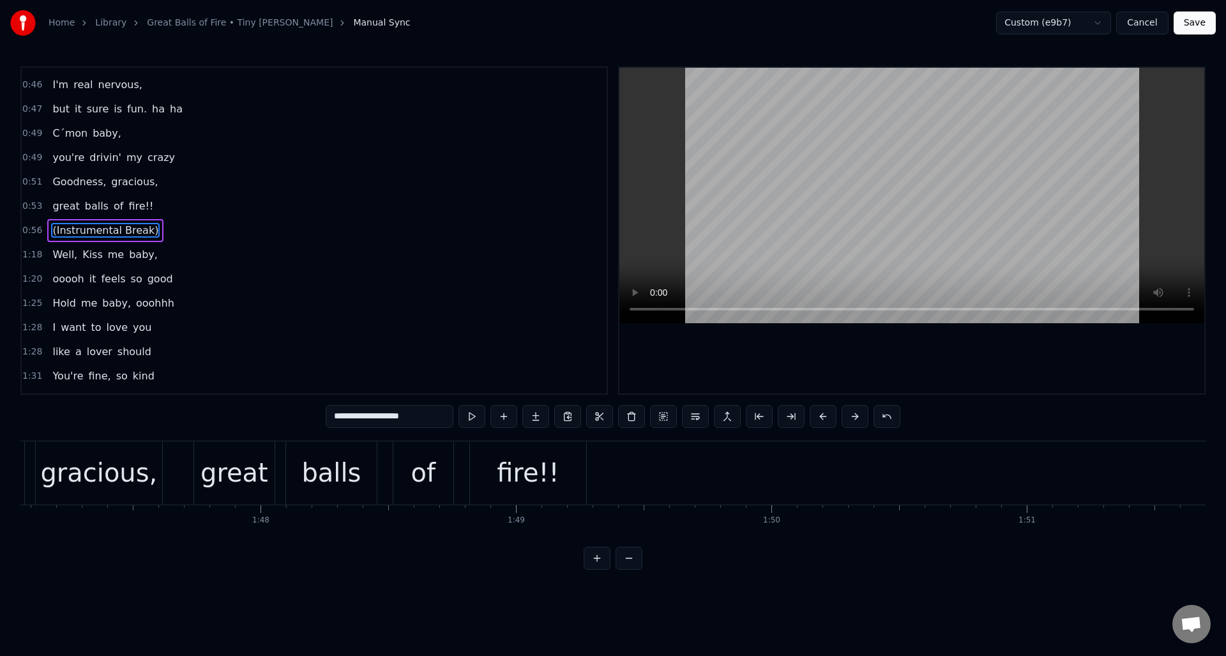
scroll to position [0, 27368]
type input "**********"
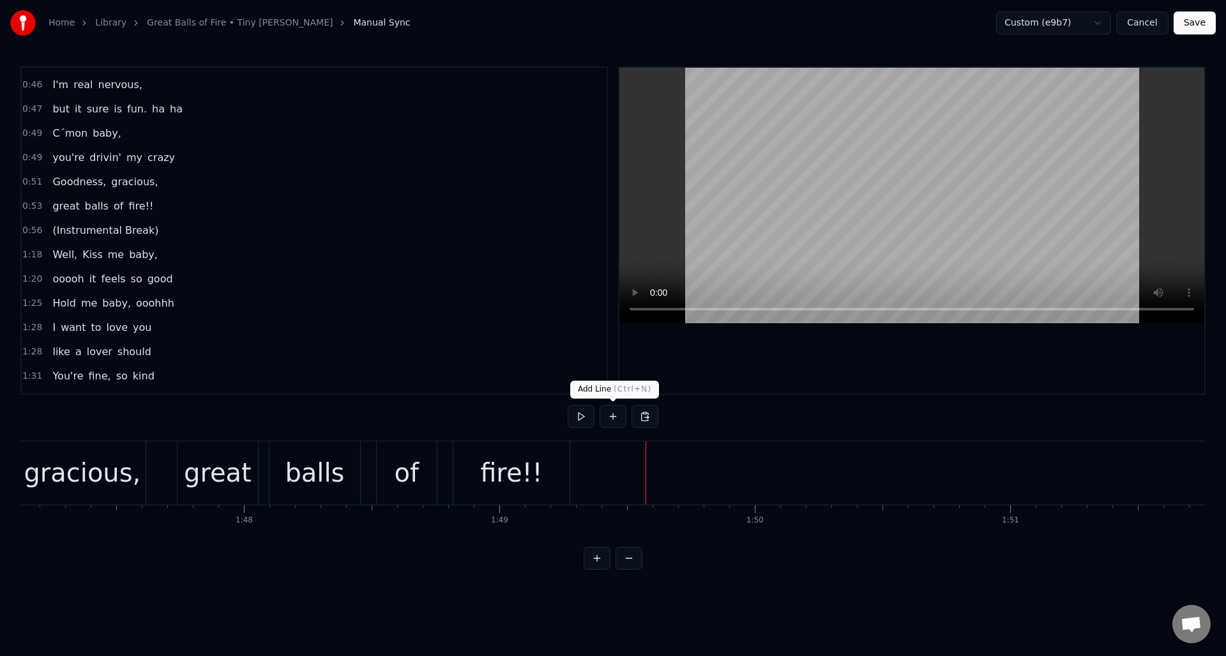
click at [614, 416] on button at bounding box center [613, 416] width 27 height 23
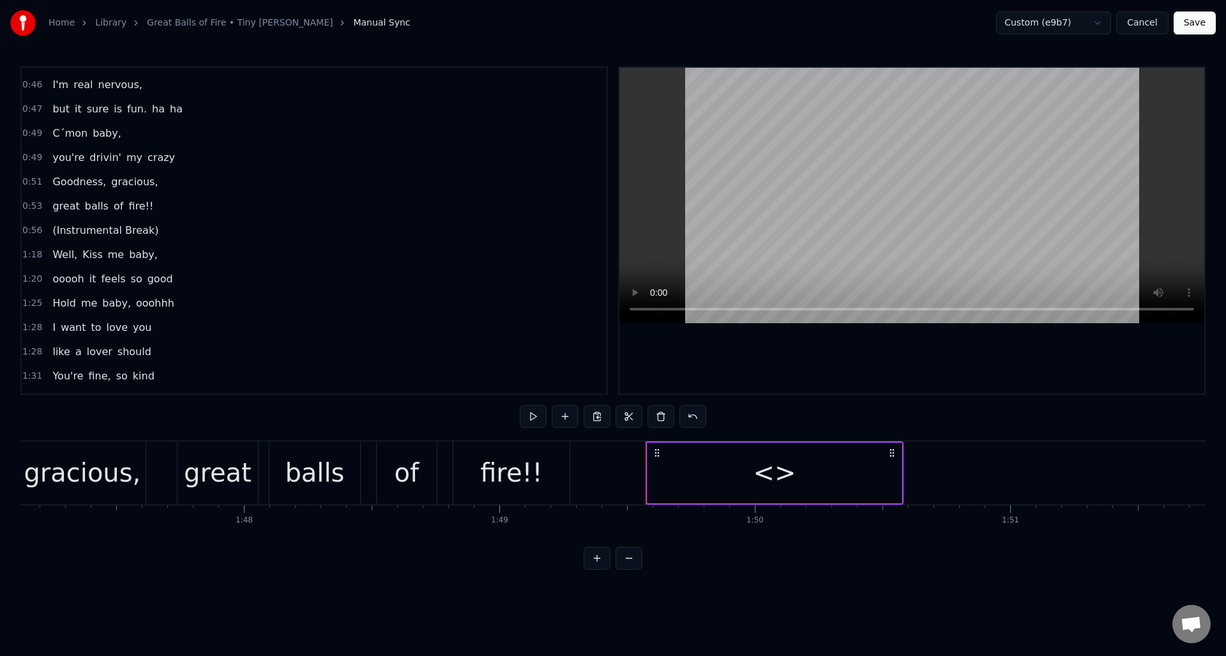
click at [751, 471] on div "<>" at bounding box center [775, 473] width 254 height 61
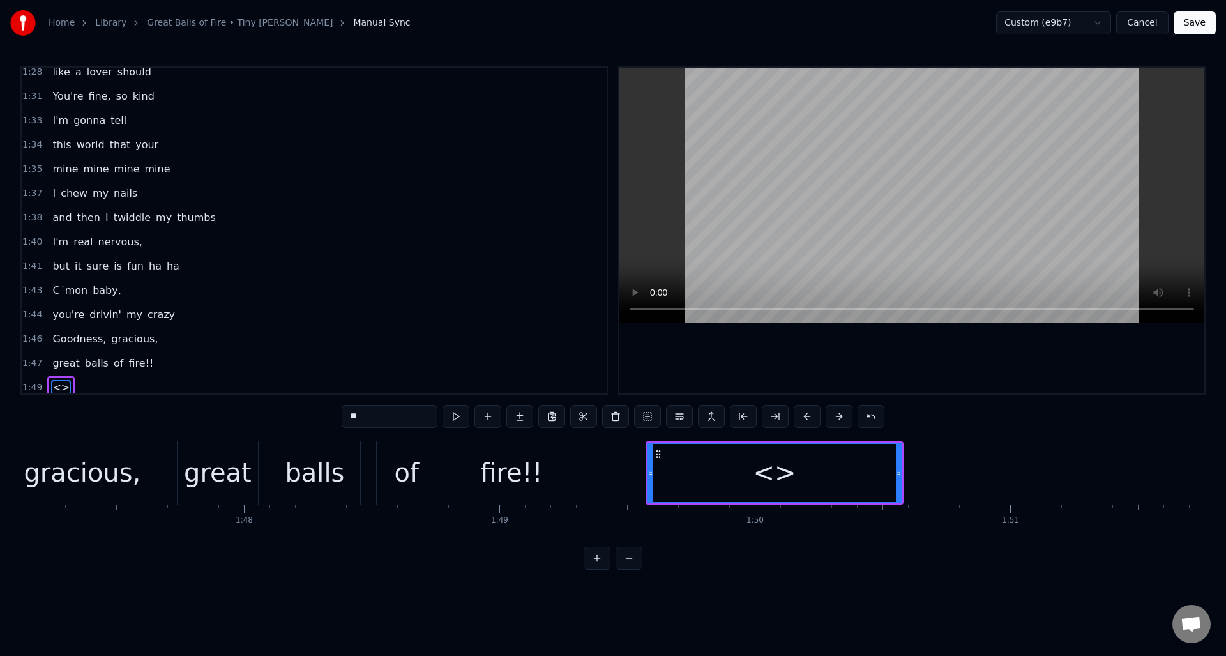
scroll to position [961, 0]
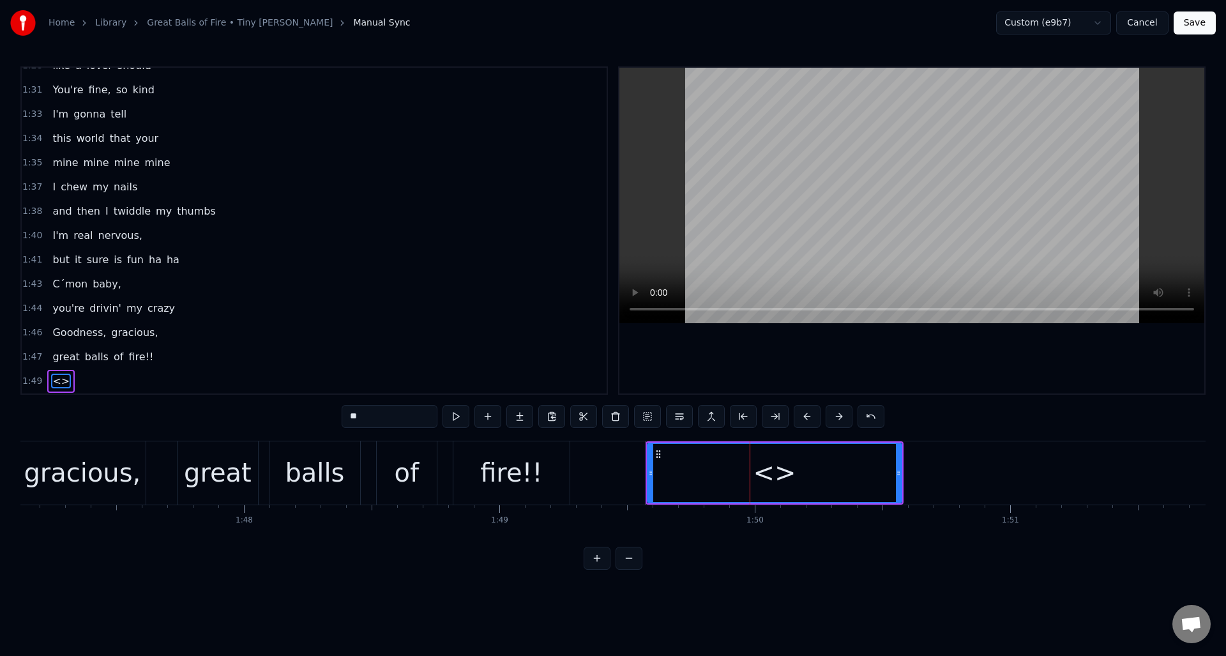
drag, startPoint x: 386, startPoint y: 416, endPoint x: 341, endPoint y: 416, distance: 45.3
click at [342, 416] on input "**" at bounding box center [390, 416] width 96 height 23
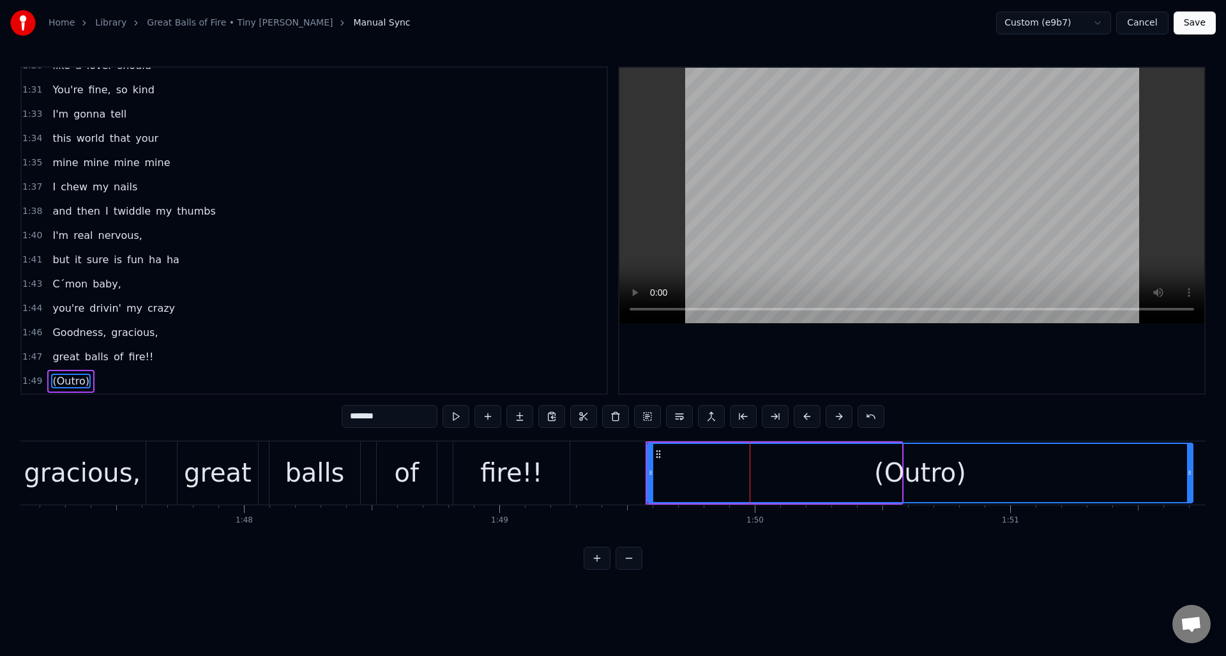
drag, startPoint x: 900, startPoint y: 489, endPoint x: 1189, endPoint y: 483, distance: 288.7
click at [1189, 483] on div at bounding box center [1189, 473] width 5 height 58
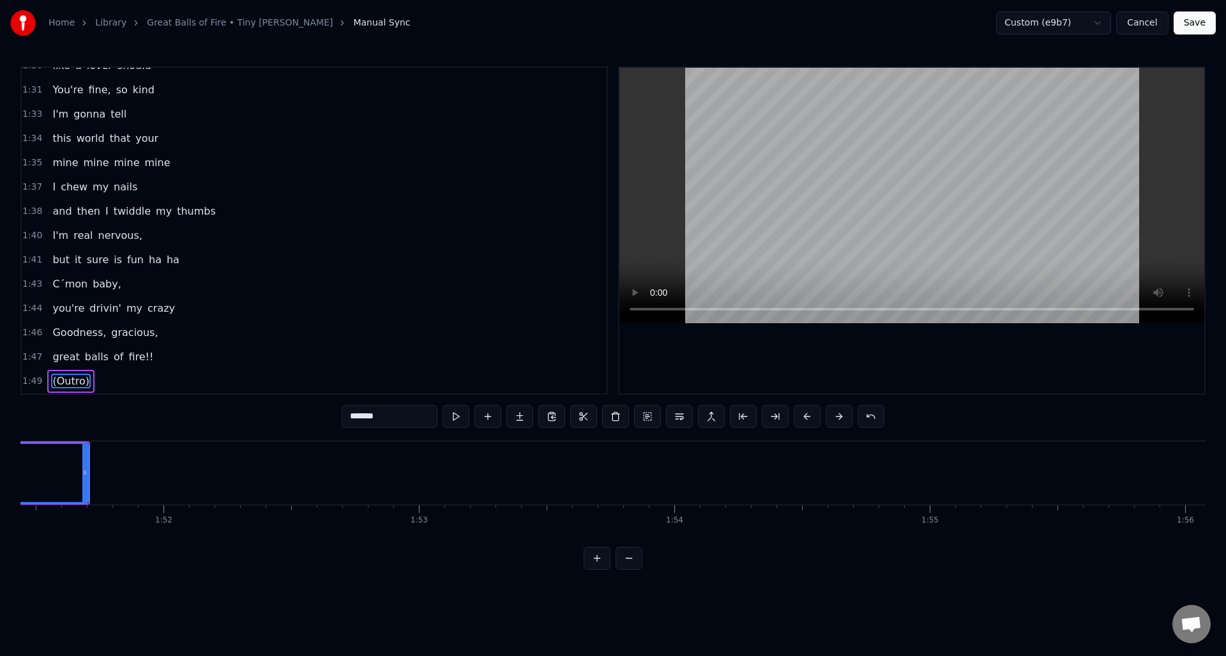
scroll to position [0, 28471]
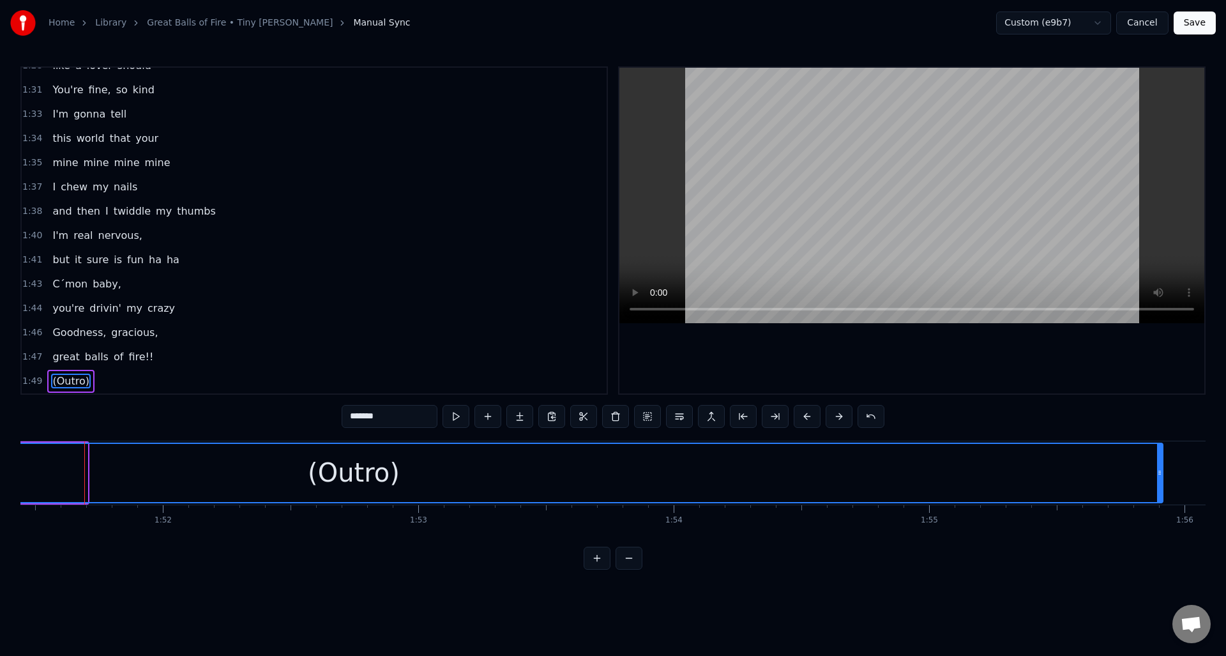
drag, startPoint x: 83, startPoint y: 485, endPoint x: 1136, endPoint y: 493, distance: 1052.6
click at [1159, 485] on div at bounding box center [1159, 473] width 5 height 58
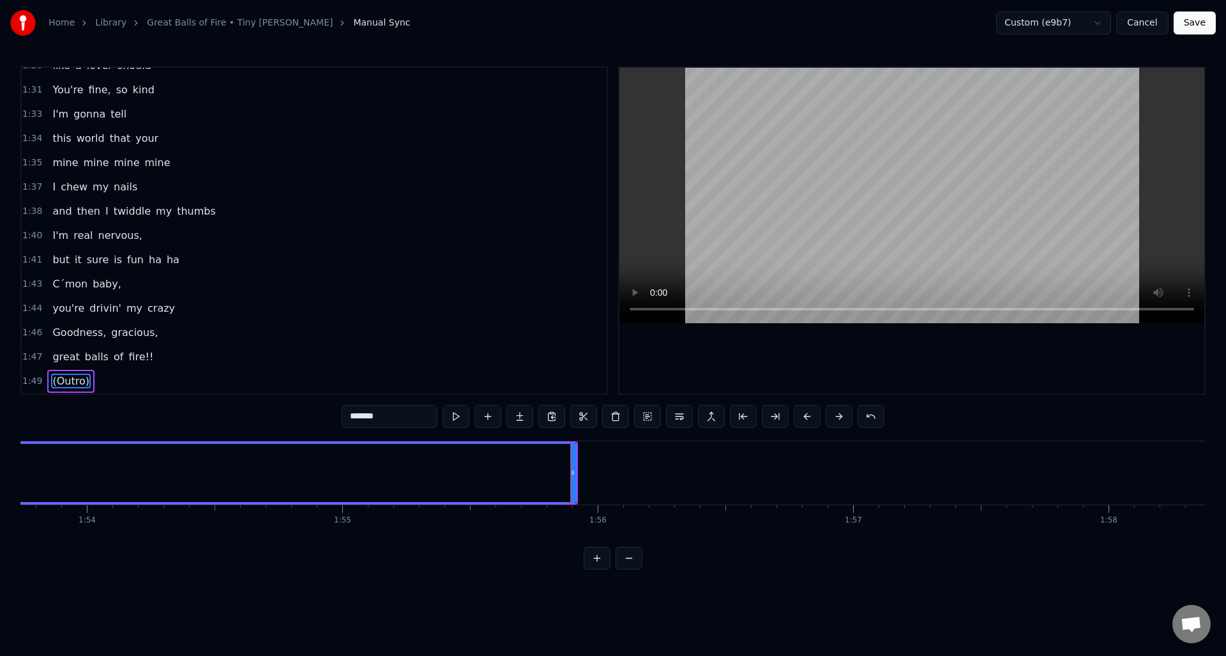
scroll to position [0, 29076]
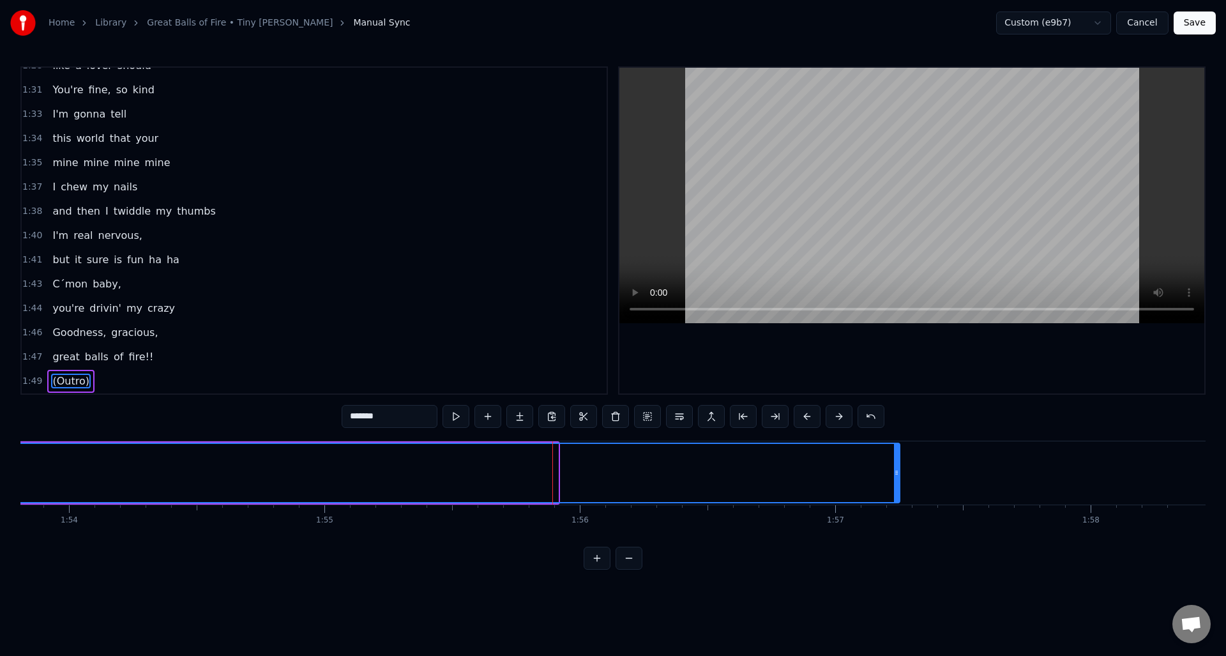
drag, startPoint x: 556, startPoint y: 485, endPoint x: 897, endPoint y: 488, distance: 341.7
click at [897, 488] on div at bounding box center [896, 473] width 5 height 58
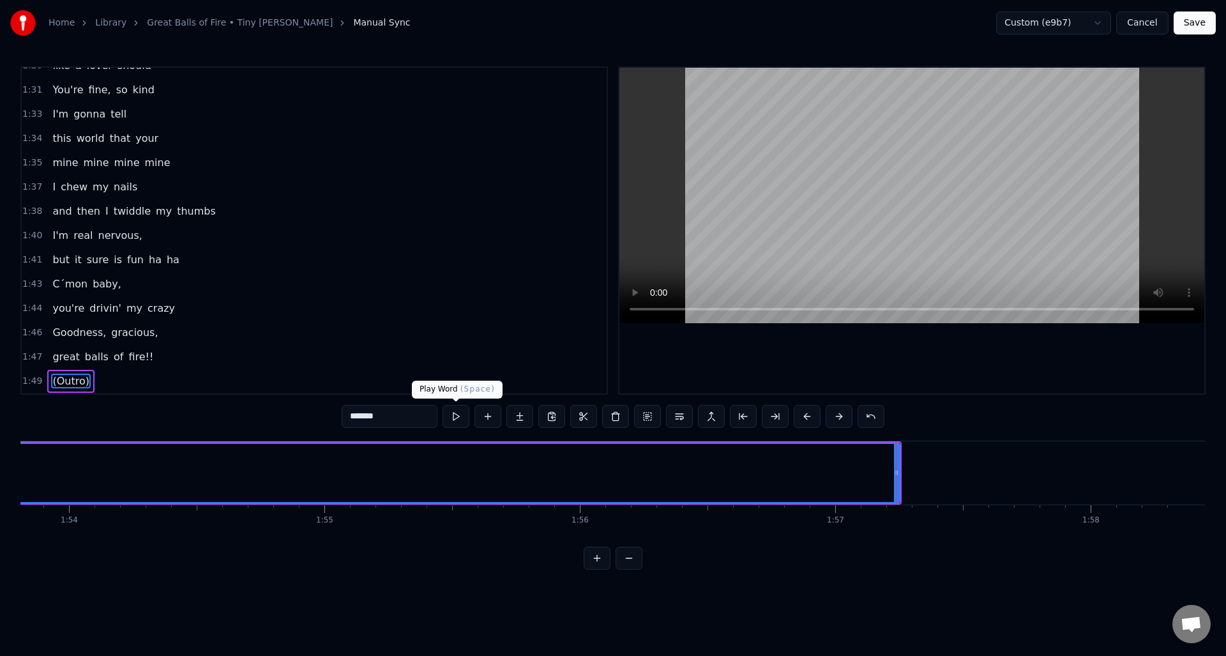
click at [457, 413] on button at bounding box center [456, 416] width 27 height 23
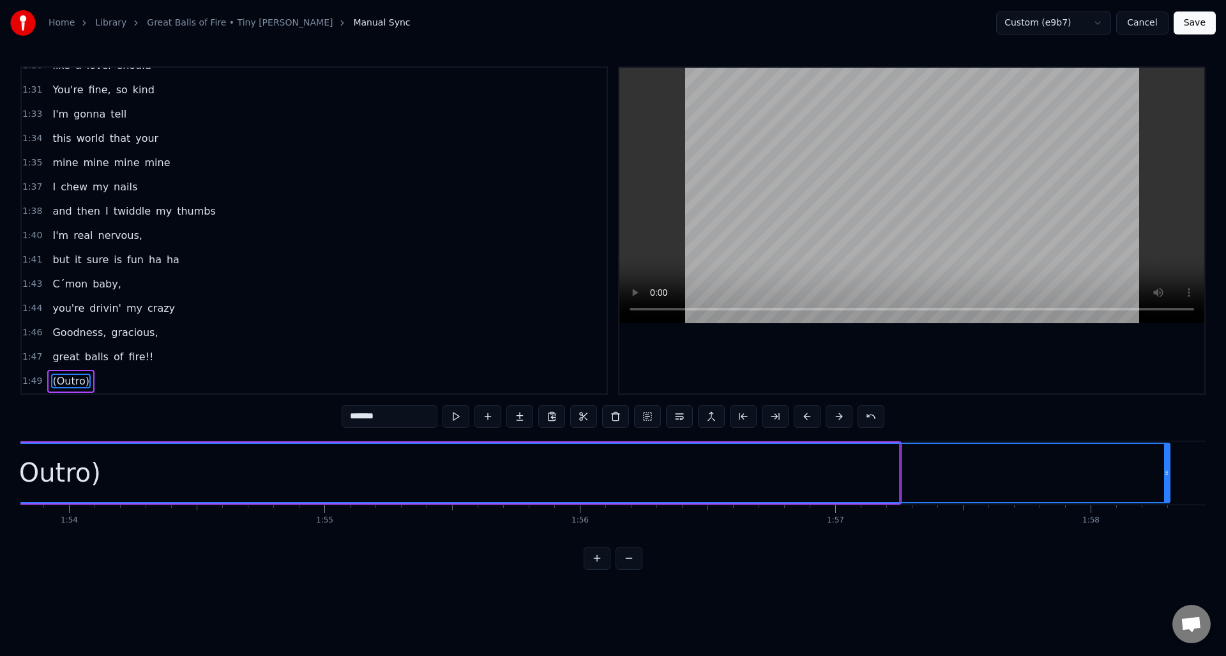
drag, startPoint x: 896, startPoint y: 487, endPoint x: 1166, endPoint y: 484, distance: 270.2
click at [1166, 484] on div at bounding box center [1166, 473] width 5 height 58
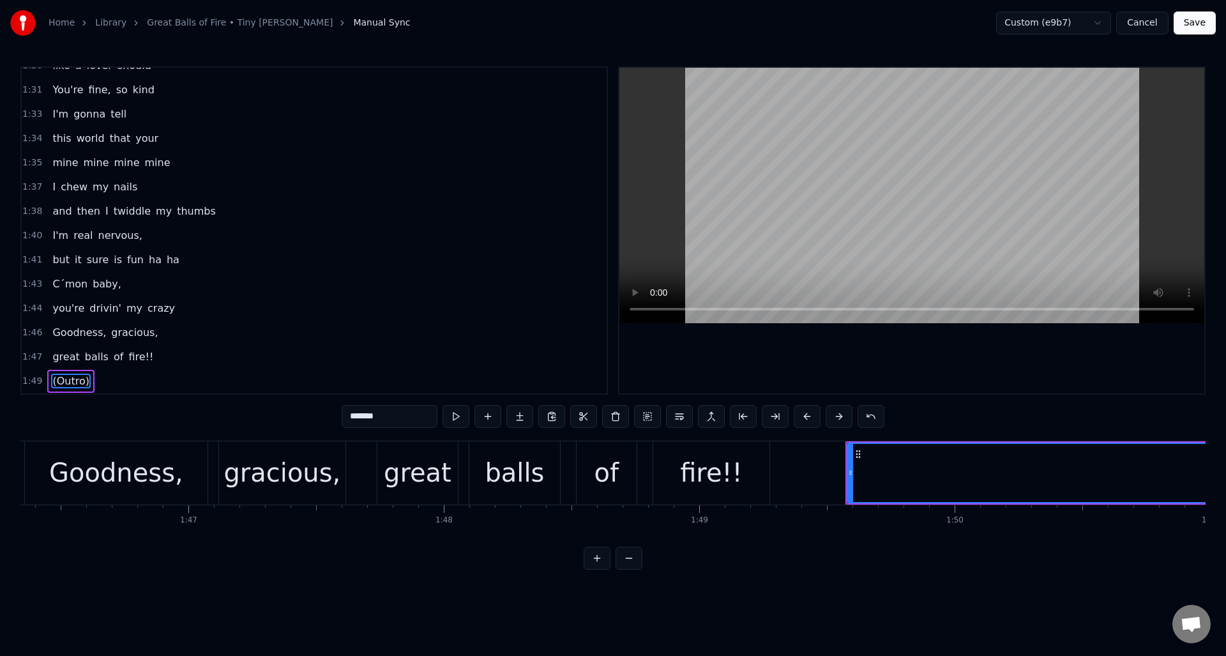
scroll to position [0, 27234]
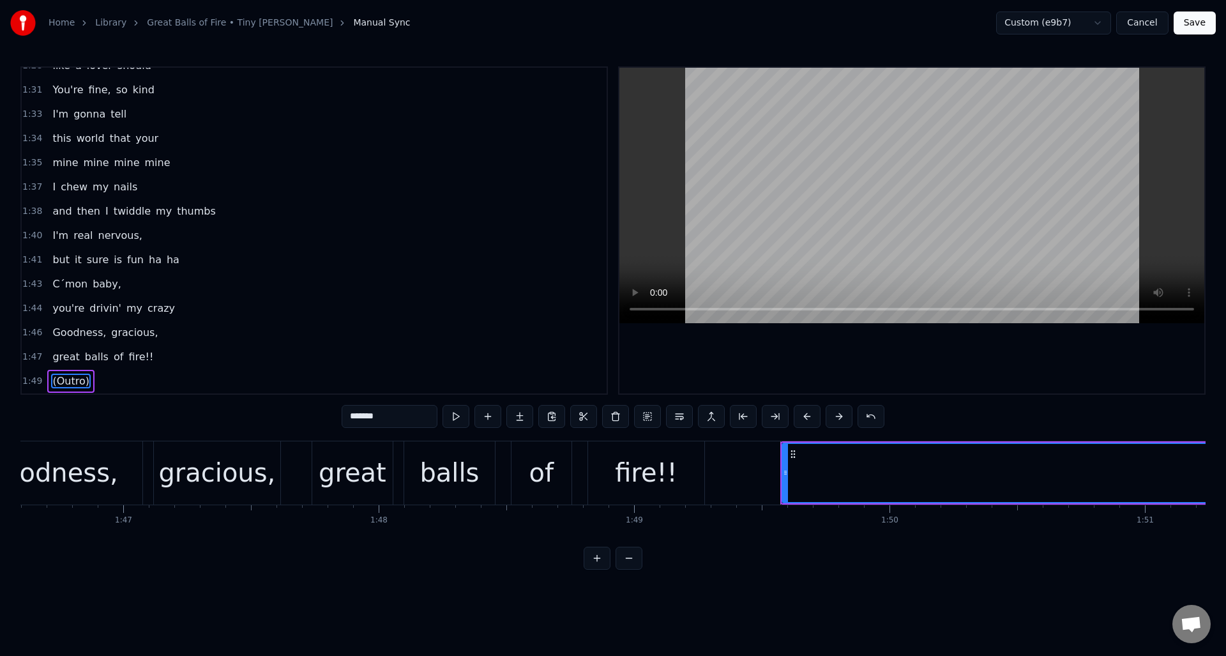
click at [655, 462] on div "fire!!" at bounding box center [646, 472] width 62 height 38
type input "******"
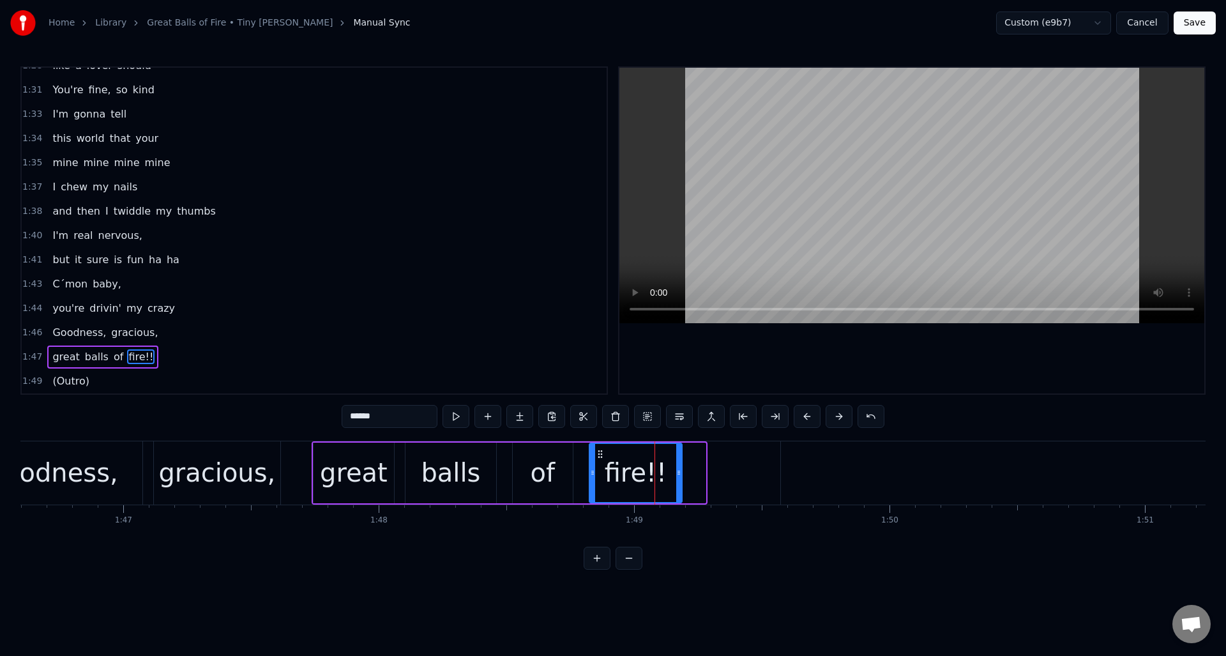
drag, startPoint x: 702, startPoint y: 470, endPoint x: 678, endPoint y: 471, distance: 23.7
click at [678, 471] on icon at bounding box center [678, 473] width 5 height 10
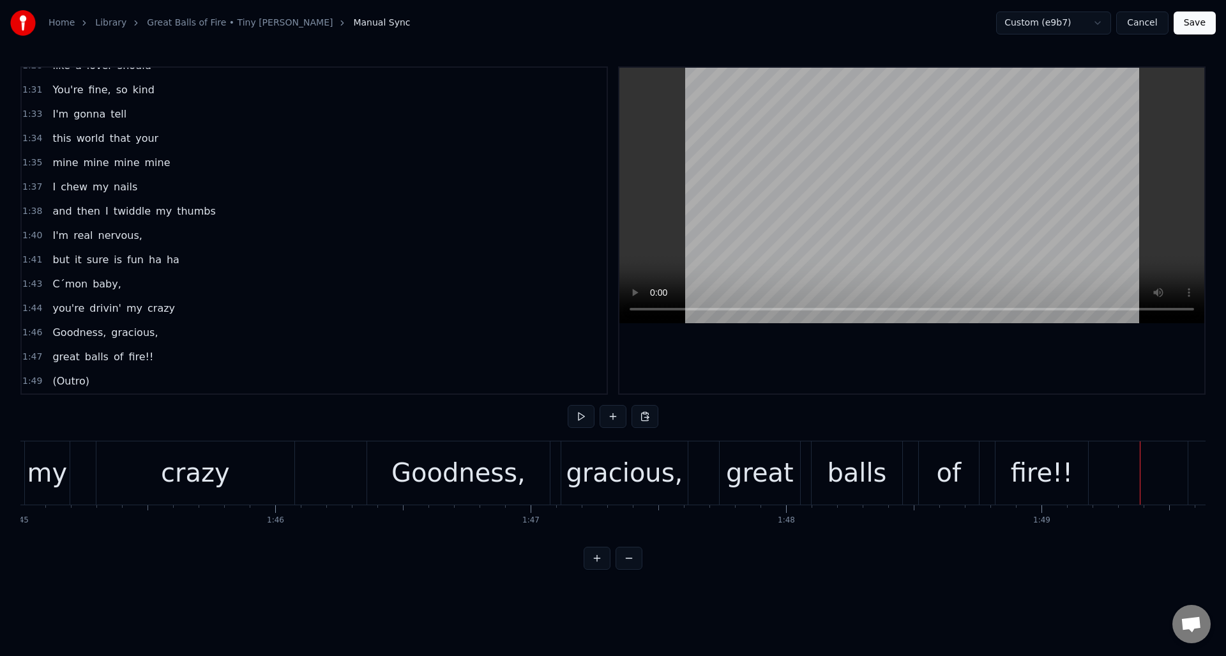
scroll to position [0, 26712]
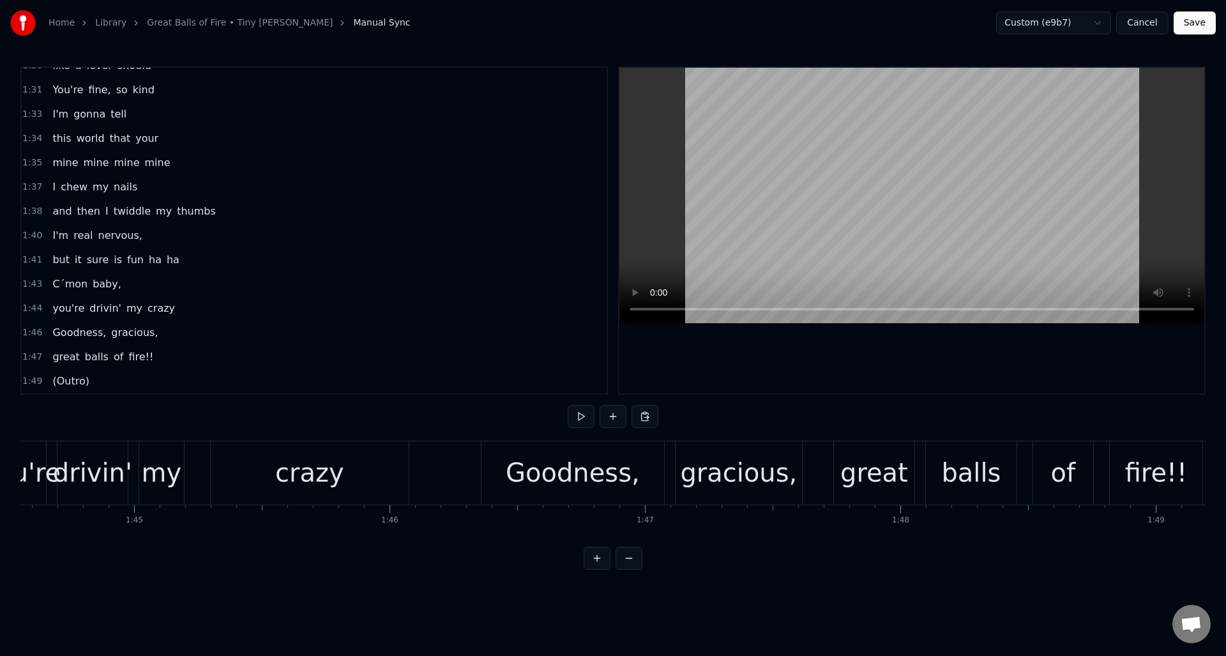
click at [578, 419] on button at bounding box center [581, 416] width 27 height 23
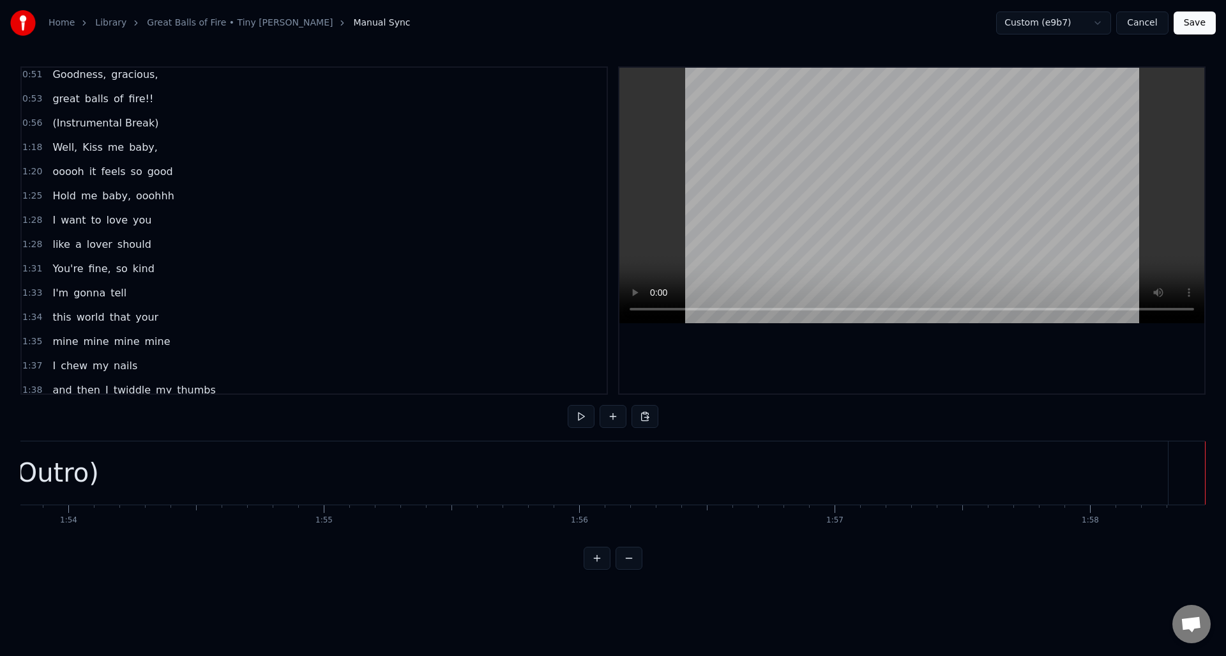
scroll to position [777, 0]
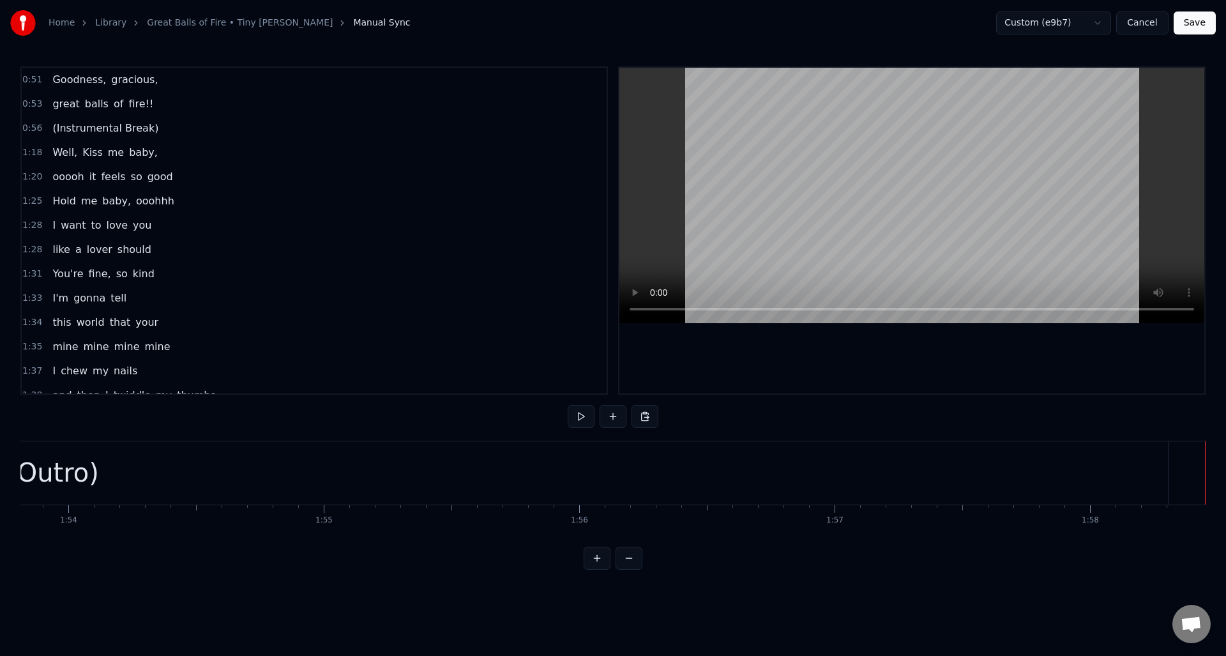
click at [171, 134] on div "0:56 (Instrumental Break)" at bounding box center [314, 128] width 585 height 24
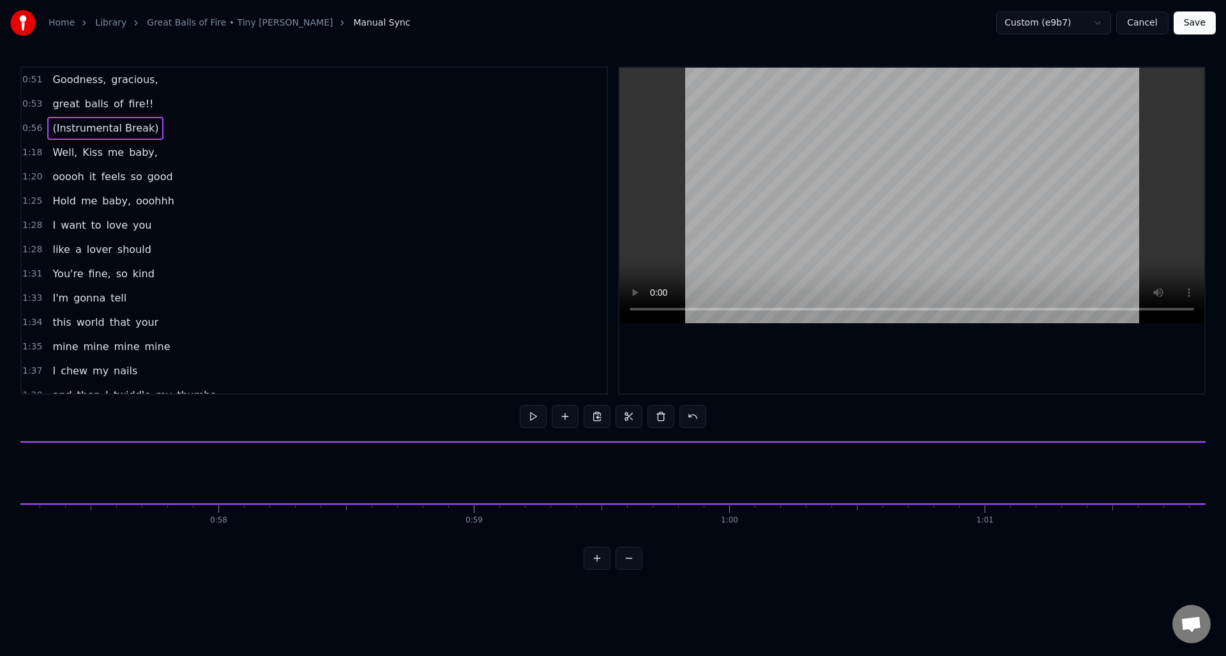
scroll to position [0, 14410]
click at [532, 415] on button at bounding box center [533, 416] width 27 height 23
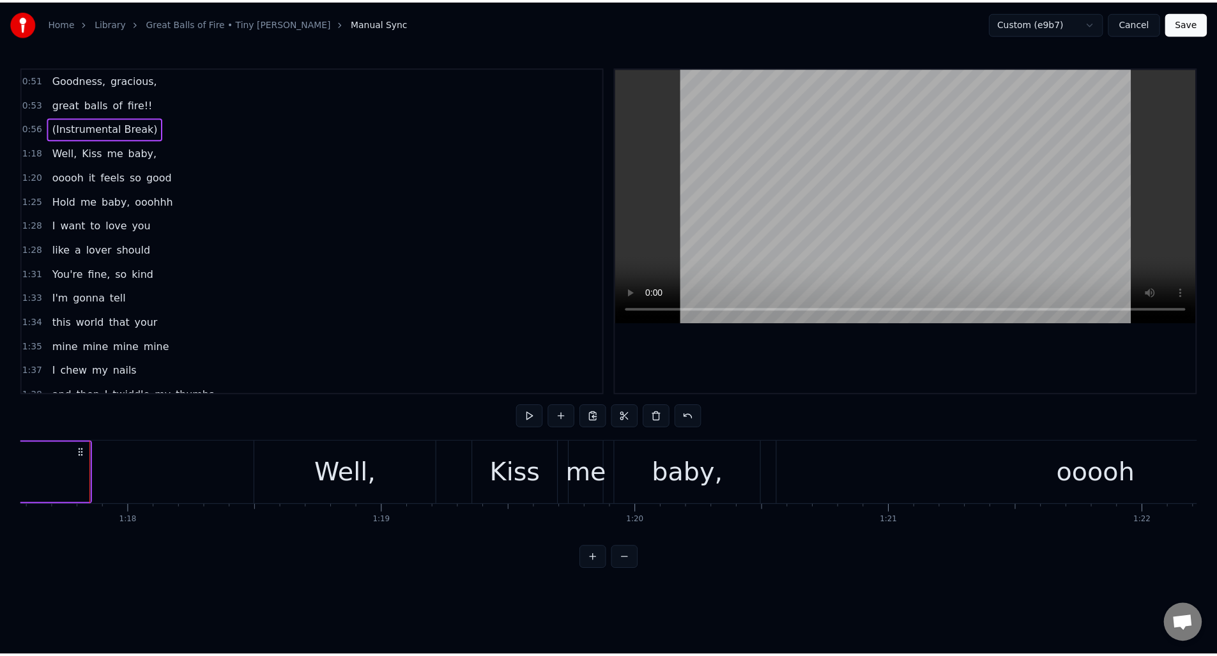
scroll to position [0, 19825]
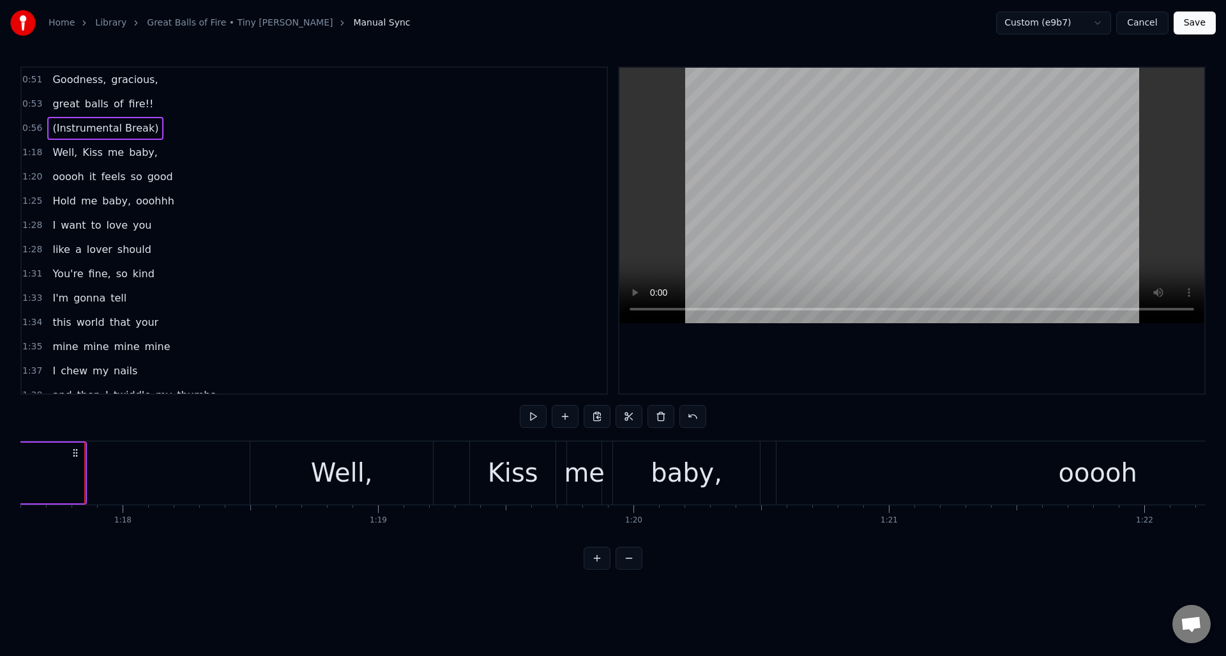
click at [1203, 25] on button "Save" at bounding box center [1195, 22] width 42 height 23
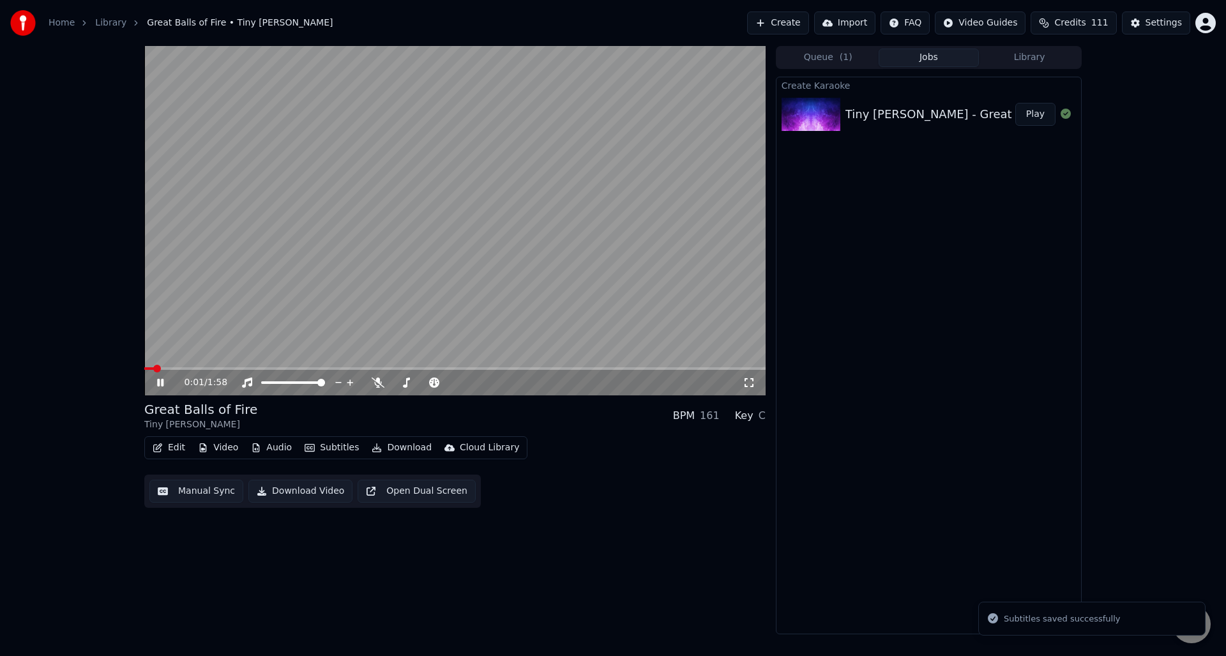
click at [161, 377] on icon at bounding box center [170, 382] width 30 height 10
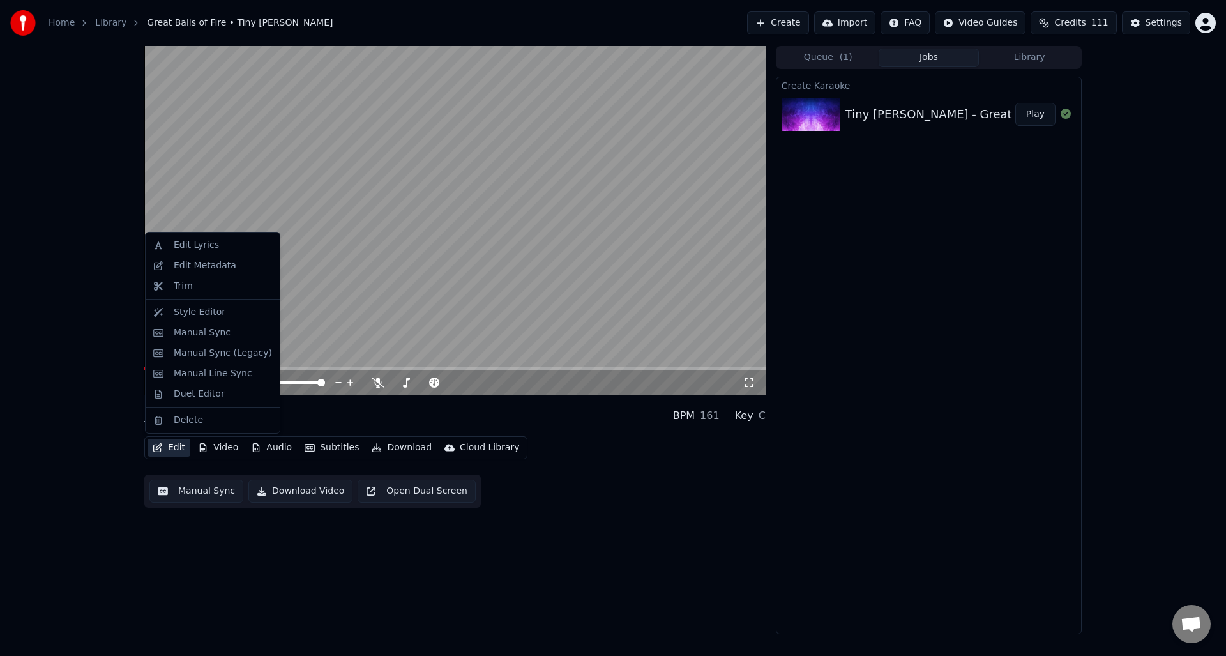
click at [174, 445] on button "Edit" at bounding box center [169, 448] width 43 height 18
click at [203, 395] on div "Duet Editor" at bounding box center [199, 394] width 51 height 13
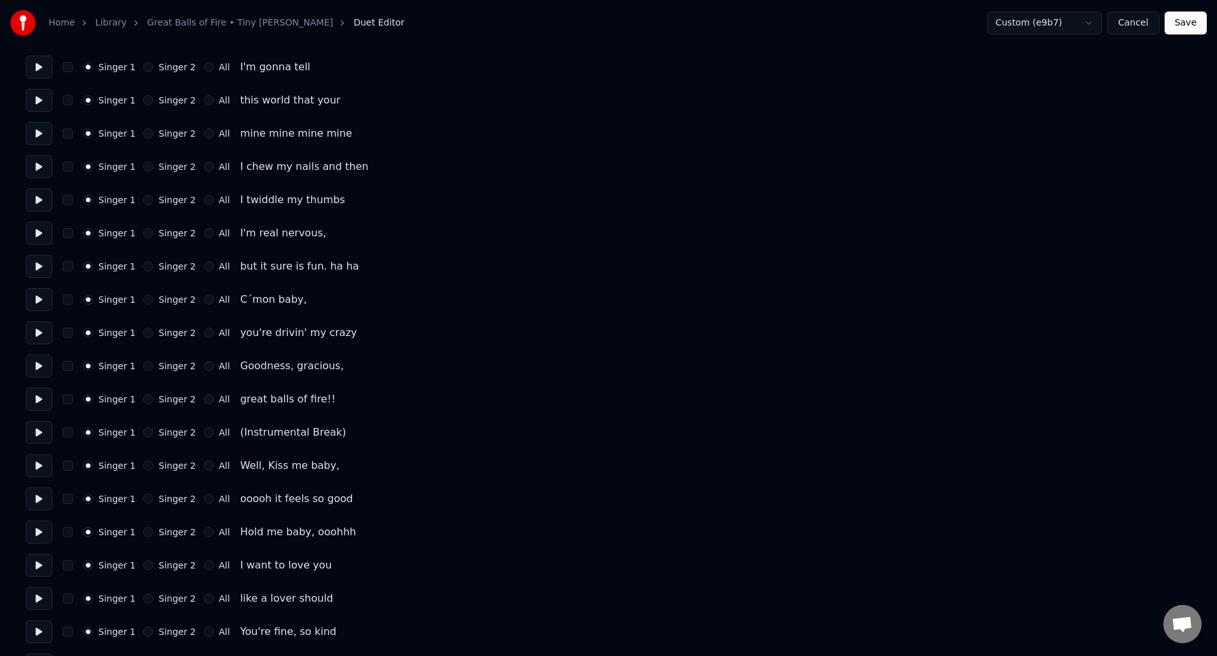
scroll to position [869, 0]
click at [40, 430] on button at bounding box center [39, 430] width 27 height 23
drag, startPoint x: 68, startPoint y: 429, endPoint x: 94, endPoint y: 431, distance: 26.3
click at [68, 429] on button "button" at bounding box center [68, 430] width 10 height 10
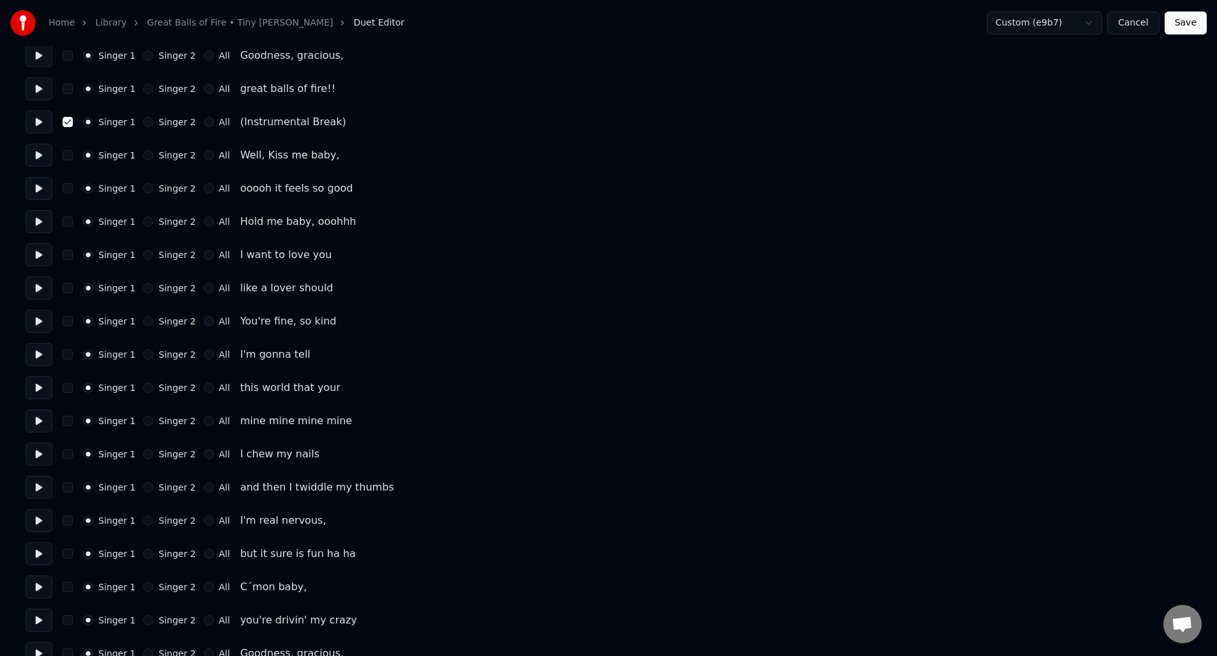
scroll to position [1265, 0]
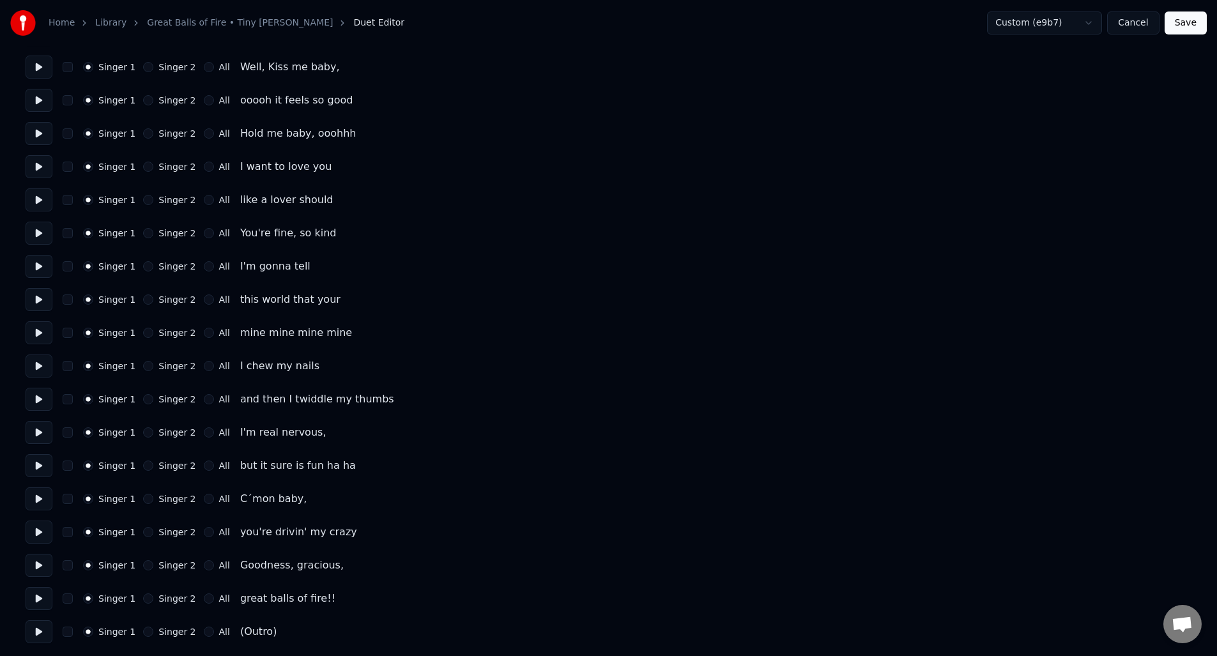
click at [38, 630] on button at bounding box center [39, 631] width 27 height 23
click at [70, 632] on button "button" at bounding box center [68, 632] width 10 height 10
click at [1184, 23] on button "Save" at bounding box center [1185, 22] width 42 height 23
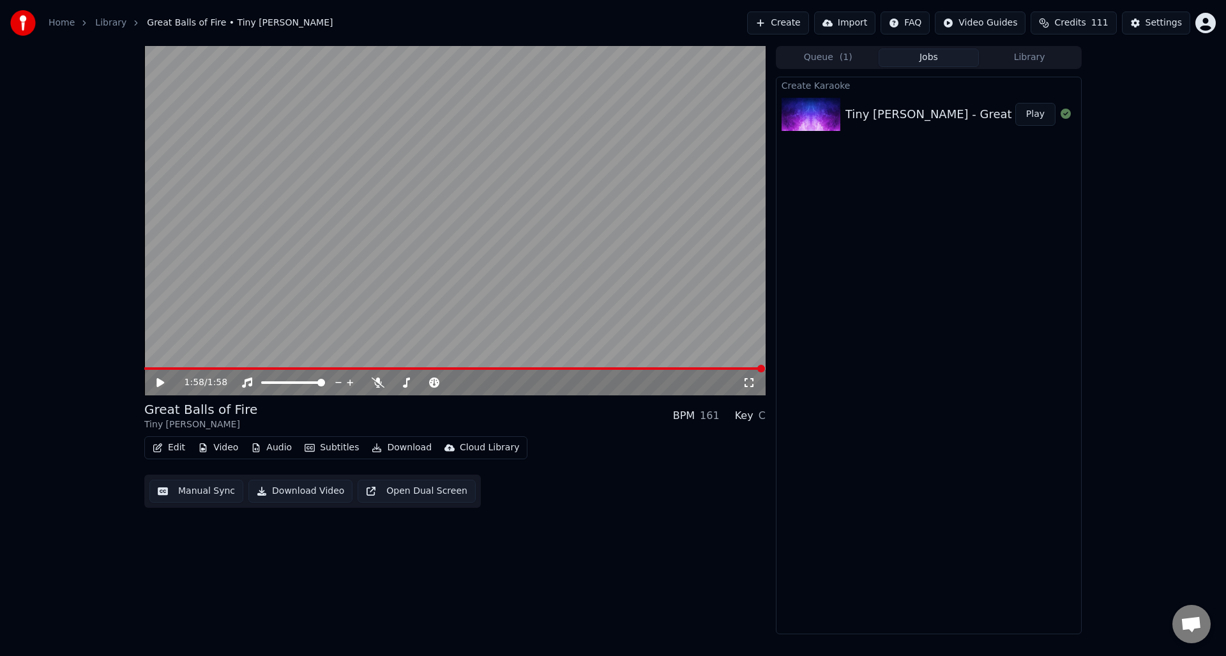
click at [285, 489] on button "Download Video" at bounding box center [300, 491] width 104 height 23
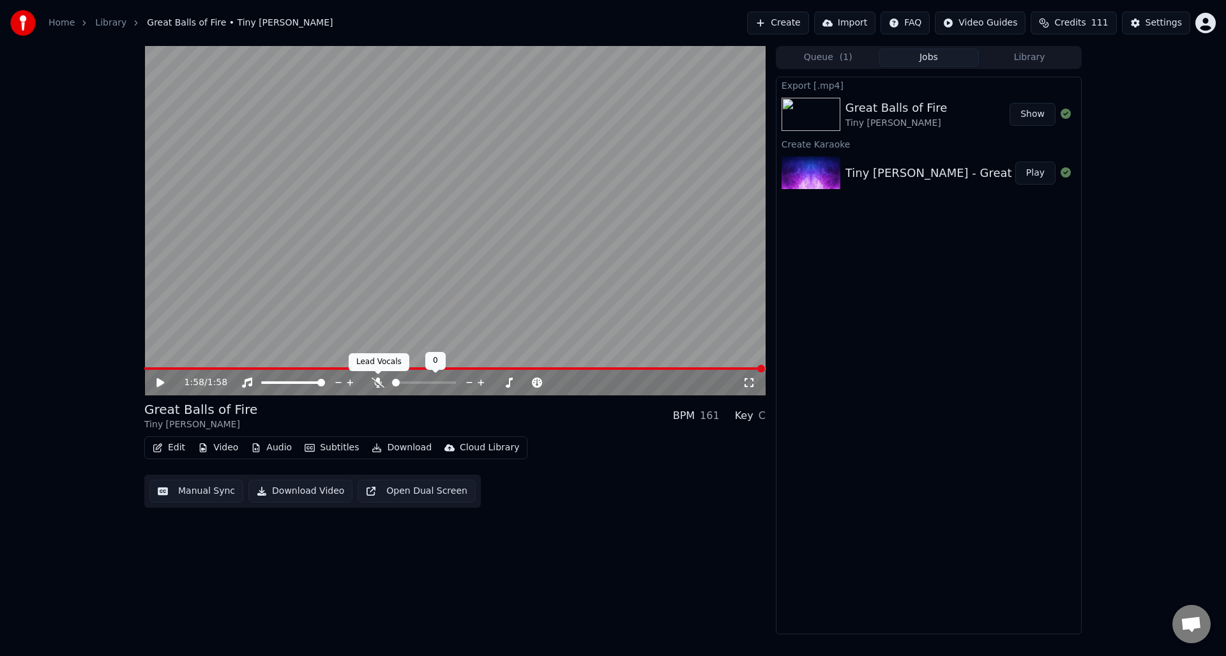
click at [379, 381] on icon at bounding box center [378, 382] width 13 height 10
click at [300, 495] on button "Download Video" at bounding box center [300, 491] width 104 height 23
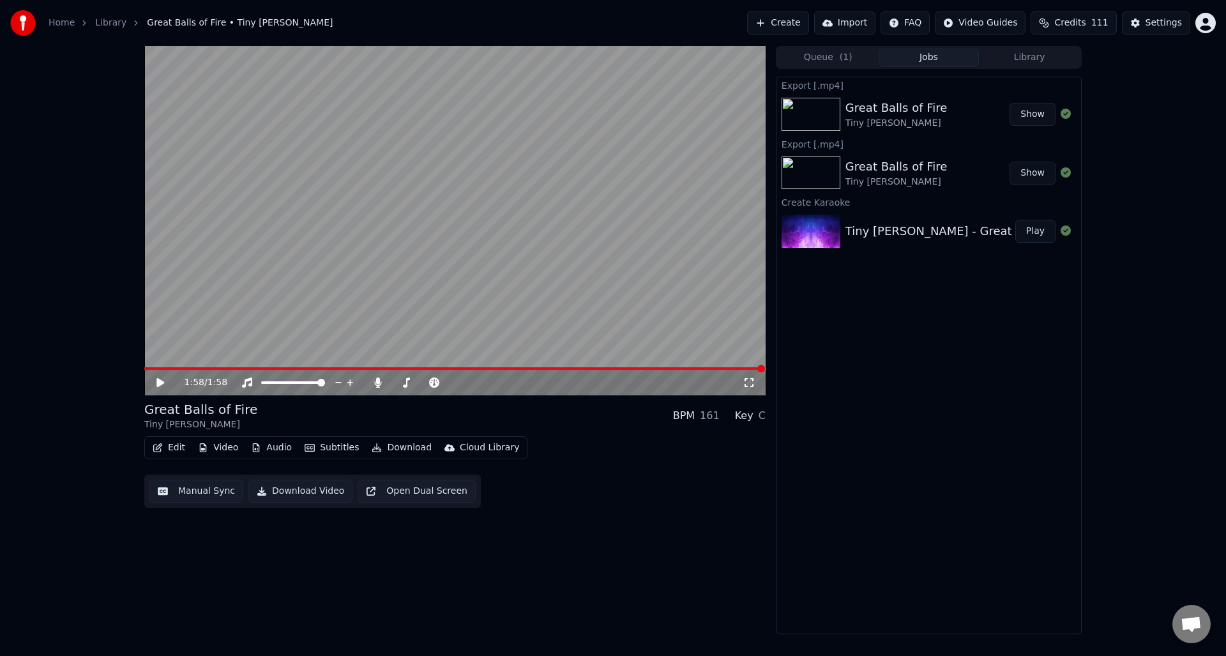
click at [63, 22] on link "Home" at bounding box center [62, 23] width 26 height 13
